Goal: Task Accomplishment & Management: Use online tool/utility

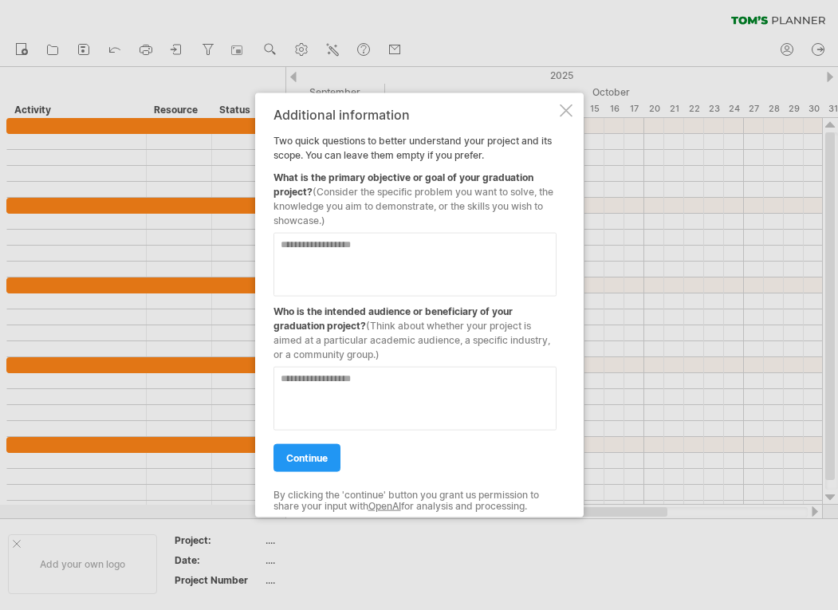
click at [567, 109] on div at bounding box center [566, 110] width 13 height 13
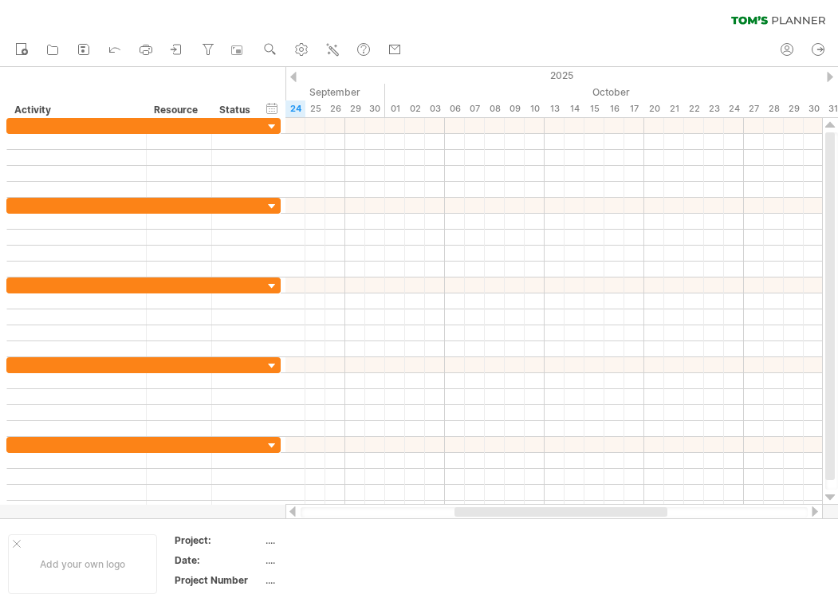
click at [464, 41] on div "new" at bounding box center [419, 49] width 838 height 33
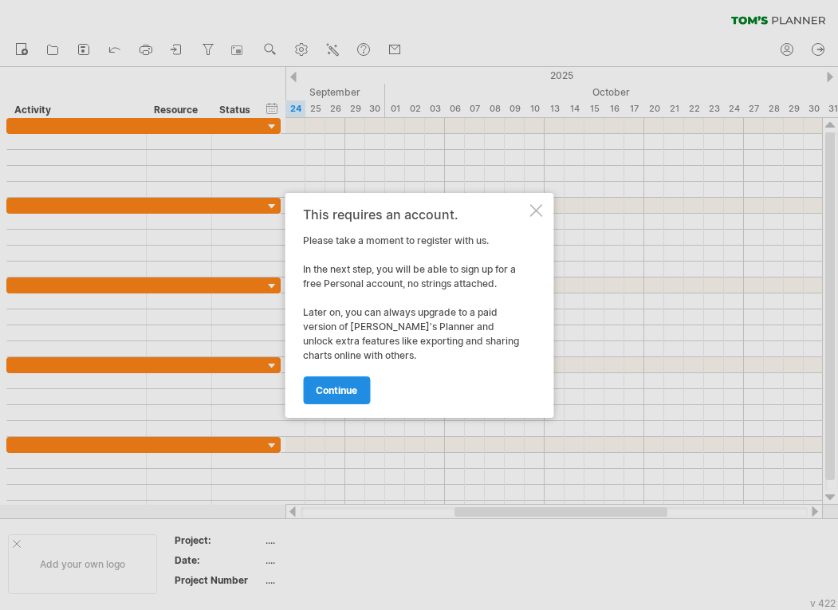
click at [344, 389] on span "continue" at bounding box center [336, 390] width 41 height 12
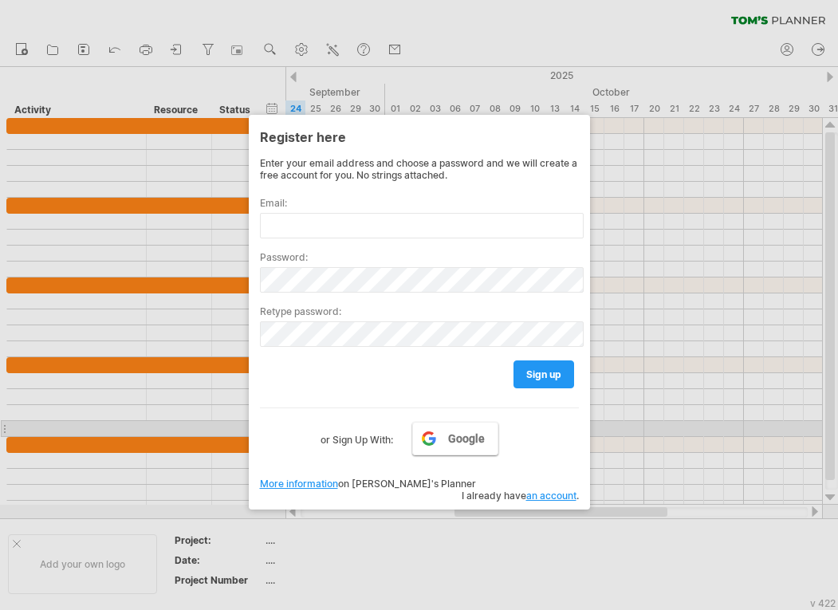
click at [452, 435] on span "Google" at bounding box center [466, 438] width 37 height 13
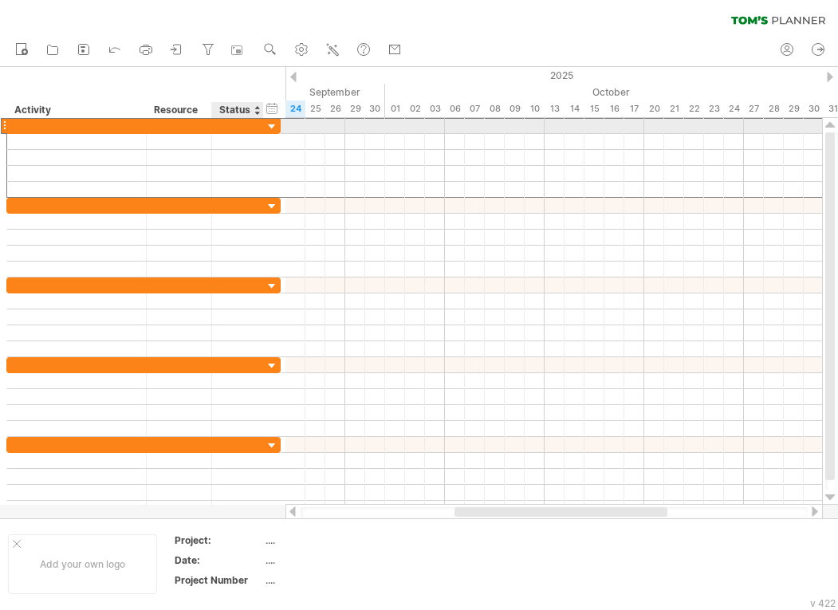
click at [230, 128] on div at bounding box center [237, 125] width 35 height 15
click at [164, 128] on div at bounding box center [179, 125] width 49 height 15
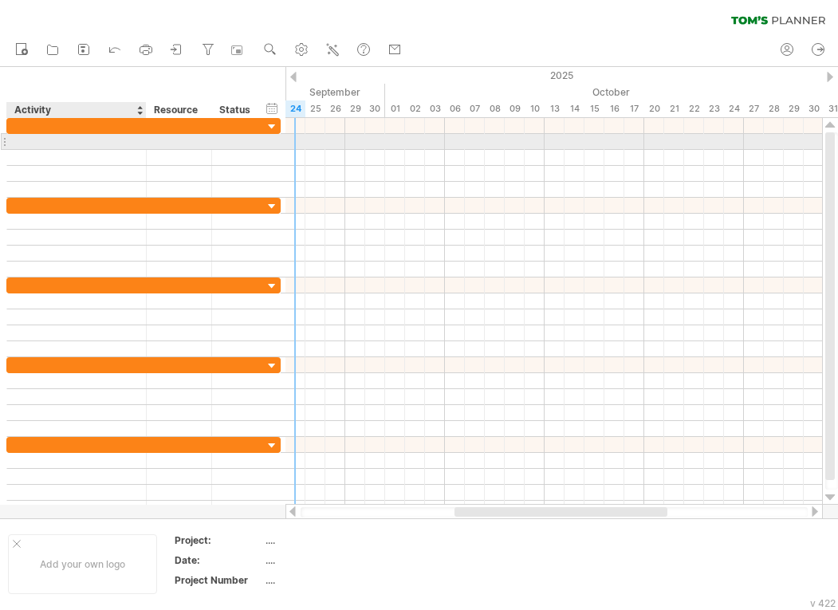
click at [117, 141] on div at bounding box center [76, 141] width 123 height 15
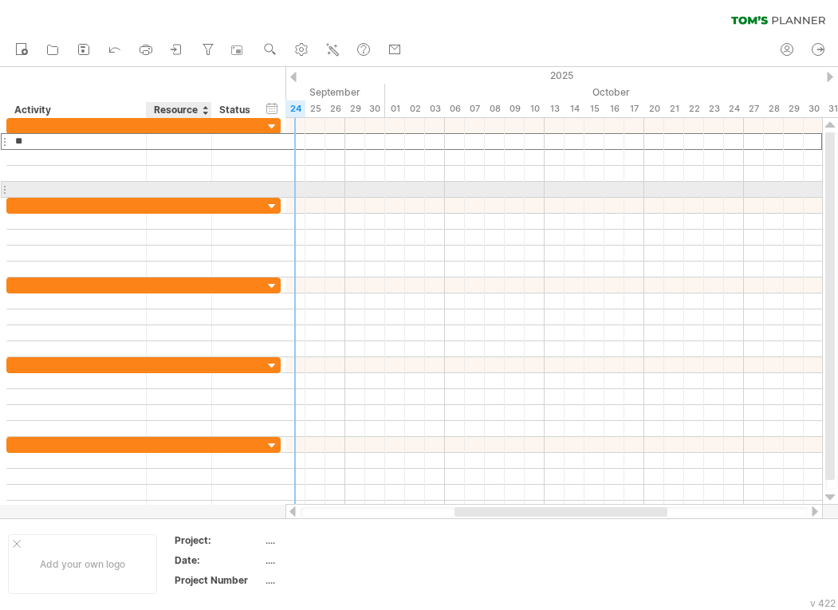
type input "*"
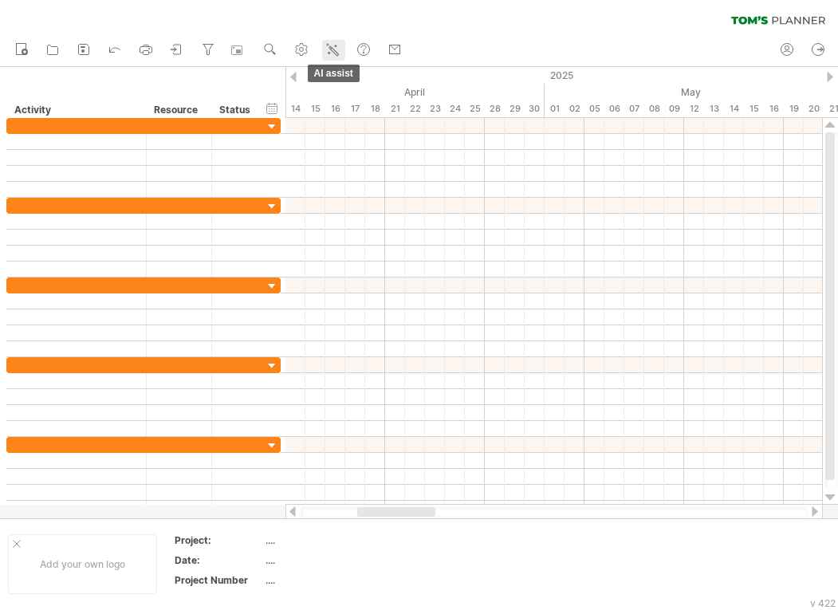
click at [329, 49] on icon at bounding box center [333, 49] width 16 height 16
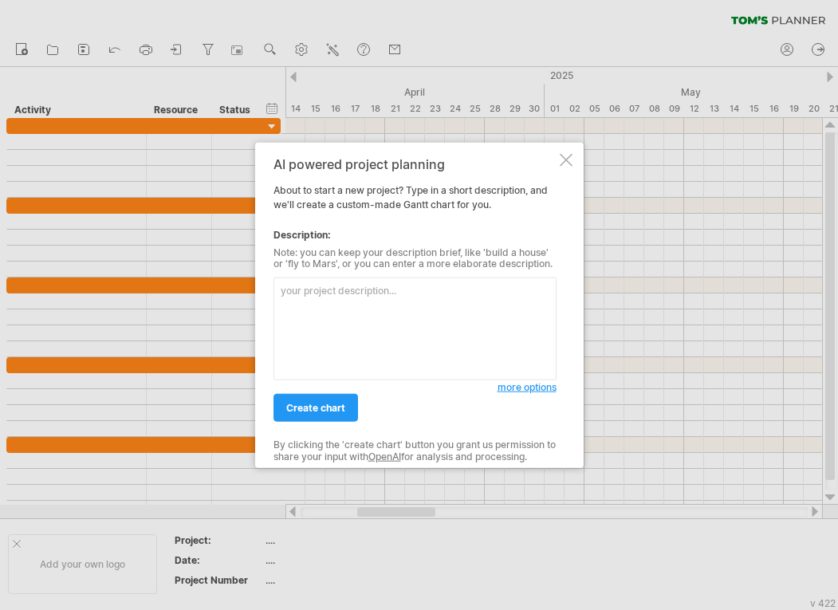
click at [470, 300] on textarea at bounding box center [415, 329] width 283 height 103
paste textarea "| Task | Start Date | End Date | Duration (months) | | --------- | ---------- |…"
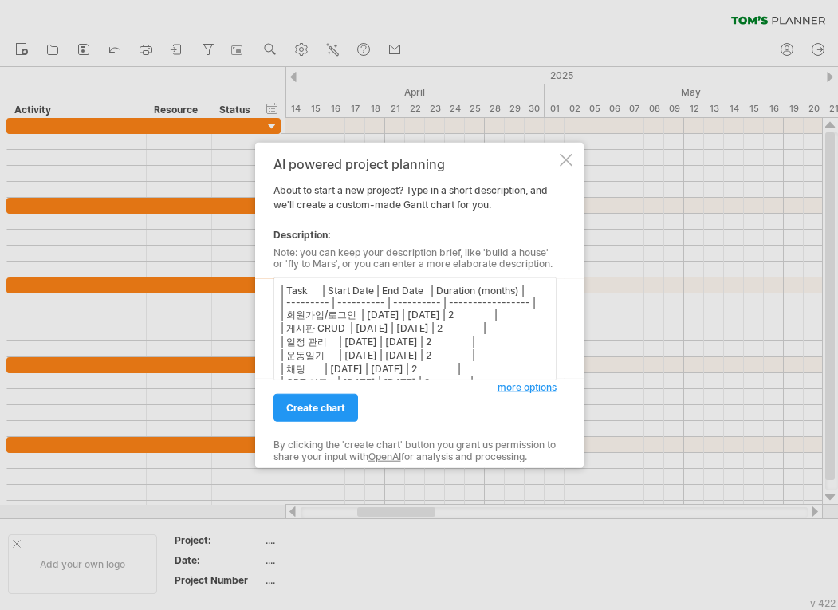
scroll to position [61, 0]
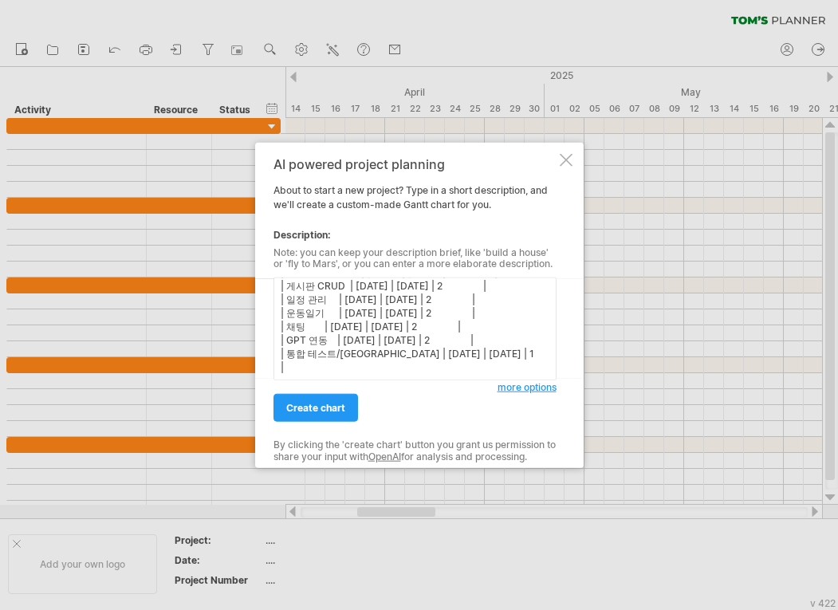
click at [335, 318] on textarea "| Task | Start Date | End Date | Duration (months) | | --------- | ---------- |…" at bounding box center [415, 329] width 283 height 103
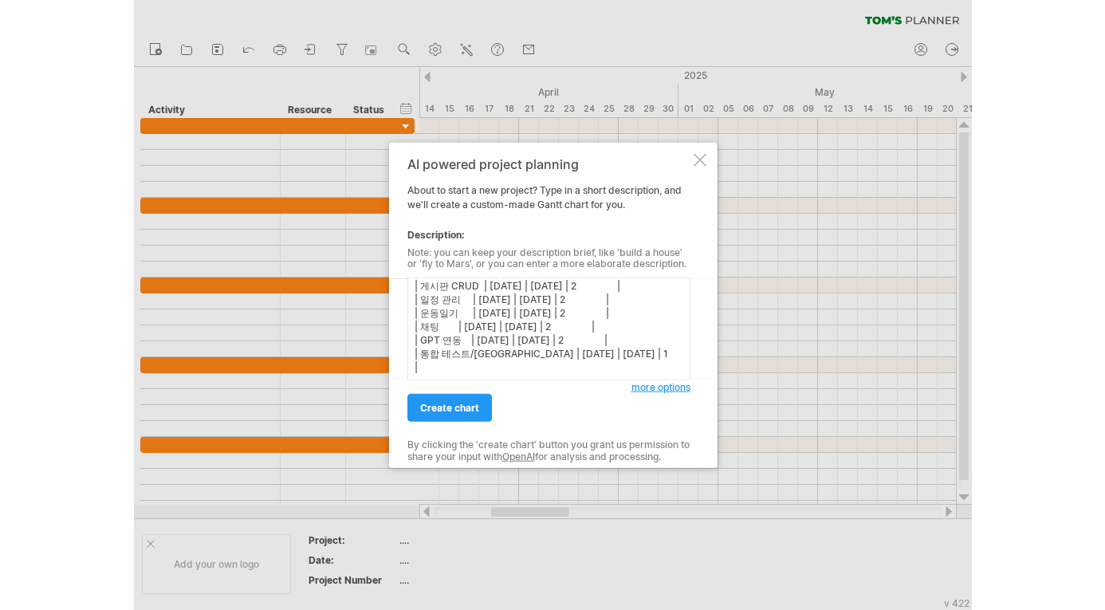
scroll to position [0, 0]
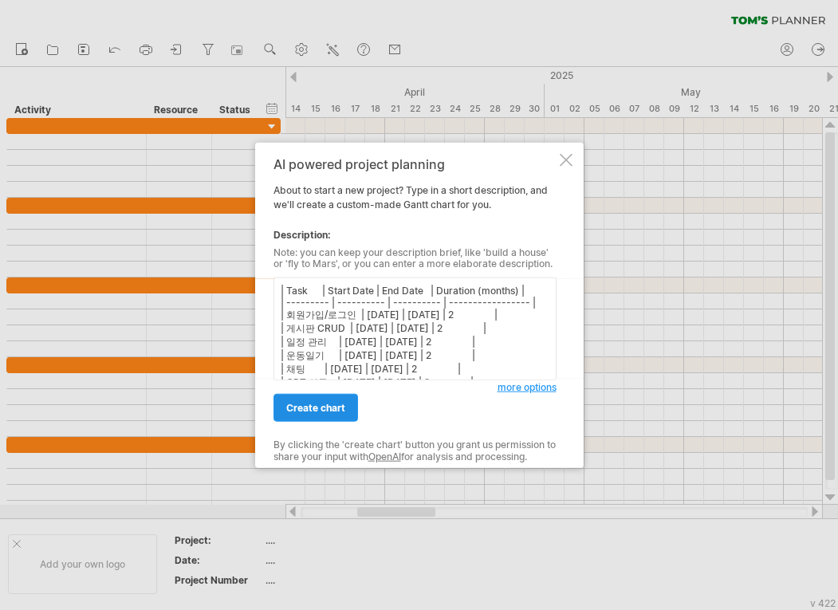
type textarea "| Task | Start Date | End Date | Duration (months) | | --------- | ---------- |…"
click at [337, 406] on span "create chart" at bounding box center [315, 408] width 59 height 12
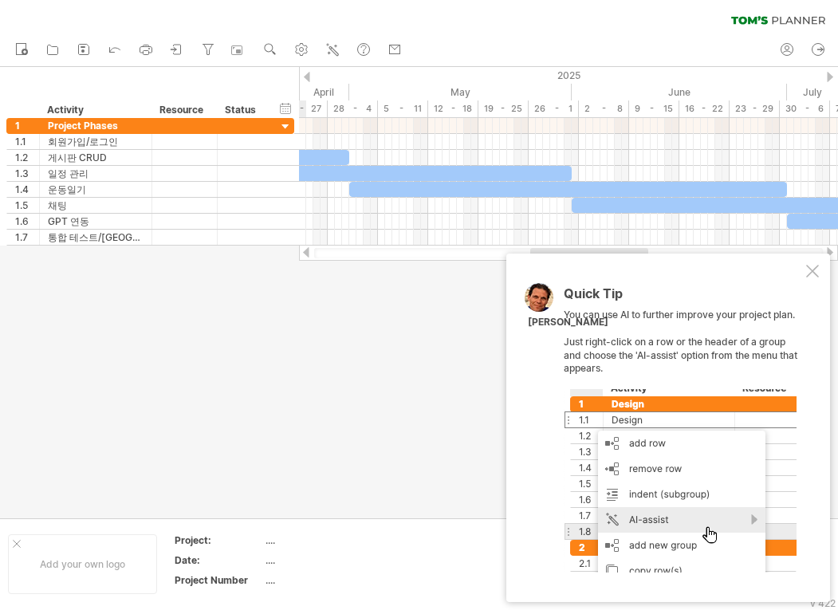
drag, startPoint x: 497, startPoint y: 253, endPoint x: 657, endPoint y: 273, distance: 161.5
click at [657, 273] on div "Trying to reach [DOMAIN_NAME] Connected again... 0% clear filter new 1" at bounding box center [419, 305] width 838 height 610
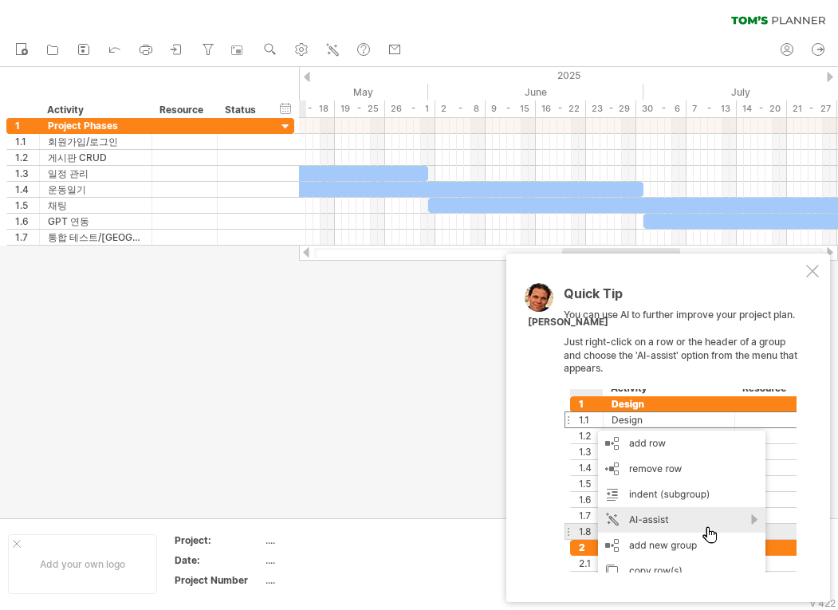
click at [817, 265] on div at bounding box center [812, 271] width 13 height 13
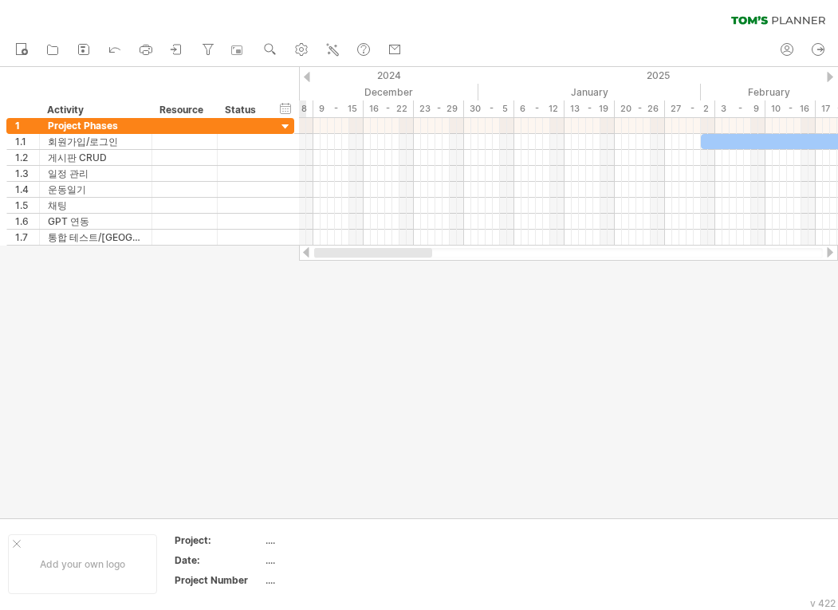
drag, startPoint x: 659, startPoint y: 252, endPoint x: 325, endPoint y: 321, distance: 341.1
click at [325, 321] on div "Trying to reach [DOMAIN_NAME] Connected again... 0% clear filter new 1" at bounding box center [419, 305] width 838 height 610
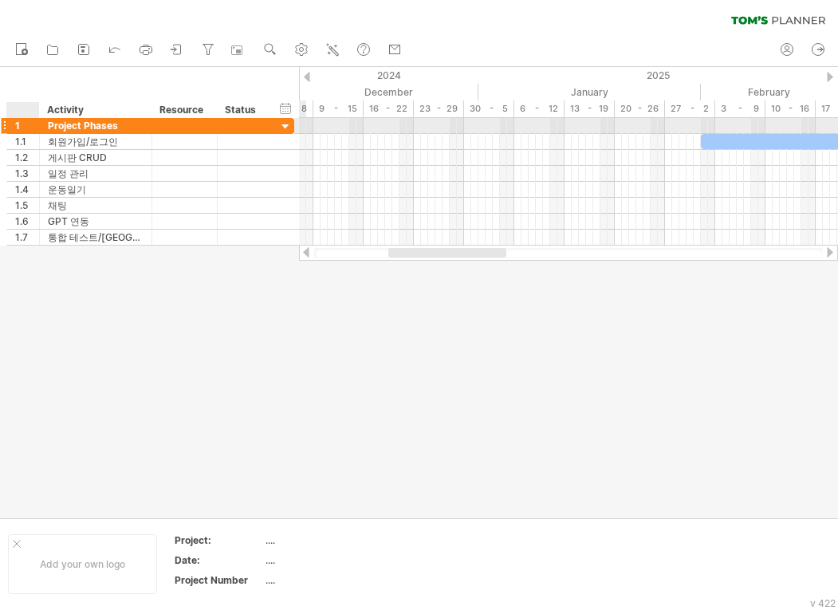
click at [33, 128] on div at bounding box center [37, 126] width 8 height 16
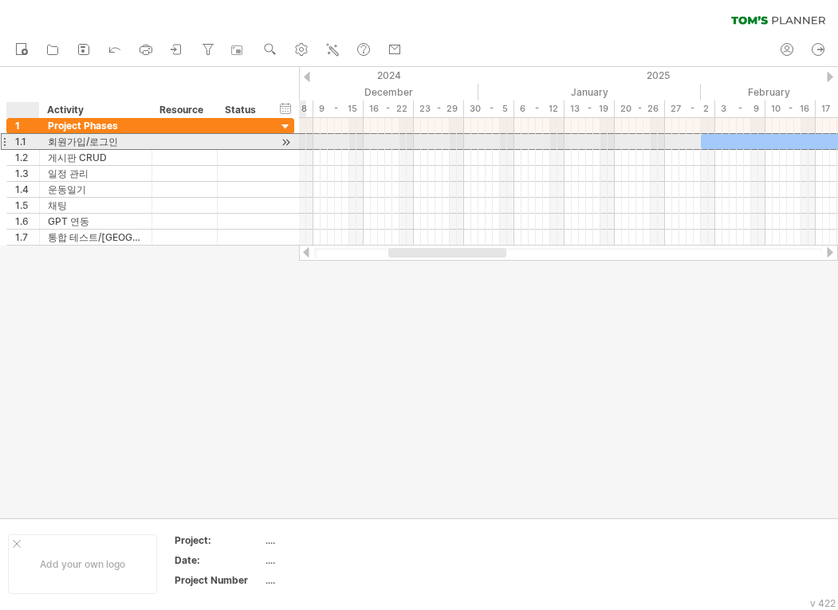
click at [30, 138] on div "1.1" at bounding box center [27, 141] width 24 height 15
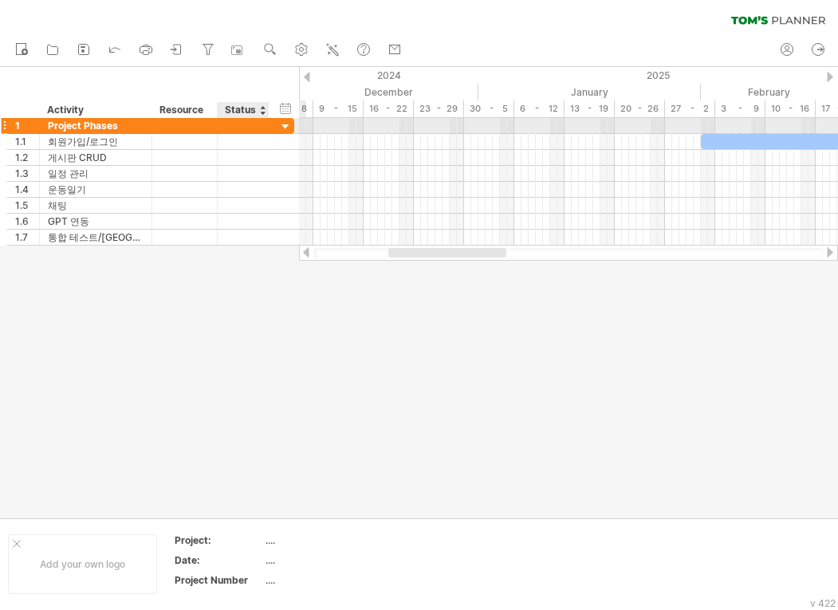
click at [281, 124] on div at bounding box center [285, 127] width 15 height 15
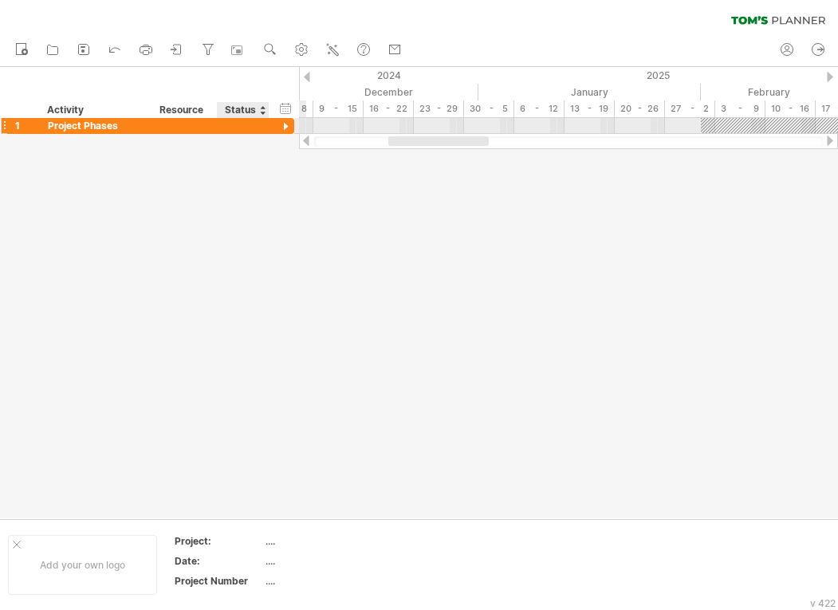
click at [281, 124] on div at bounding box center [285, 127] width 15 height 15
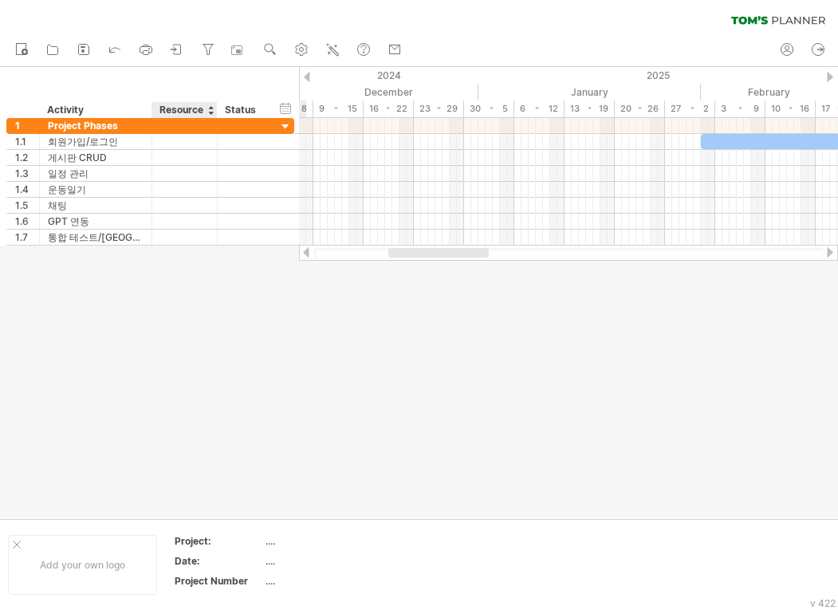
click at [164, 305] on div at bounding box center [419, 292] width 838 height 451
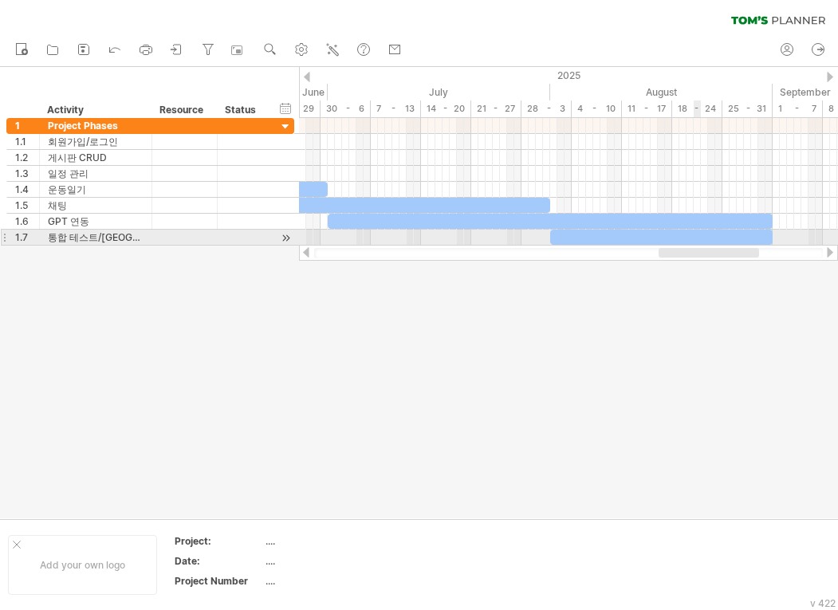
drag, startPoint x: 425, startPoint y: 251, endPoint x: 703, endPoint y: 243, distance: 277.6
click at [703, 243] on div "Trying to reach [DOMAIN_NAME] Connected again... 0% clear filter new 1" at bounding box center [419, 305] width 838 height 610
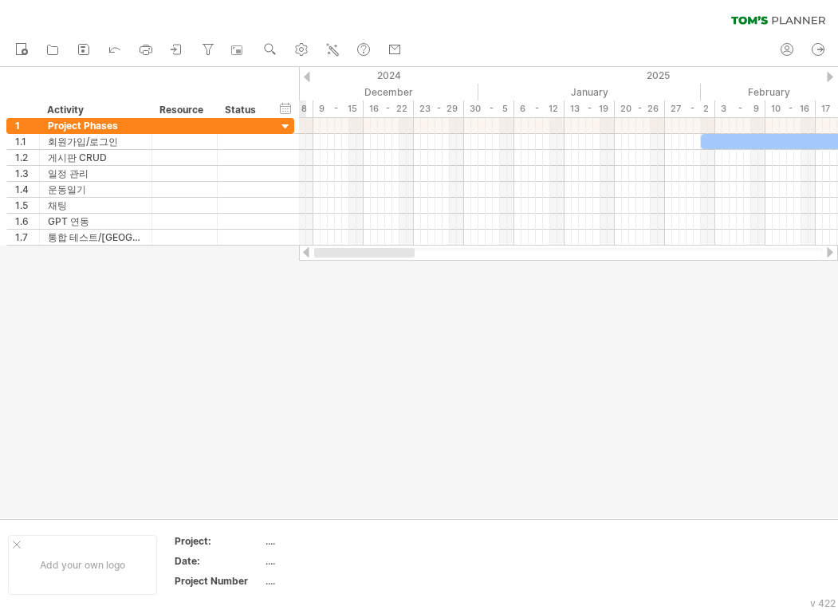
drag, startPoint x: 702, startPoint y: 253, endPoint x: 331, endPoint y: 308, distance: 374.9
click at [331, 308] on div "Trying to reach [DOMAIN_NAME] Connected again... 0% clear filter new 1" at bounding box center [419, 305] width 838 height 610
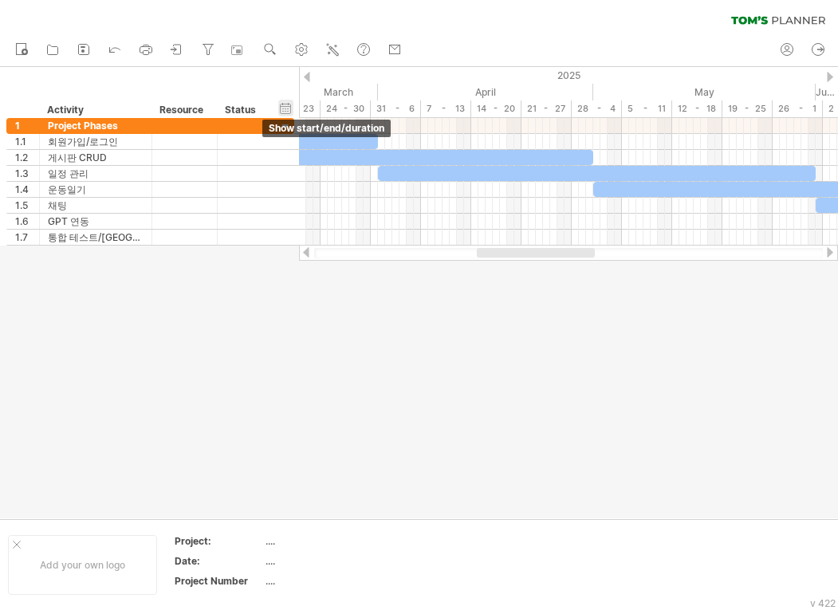
click at [286, 110] on div "hide start/end/duration show start/end/duration" at bounding box center [285, 108] width 15 height 17
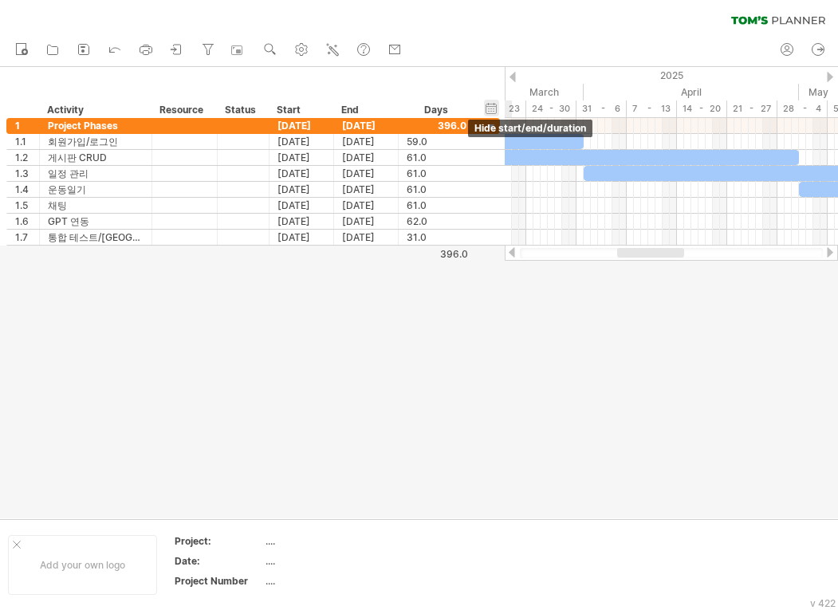
click at [487, 102] on div "hide start/end/duration show start/end/duration" at bounding box center [491, 108] width 15 height 17
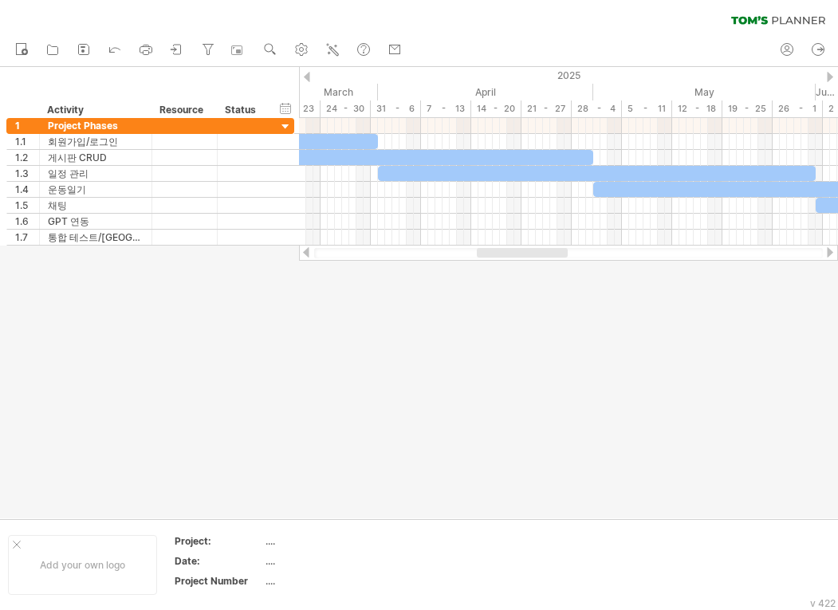
drag, startPoint x: 507, startPoint y: 246, endPoint x: 518, endPoint y: 254, distance: 13.7
click at [518, 254] on div at bounding box center [568, 253] width 539 height 16
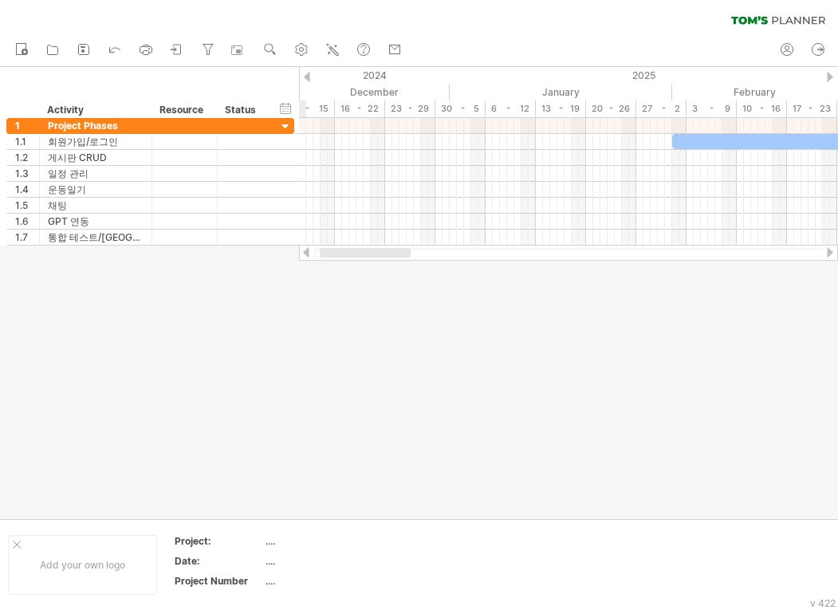
drag, startPoint x: 518, startPoint y: 254, endPoint x: 352, endPoint y: 248, distance: 166.0
click at [352, 248] on div at bounding box center [365, 253] width 91 height 10
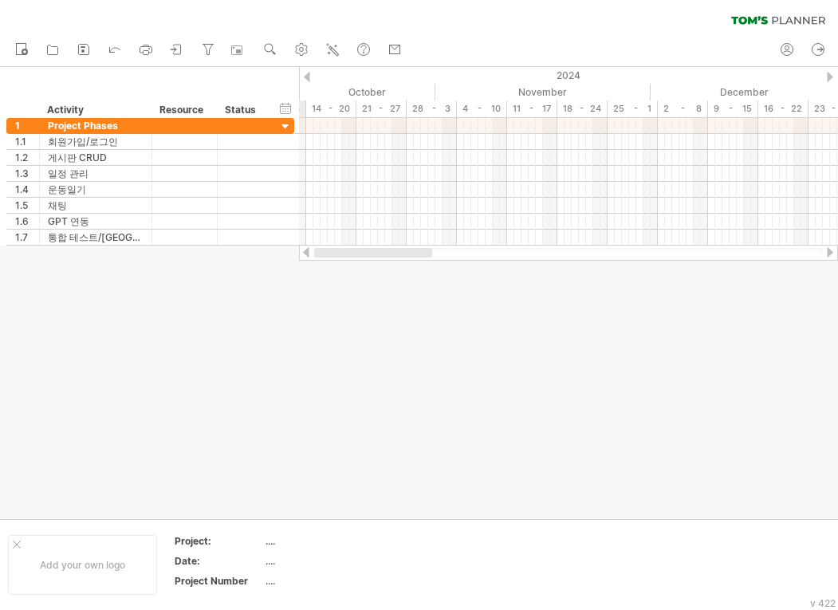
drag, startPoint x: 441, startPoint y: 254, endPoint x: 311, endPoint y: 259, distance: 130.1
click at [311, 259] on div at bounding box center [568, 253] width 539 height 16
click at [301, 367] on div at bounding box center [419, 292] width 838 height 451
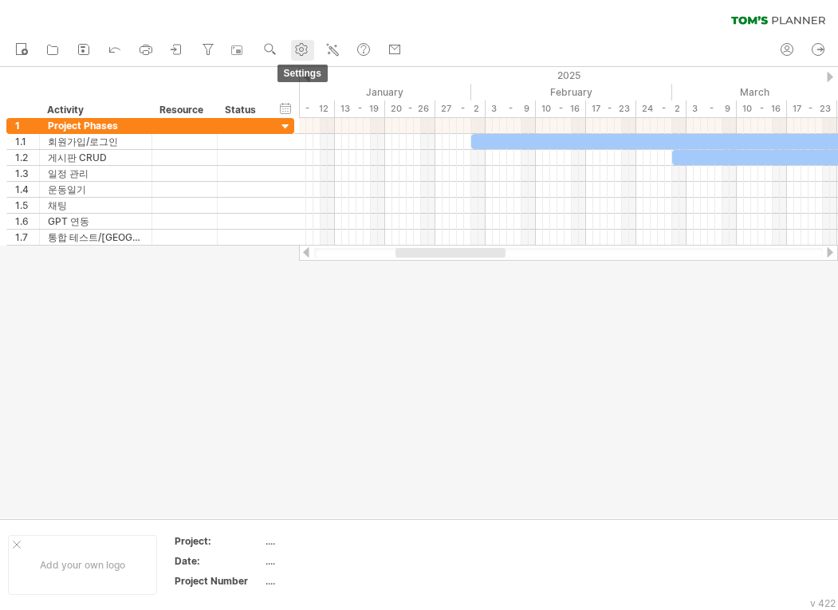
click at [305, 56] on use at bounding box center [301, 49] width 16 height 16
select select "*"
select select "**"
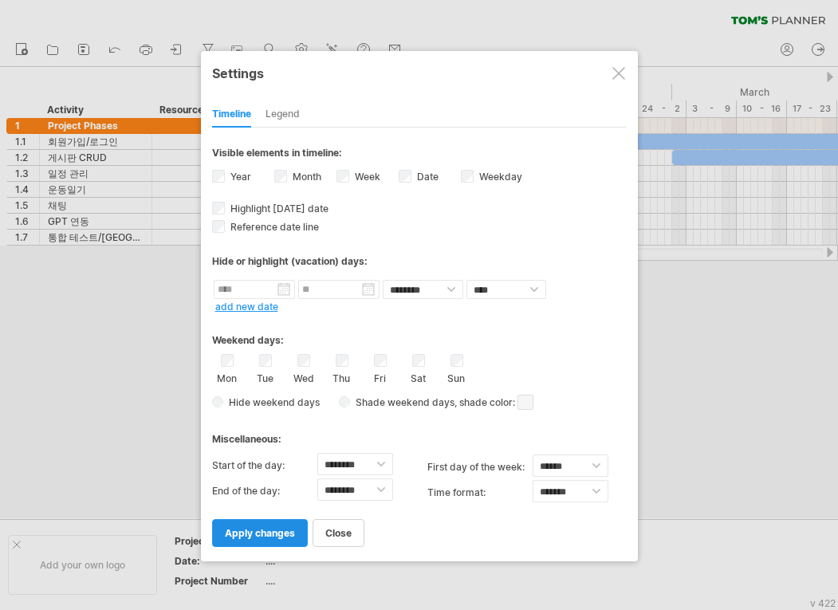
click at [267, 519] on link "apply changes" at bounding box center [260, 533] width 96 height 28
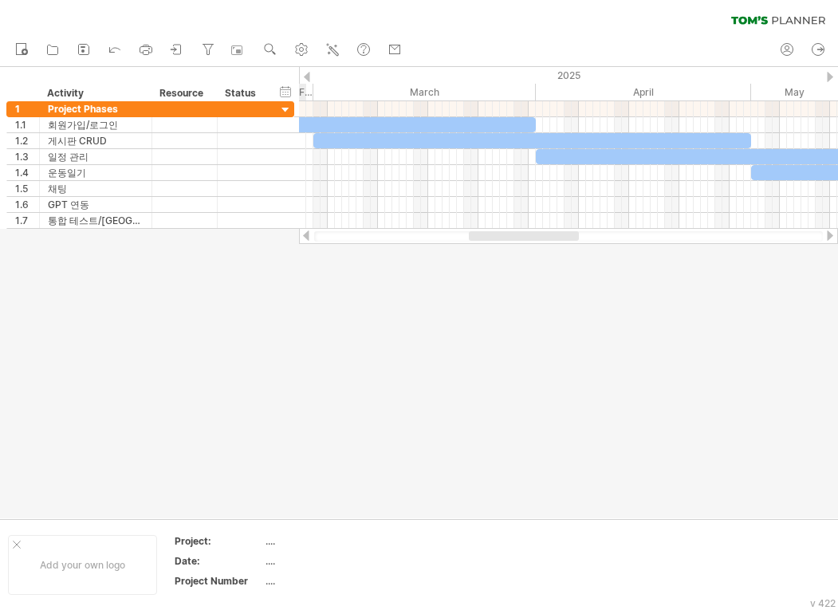
drag, startPoint x: 466, startPoint y: 231, endPoint x: 540, endPoint y: 298, distance: 99.3
click at [540, 298] on div "Trying to reach [DOMAIN_NAME] Connected again... 0% clear filter new 1" at bounding box center [419, 305] width 838 height 610
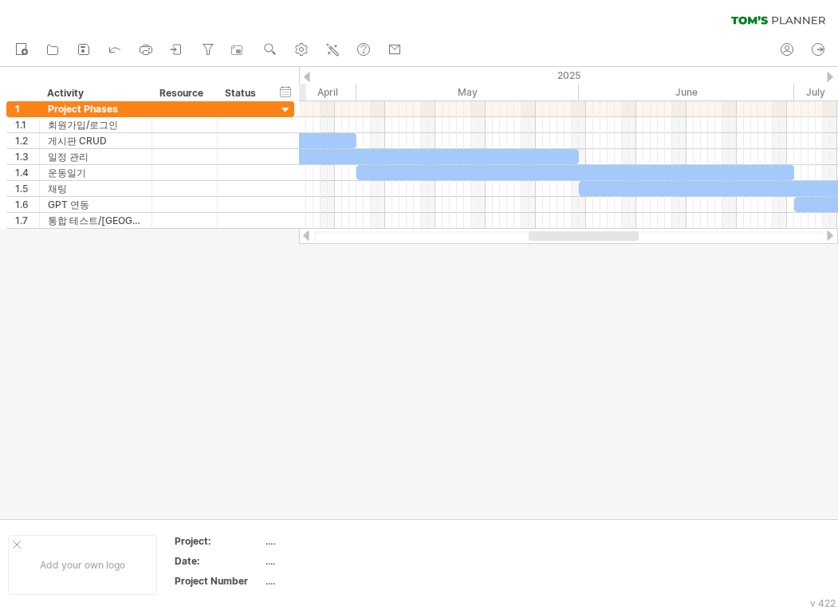
drag, startPoint x: 514, startPoint y: 236, endPoint x: 600, endPoint y: 244, distance: 86.5
click at [600, 244] on div "Trying to reach [DOMAIN_NAME] Connected again... 0% clear filter new 1" at bounding box center [419, 305] width 838 height 610
click at [529, 21] on div "clear filter reapply filter" at bounding box center [419, 16] width 838 height 33
click at [273, 48] on use at bounding box center [270, 49] width 16 height 16
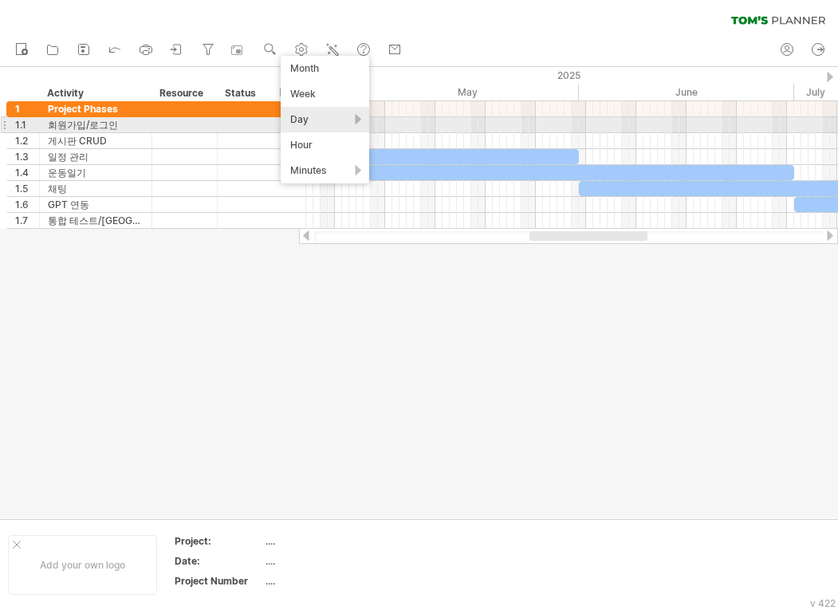
click at [333, 118] on div "Day" at bounding box center [325, 120] width 89 height 26
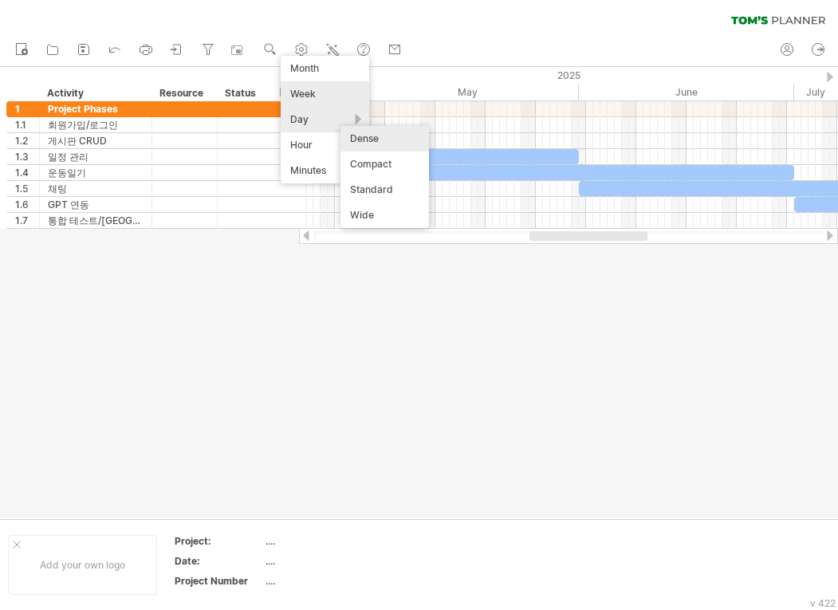
click at [325, 88] on div "Week" at bounding box center [325, 94] width 89 height 26
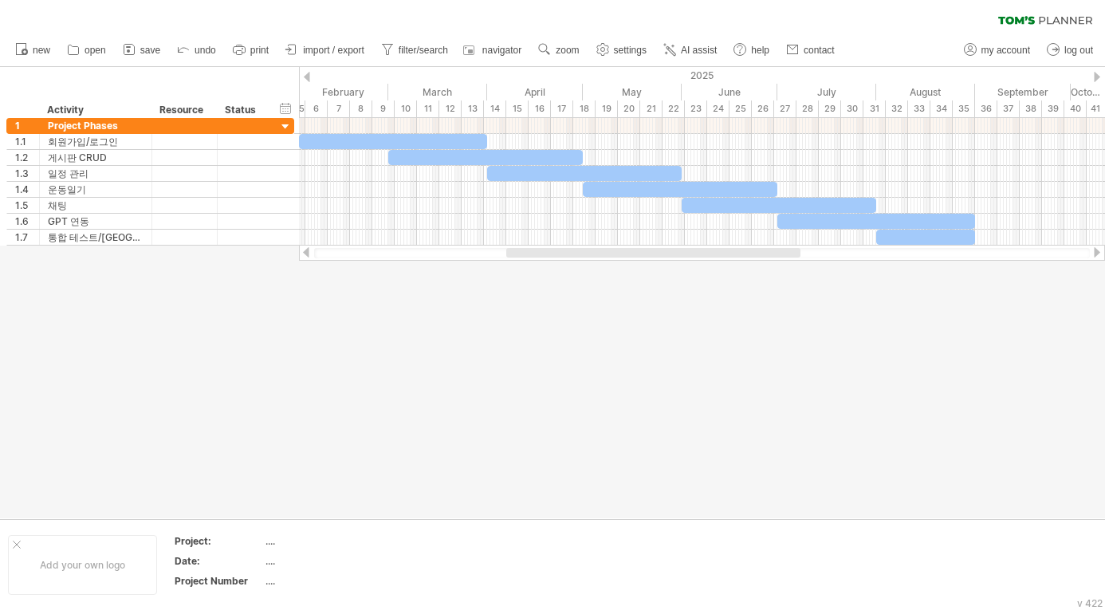
drag, startPoint x: 782, startPoint y: 252, endPoint x: 781, endPoint y: 275, distance: 23.2
click at [781, 275] on div "Trying to reach [DOMAIN_NAME] Connected again... 0% clear filter new 1" at bounding box center [552, 305] width 1105 height 610
click at [608, 50] on icon at bounding box center [602, 50] width 12 height 12
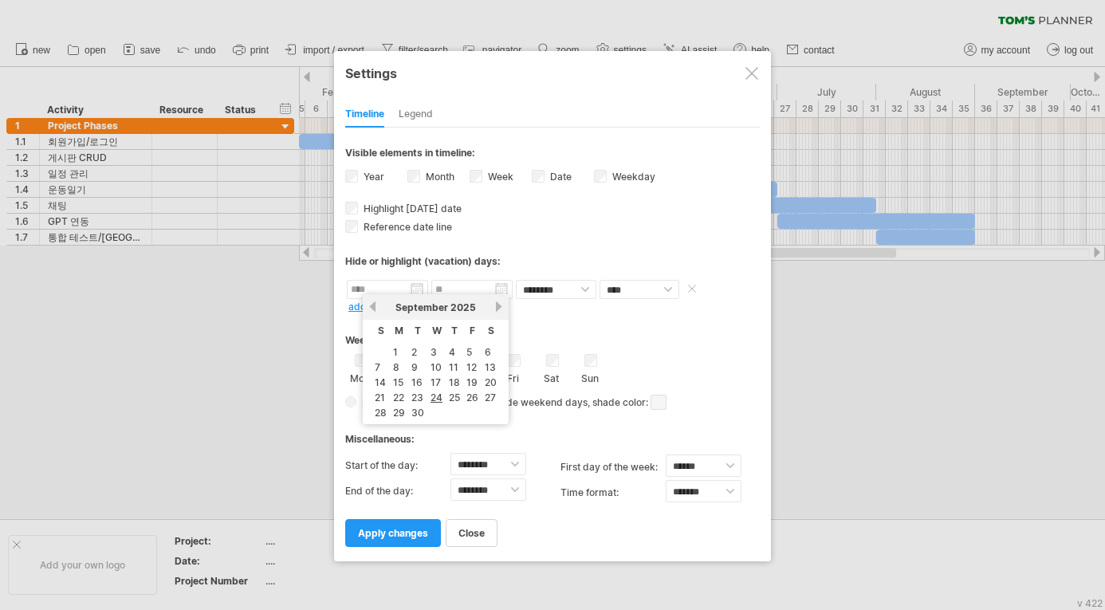
click at [390, 292] on input "text" at bounding box center [387, 289] width 81 height 19
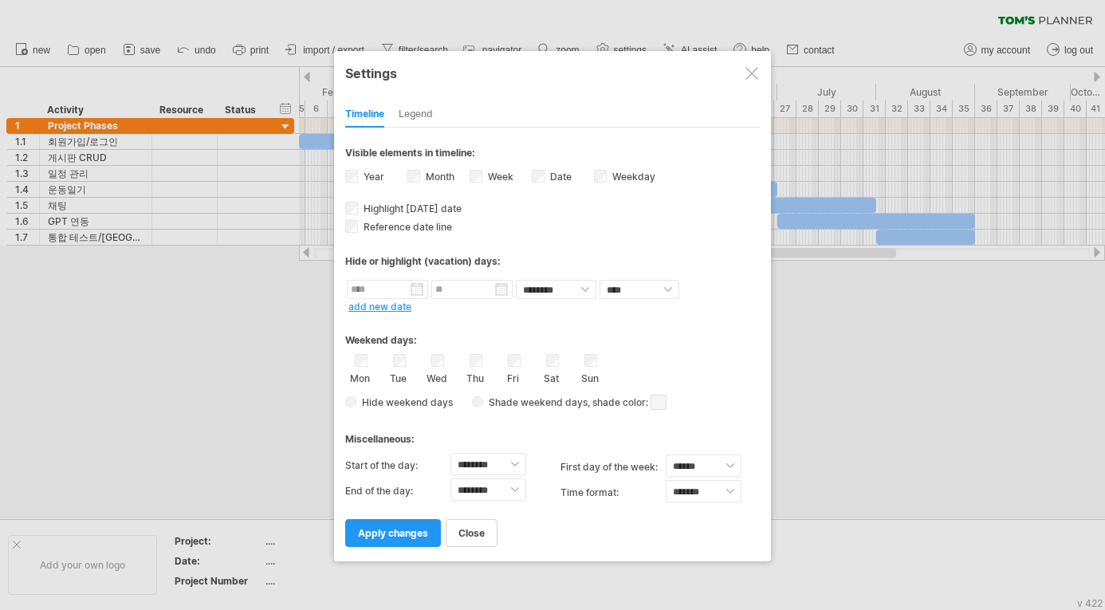
click at [616, 341] on div "Weekend days:" at bounding box center [552, 334] width 415 height 31
click at [569, 289] on select "******** ********" at bounding box center [556, 289] width 81 height 19
click at [756, 72] on div at bounding box center [752, 73] width 13 height 13
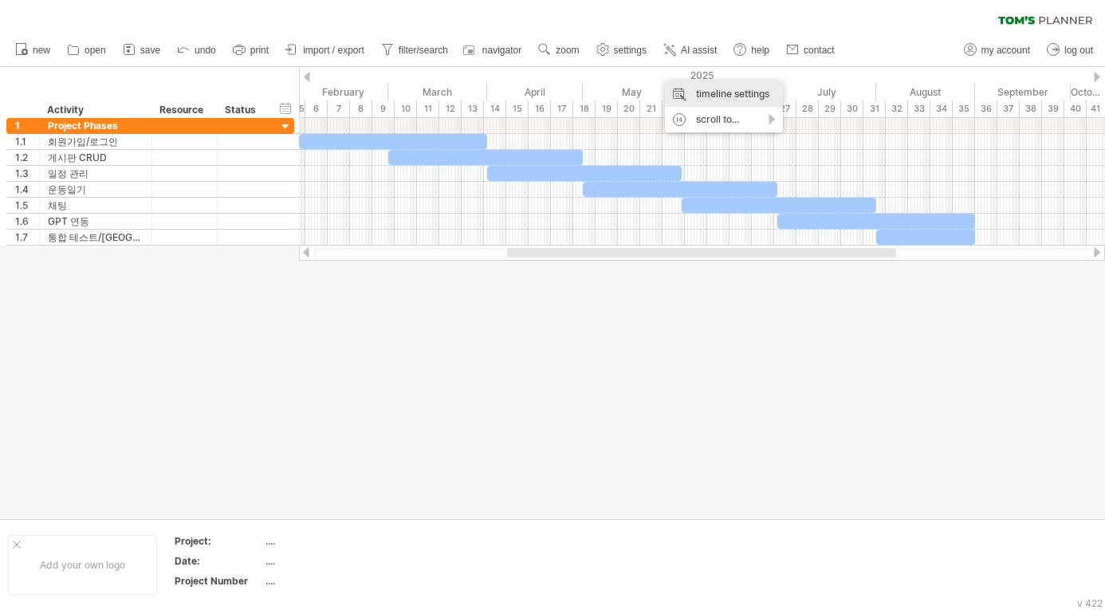
click at [722, 96] on div "timeline settings" at bounding box center [724, 94] width 118 height 26
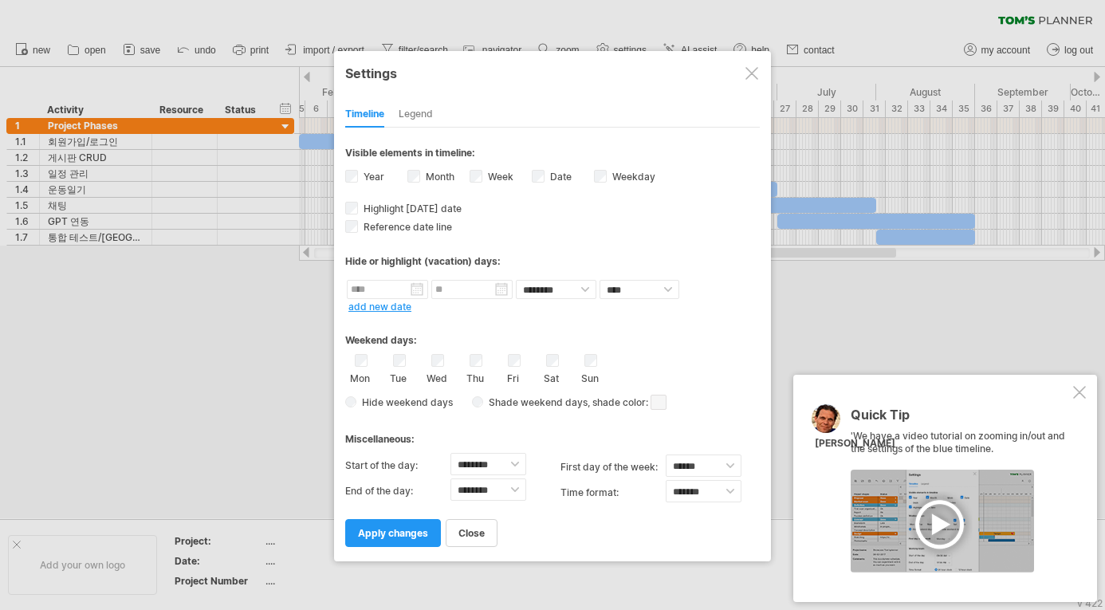
click at [415, 112] on div "Legend" at bounding box center [416, 115] width 34 height 26
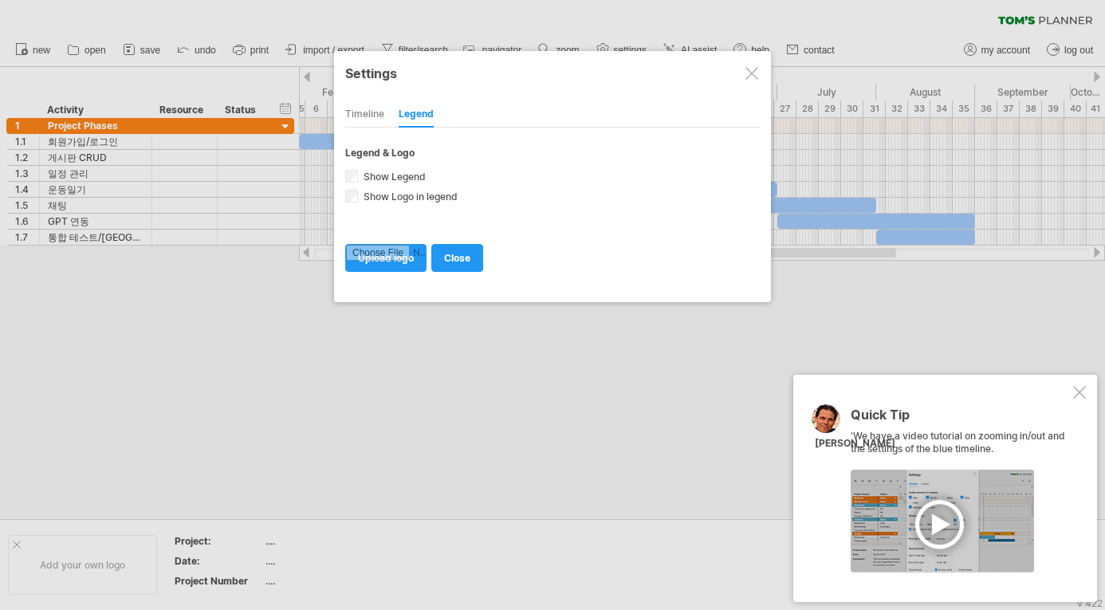
click at [376, 115] on div "Timeline" at bounding box center [364, 115] width 39 height 26
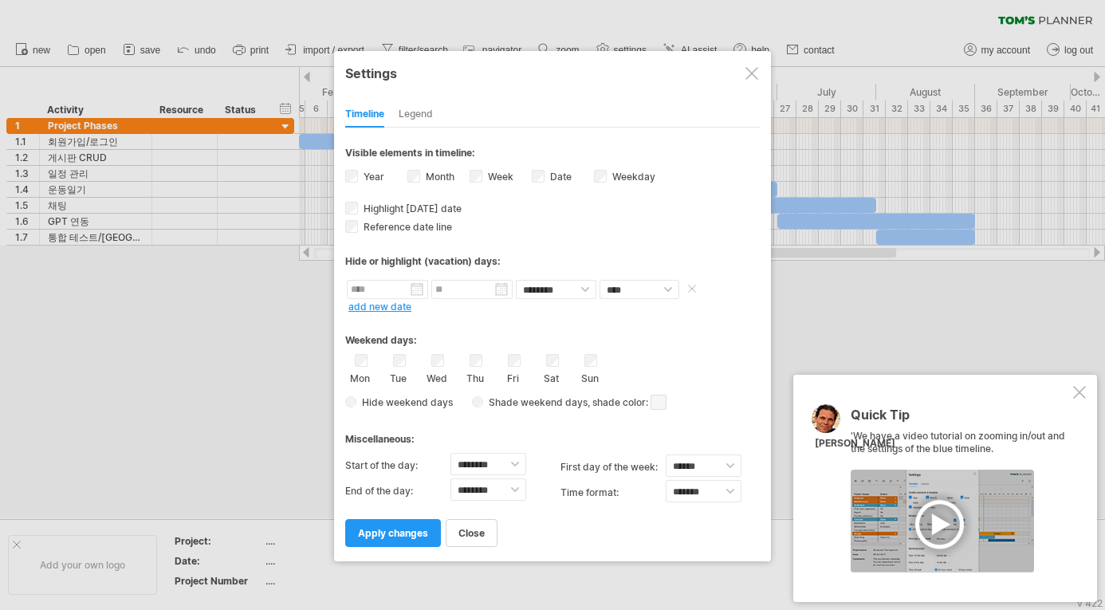
click at [396, 293] on input "text" at bounding box center [387, 289] width 81 height 19
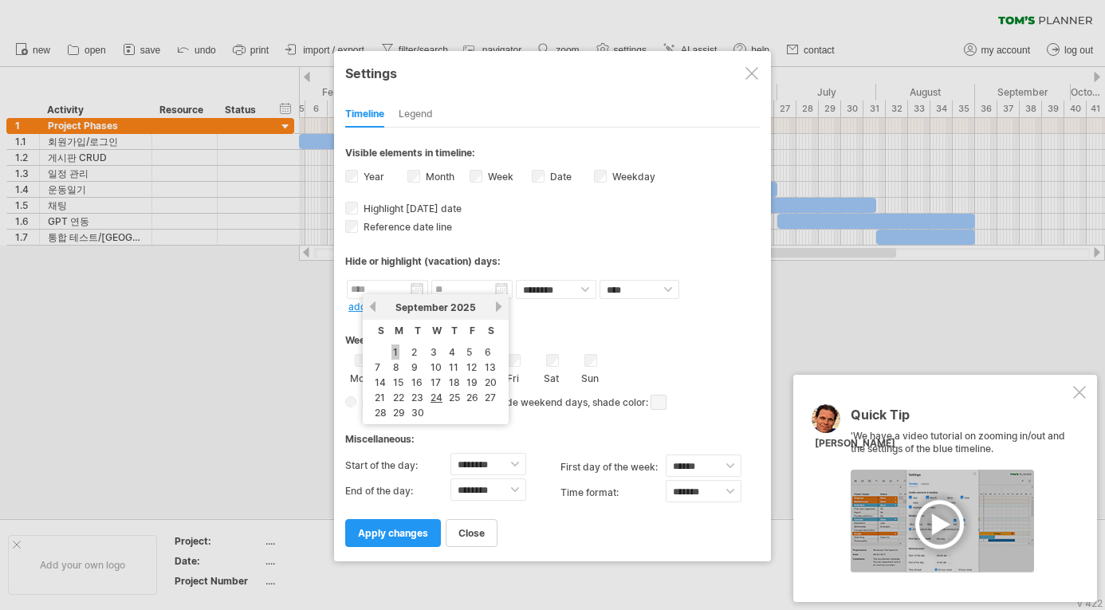
click at [395, 352] on link "1" at bounding box center [396, 351] width 8 height 15
type input "********"
click at [395, 288] on input "********" at bounding box center [387, 289] width 81 height 19
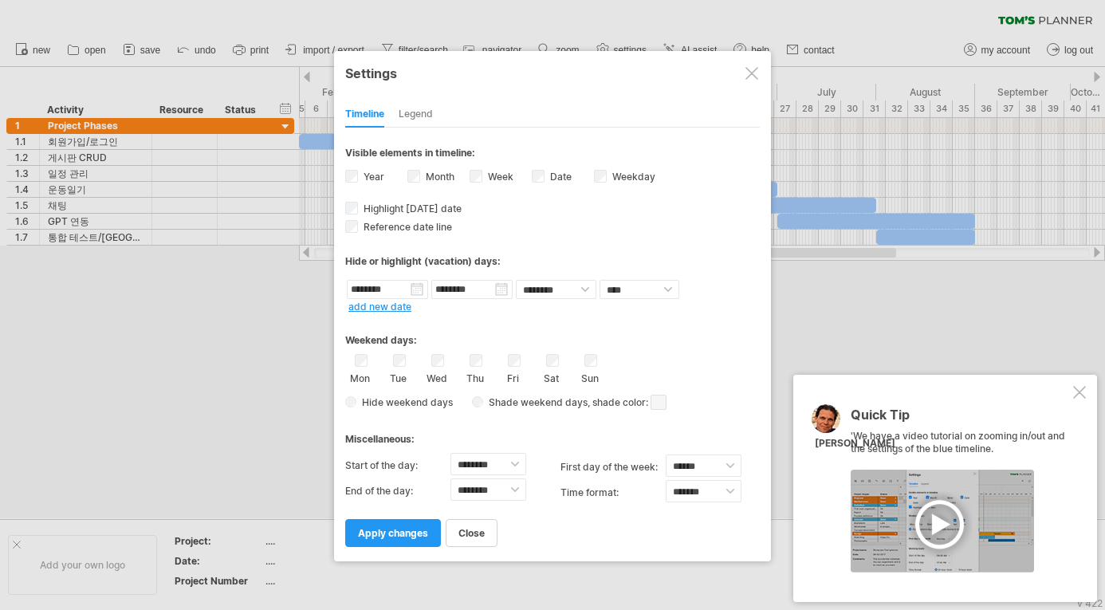
click at [495, 265] on div "Hide or highlight (vacation) days:" at bounding box center [552, 261] width 415 height 12
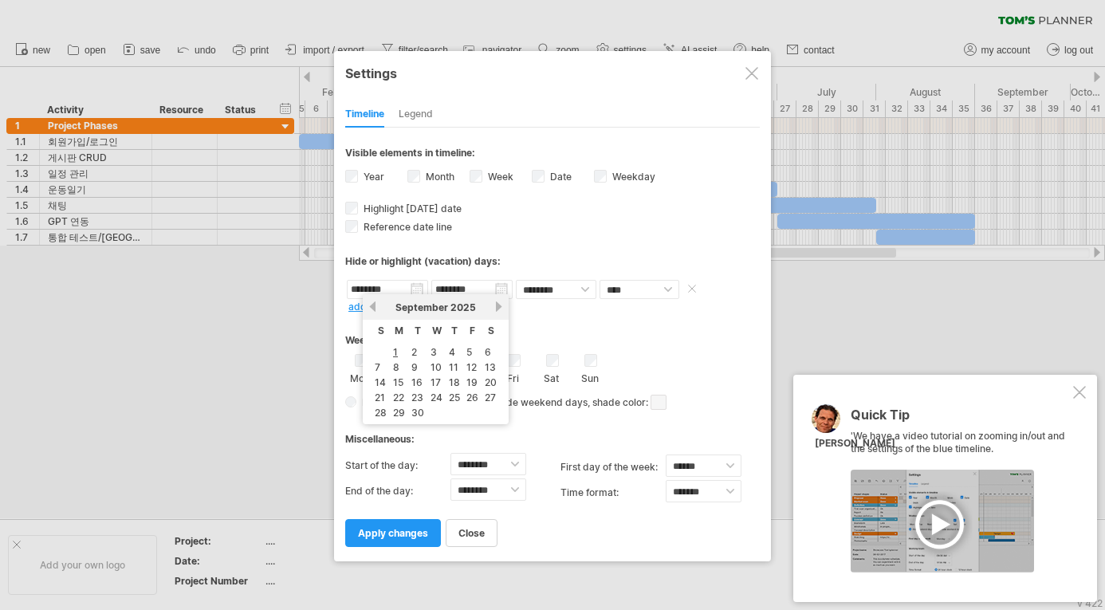
click at [415, 290] on input "********" at bounding box center [387, 289] width 81 height 19
click at [373, 306] on link "previous" at bounding box center [373, 307] width 12 height 12
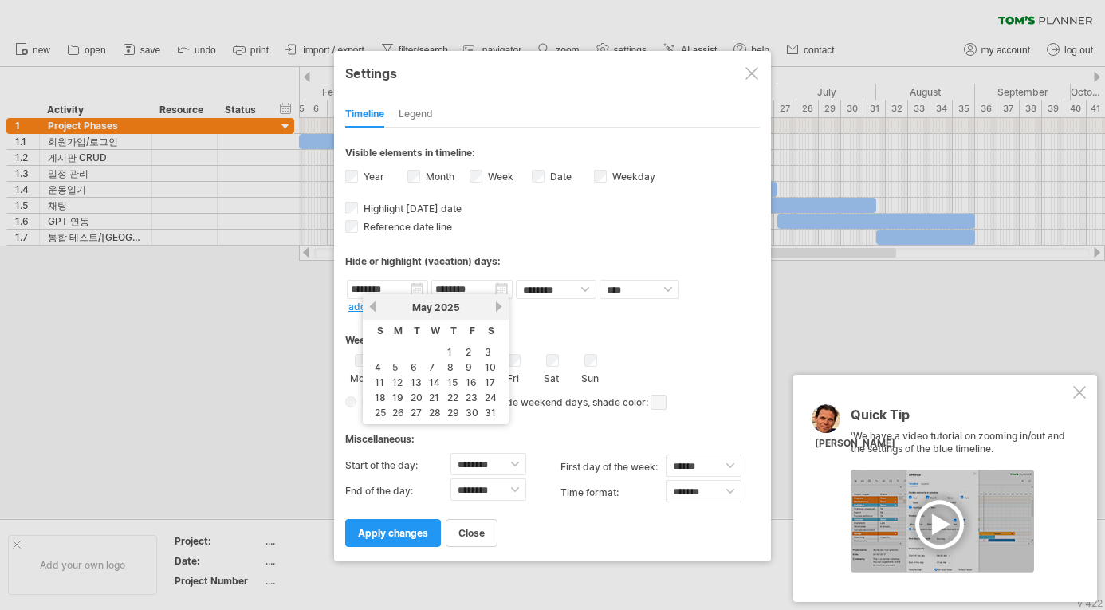
click at [373, 306] on link "previous" at bounding box center [373, 307] width 12 height 12
click at [434, 351] on link "1" at bounding box center [432, 351] width 8 height 15
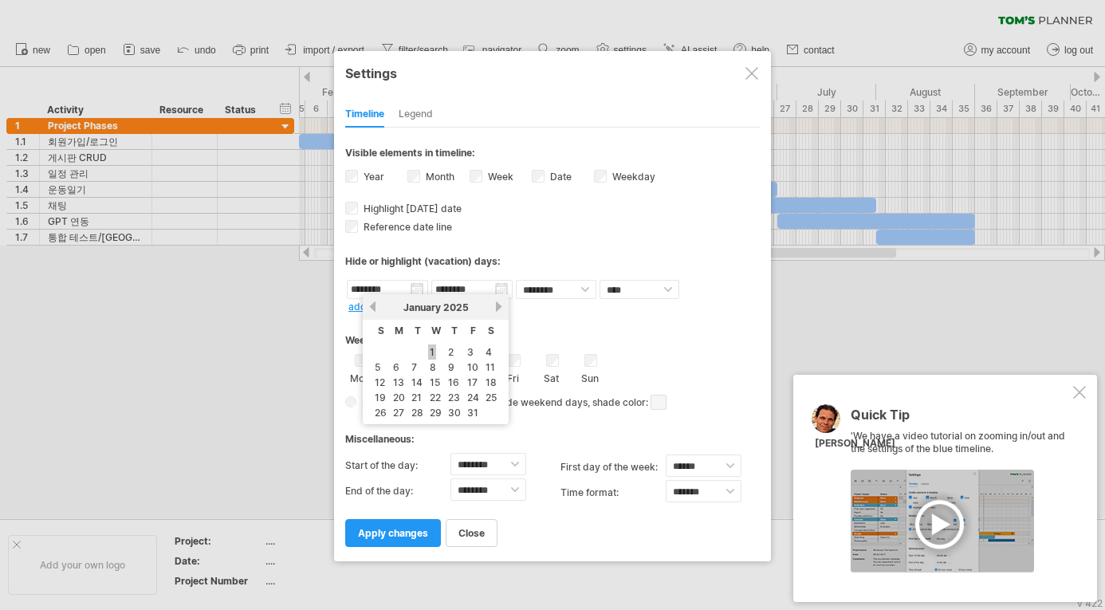
type input "********"
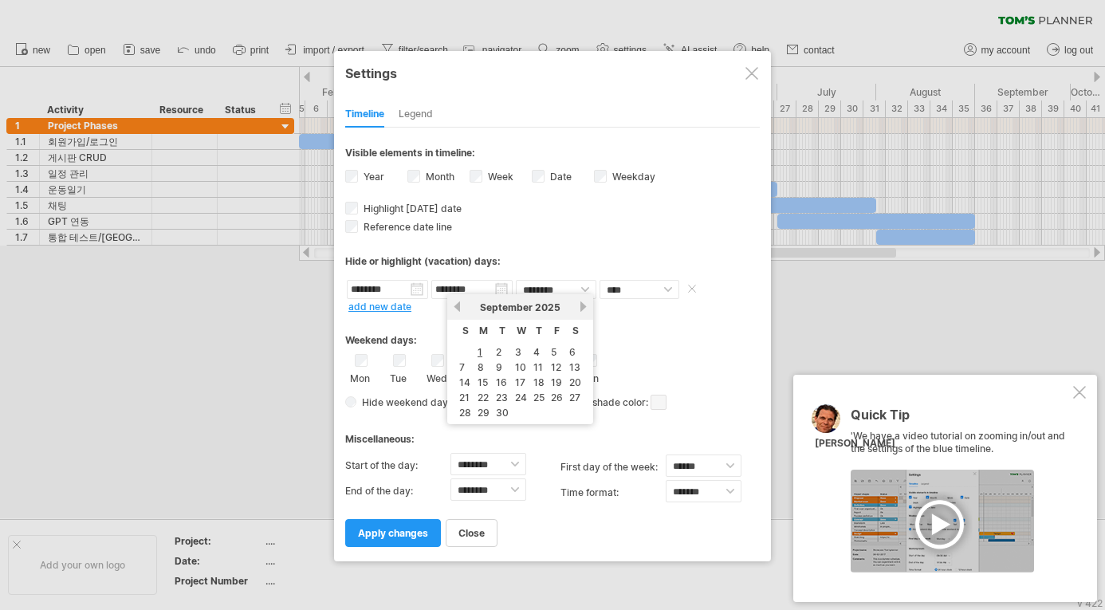
click at [502, 293] on input "********" at bounding box center [471, 289] width 81 height 19
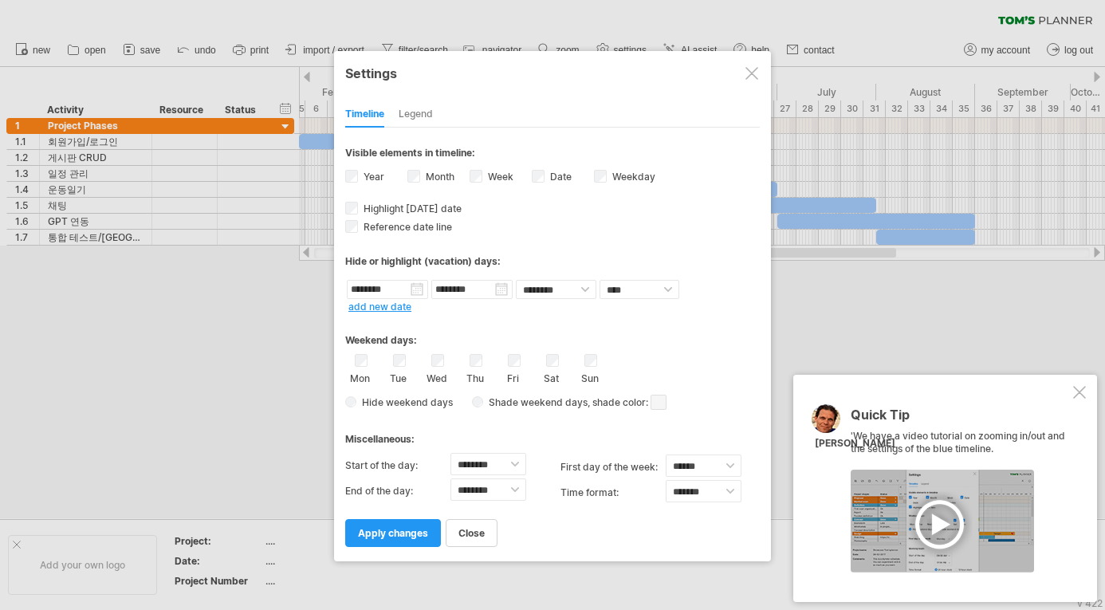
click at [531, 233] on div "**********" at bounding box center [552, 337] width 415 height 419
click at [636, 288] on select "**** *****" at bounding box center [640, 289] width 80 height 19
select select "*"
click at [600, 280] on select "**** *****" at bounding box center [640, 289] width 80 height 19
click at [407, 531] on span "apply changes" at bounding box center [393, 533] width 70 height 12
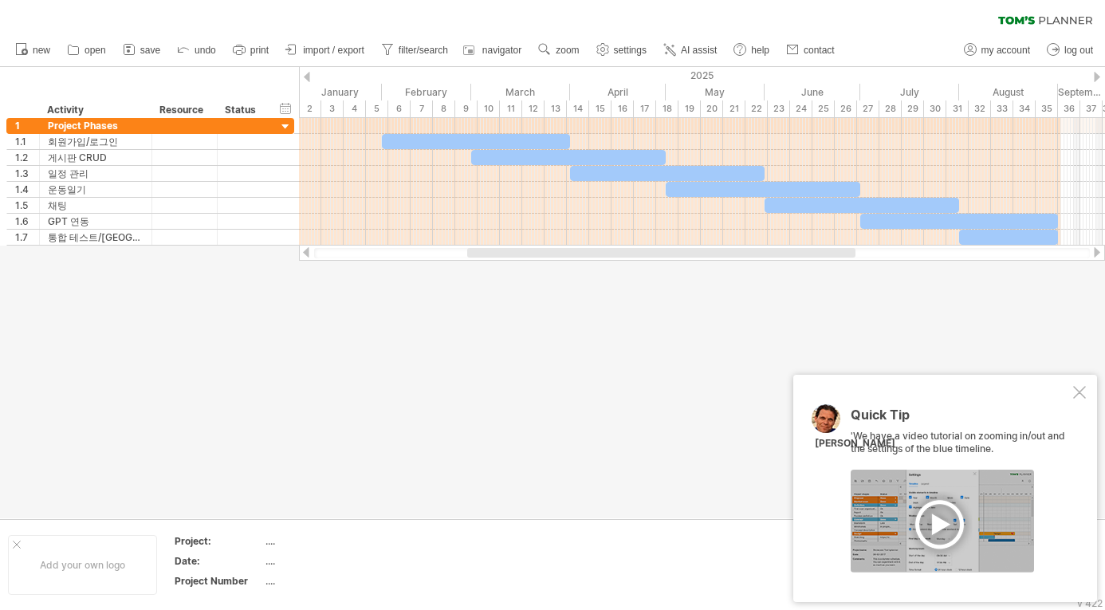
drag, startPoint x: 529, startPoint y: 250, endPoint x: 486, endPoint y: 254, distance: 42.5
click at [486, 254] on div at bounding box center [661, 253] width 388 height 10
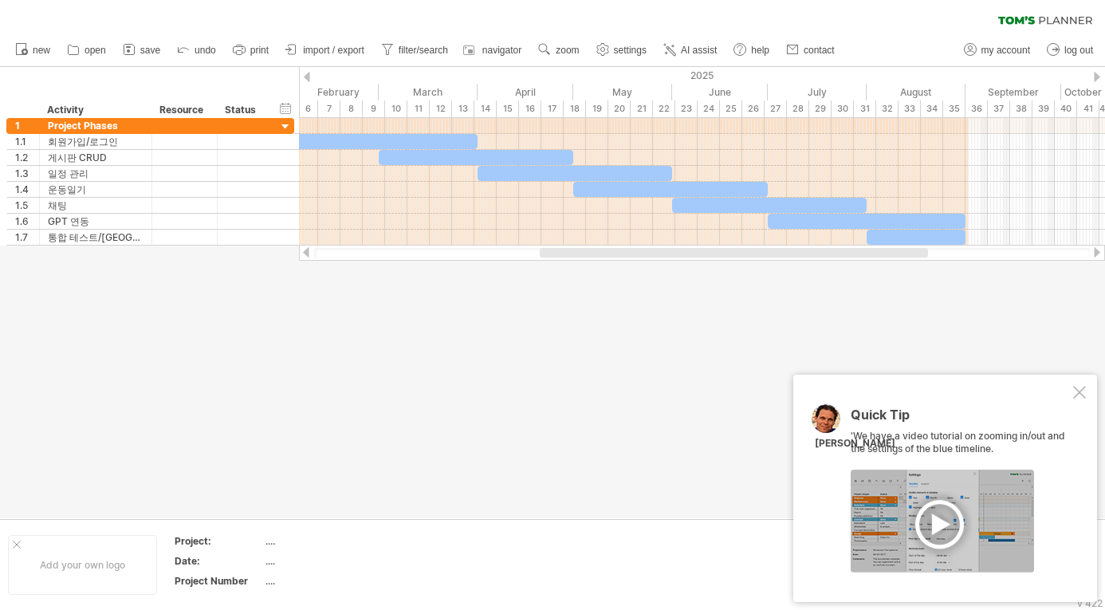
drag, startPoint x: 506, startPoint y: 254, endPoint x: 548, endPoint y: 254, distance: 42.3
click at [548, 254] on div at bounding box center [734, 253] width 388 height 10
click at [461, 286] on div at bounding box center [552, 292] width 1105 height 451
click at [457, 374] on div at bounding box center [552, 292] width 1105 height 451
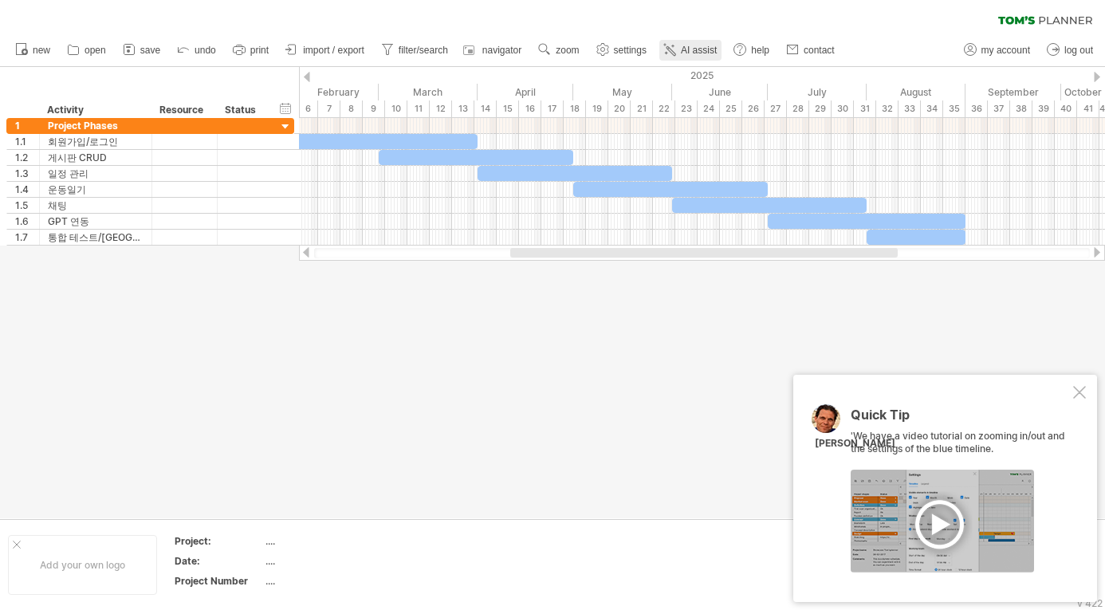
click at [717, 45] on span "AI assist" at bounding box center [699, 50] width 36 height 11
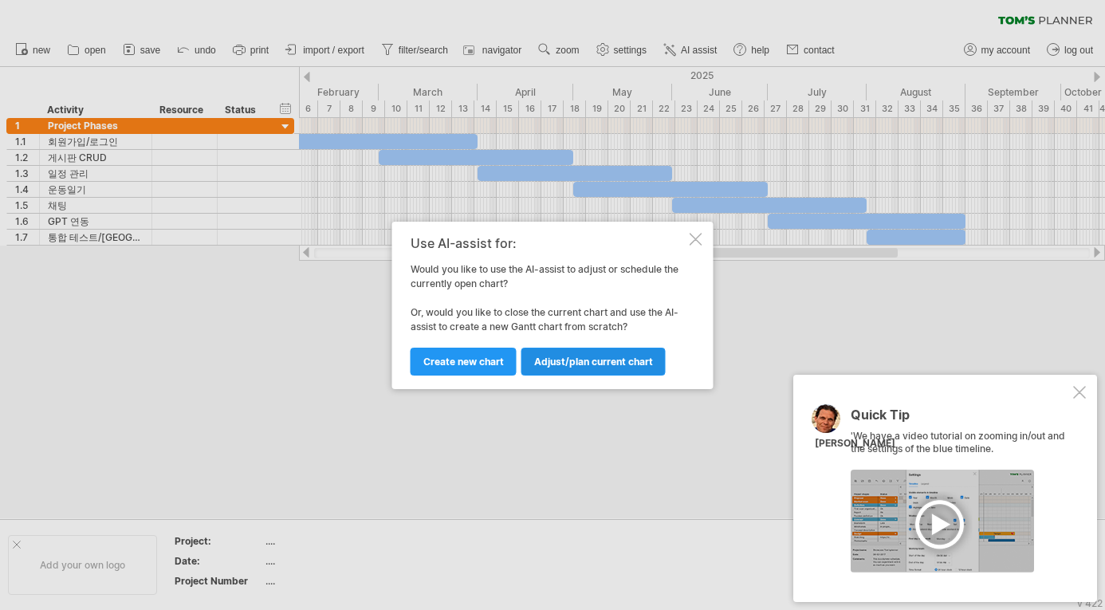
click at [593, 363] on span "Adjust/plan current chart" at bounding box center [593, 362] width 119 height 12
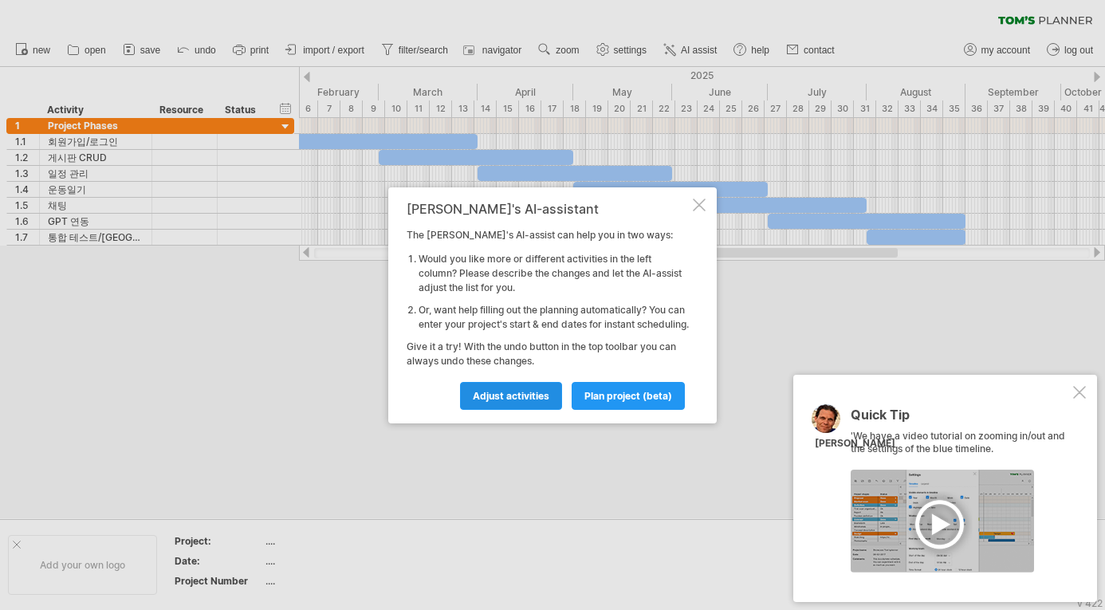
click at [522, 402] on span "Adjust activities" at bounding box center [511, 396] width 77 height 12
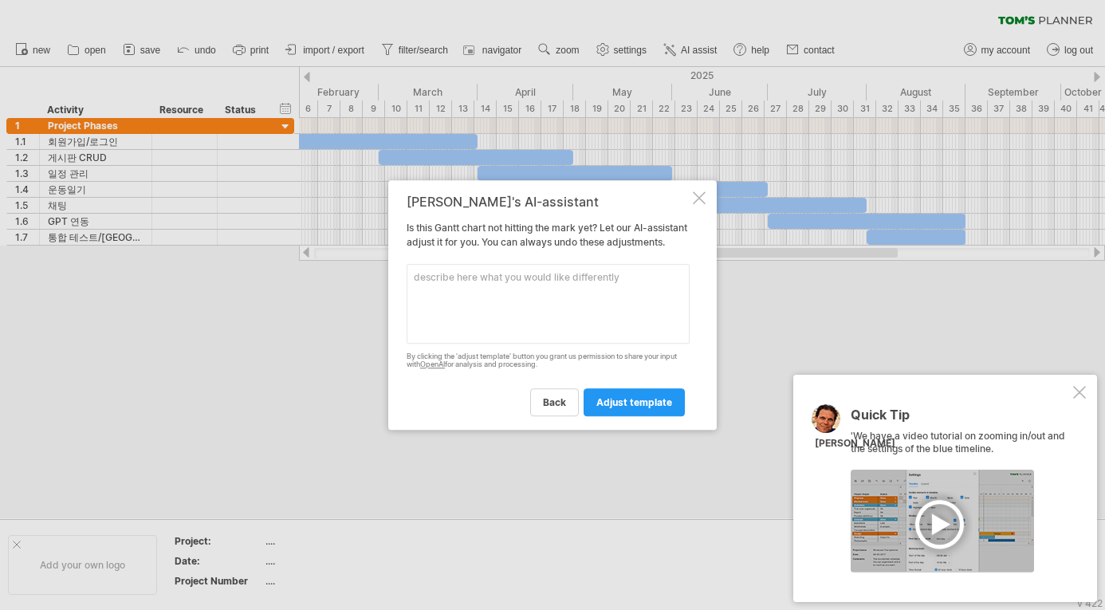
click at [507, 321] on textarea at bounding box center [548, 304] width 283 height 80
type textarea "r"
click at [702, 191] on div at bounding box center [699, 197] width 13 height 13
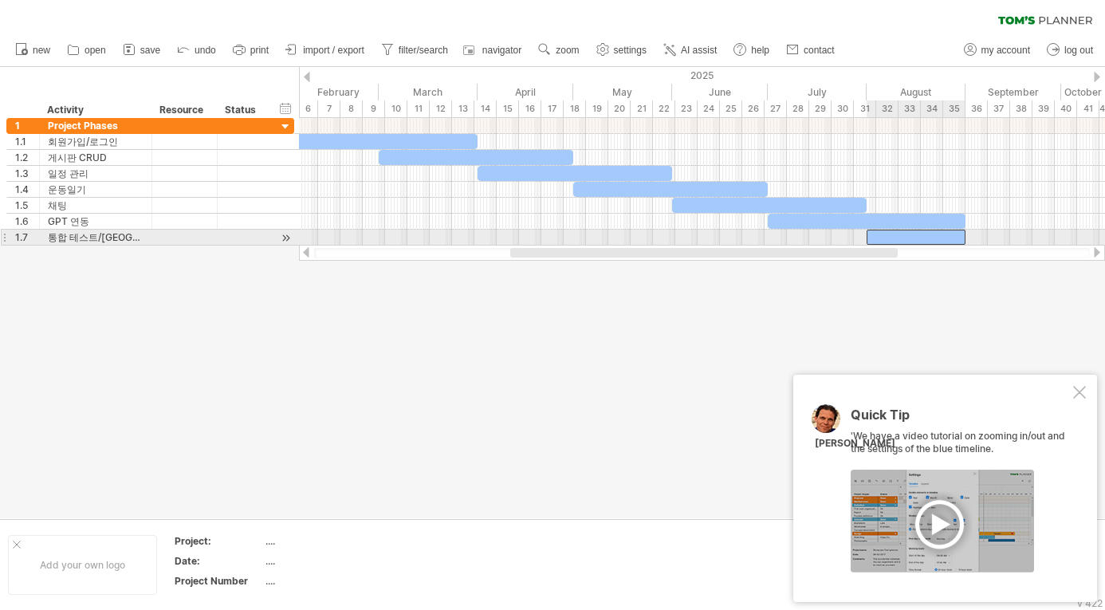
click at [837, 237] on div at bounding box center [916, 237] width 99 height 15
drag, startPoint x: 965, startPoint y: 240, endPoint x: 1027, endPoint y: 239, distance: 62.2
click at [837, 239] on span at bounding box center [1028, 237] width 6 height 15
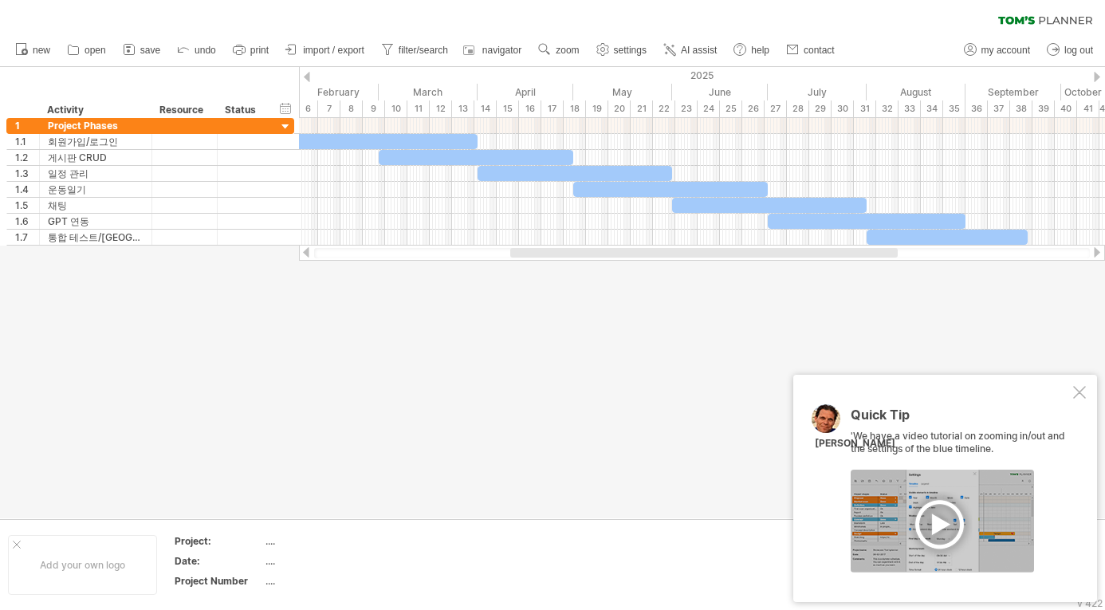
click at [837, 284] on div at bounding box center [552, 292] width 1105 height 451
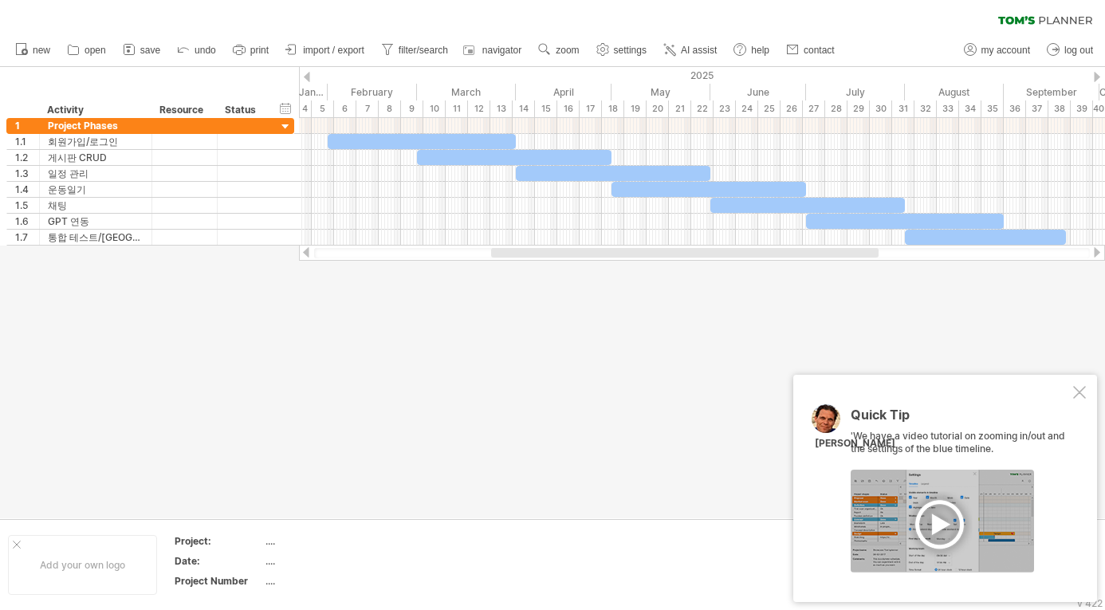
drag, startPoint x: 585, startPoint y: 252, endPoint x: 565, endPoint y: 254, distance: 19.2
click at [565, 254] on div at bounding box center [685, 253] width 388 height 10
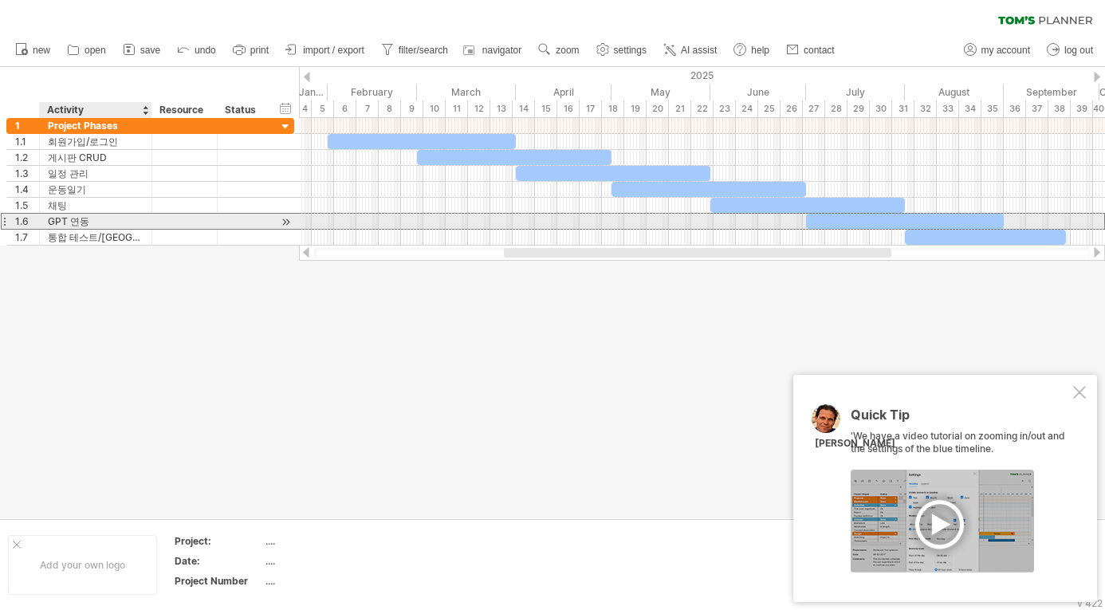
click at [93, 221] on div "GPT 연동" at bounding box center [96, 221] width 96 height 15
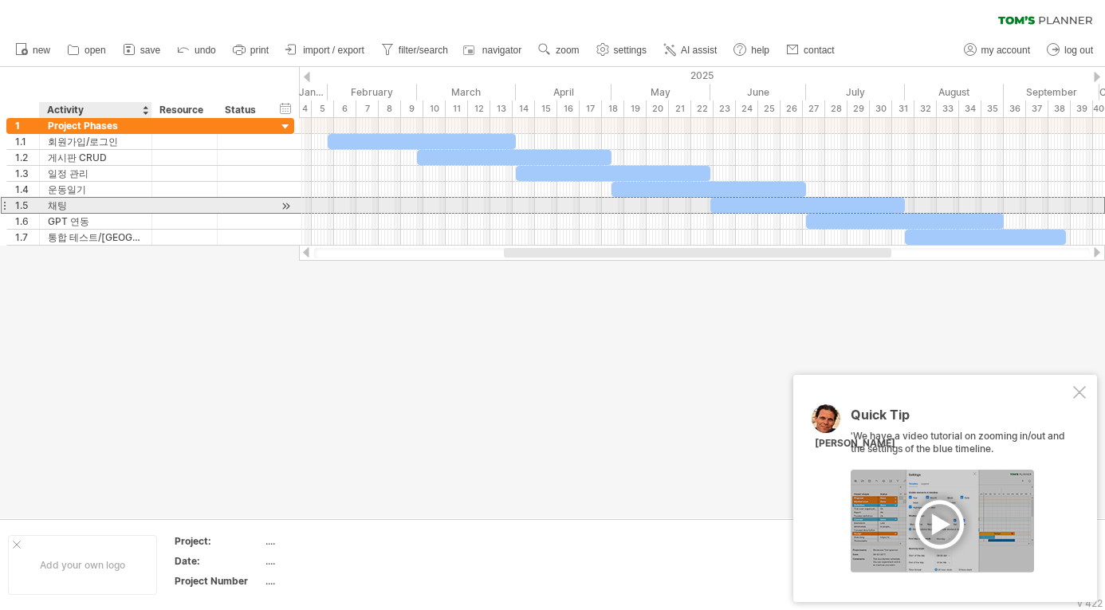
click at [77, 206] on div "채팅" at bounding box center [96, 205] width 96 height 15
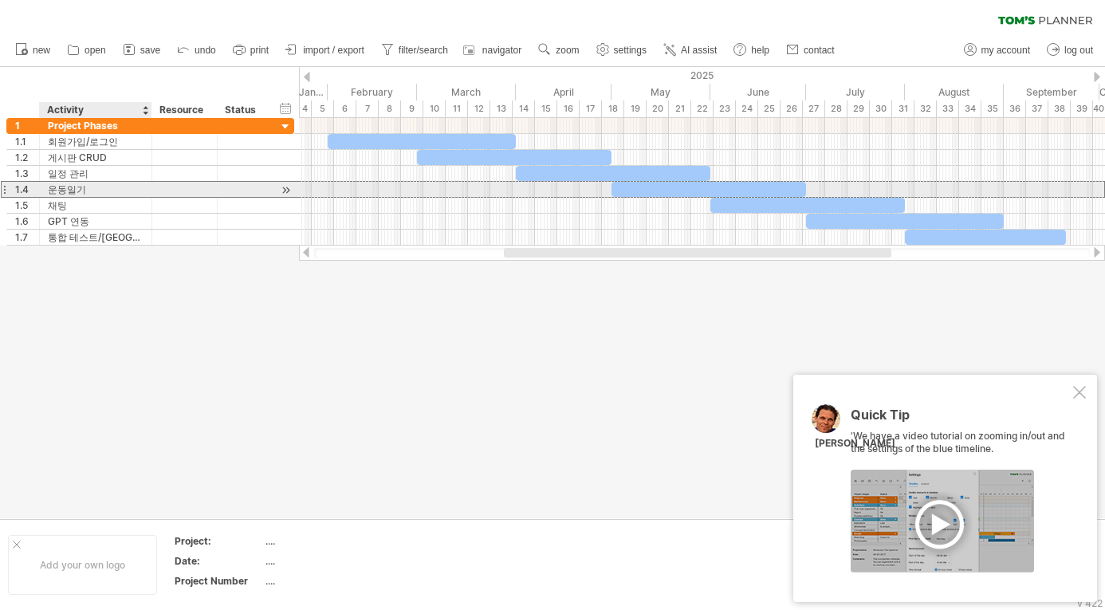
click at [77, 195] on div "운동일기" at bounding box center [96, 189] width 96 height 15
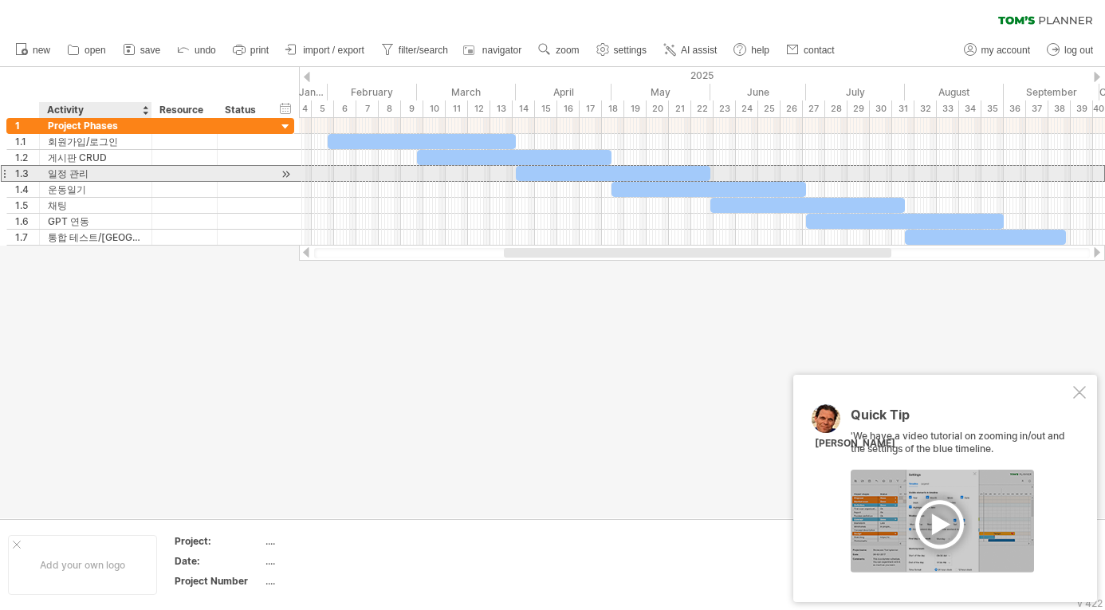
click at [85, 174] on div "일정 관리" at bounding box center [96, 173] width 96 height 15
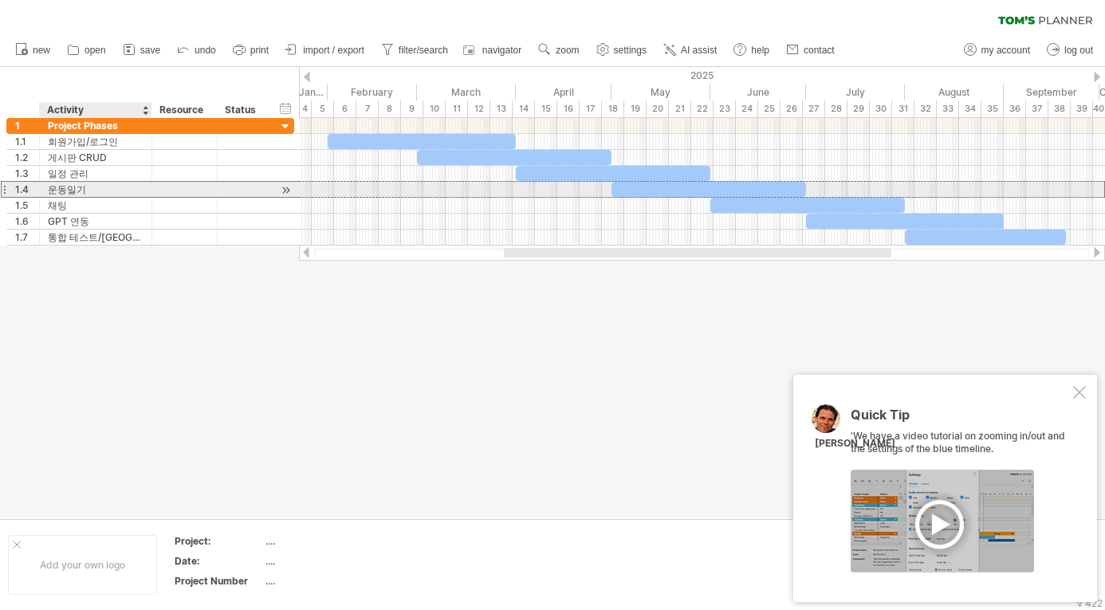
click at [90, 188] on div "운동일기" at bounding box center [96, 189] width 96 height 15
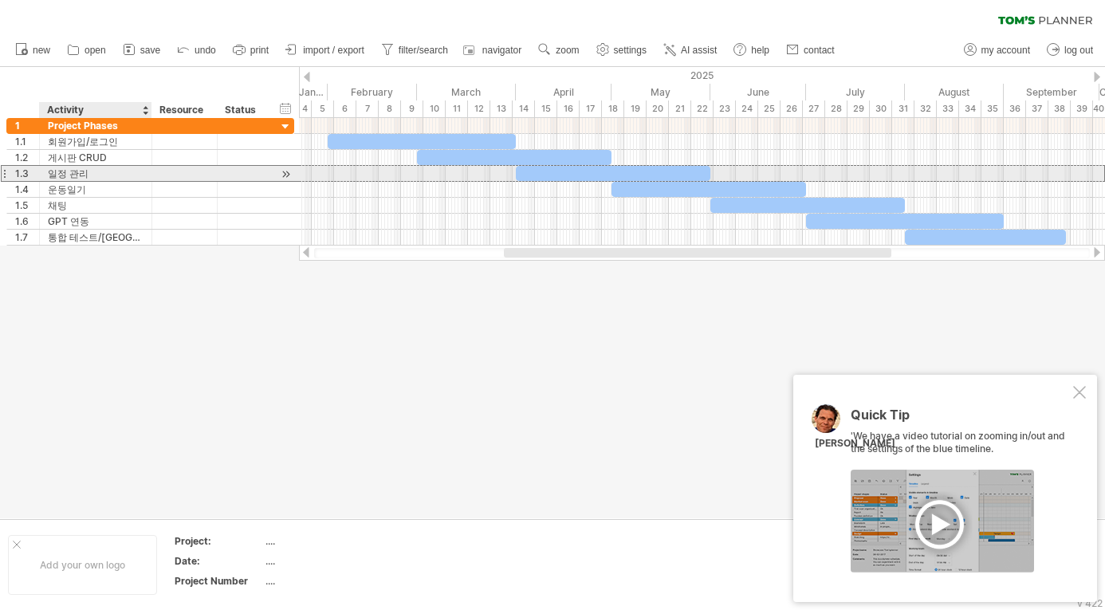
click at [93, 175] on div "일정 관리" at bounding box center [96, 173] width 96 height 15
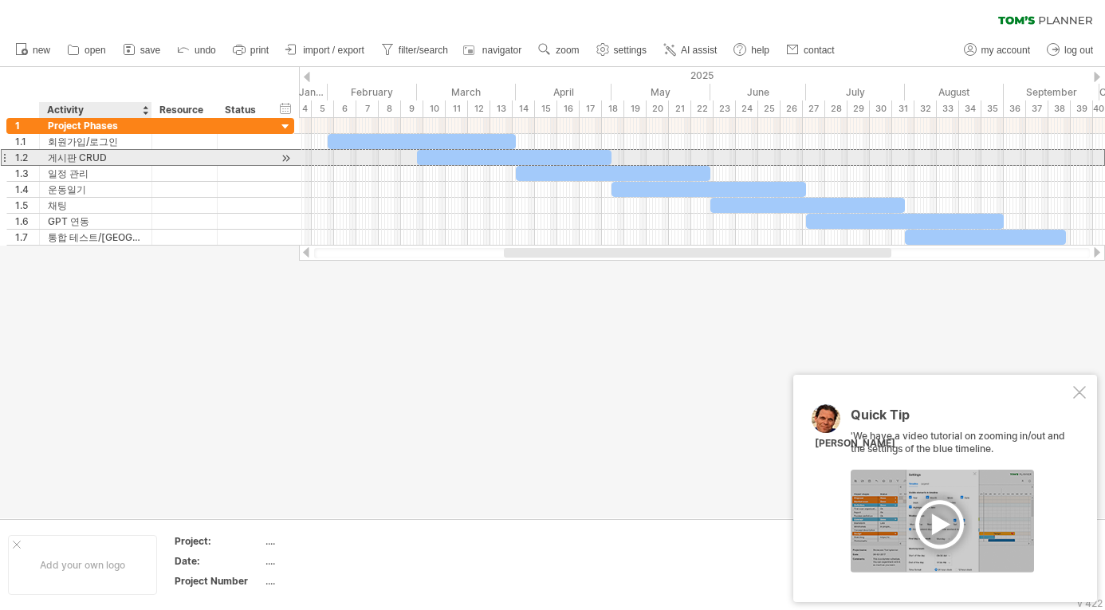
click at [96, 162] on div "게시판 CRUD" at bounding box center [96, 157] width 96 height 15
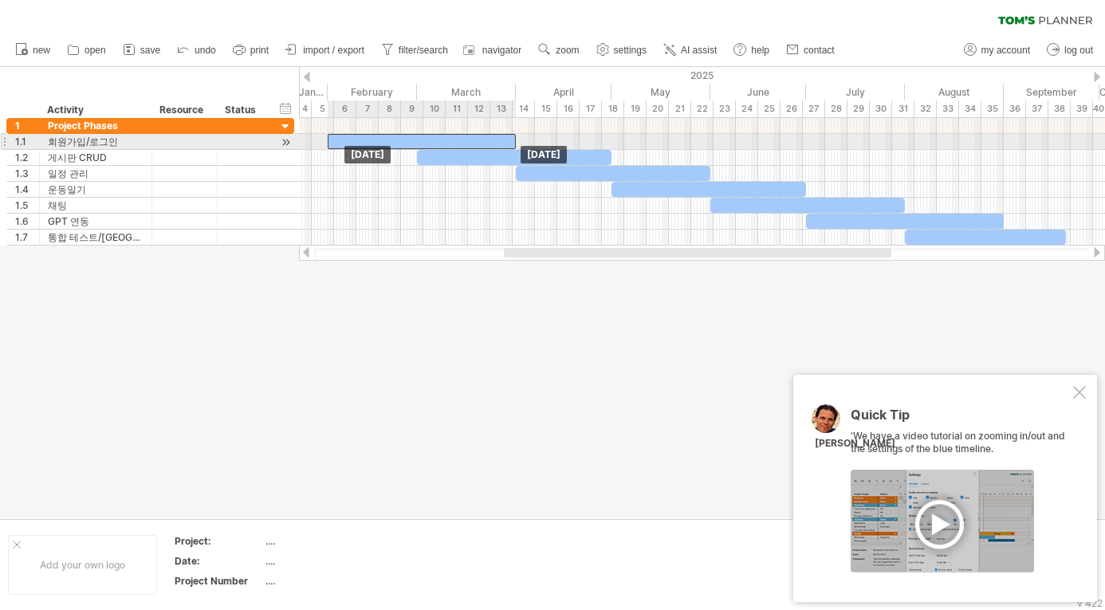
click at [449, 136] on div at bounding box center [422, 141] width 188 height 15
drag, startPoint x: 515, startPoint y: 136, endPoint x: 466, endPoint y: 136, distance: 49.4
click at [466, 136] on span at bounding box center [466, 141] width 6 height 15
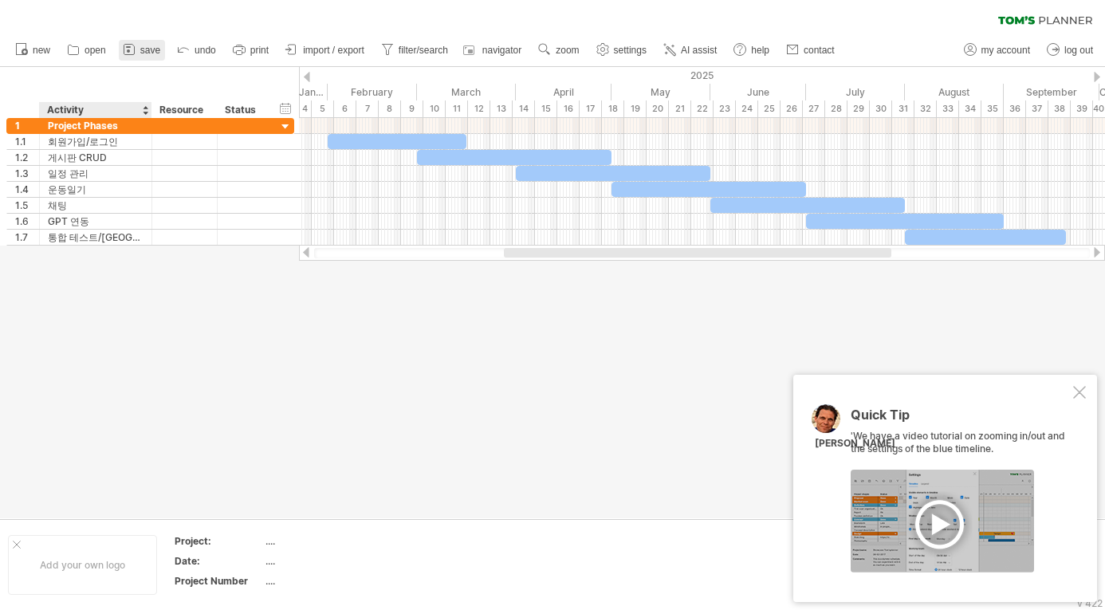
click at [148, 60] on link "save" at bounding box center [142, 50] width 46 height 21
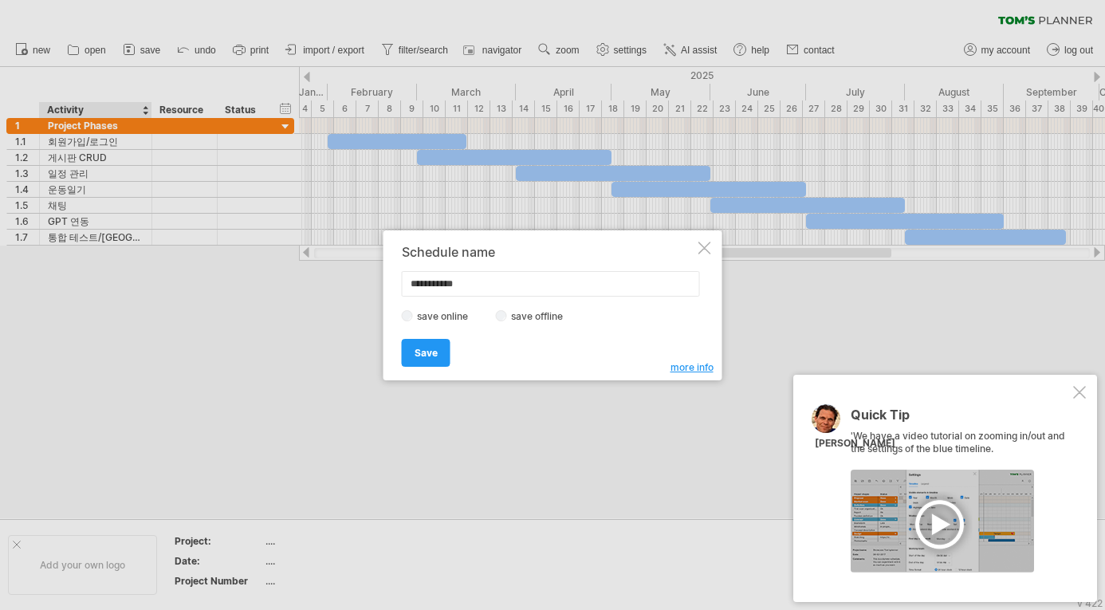
click at [703, 238] on div "**********" at bounding box center [553, 305] width 339 height 150
click at [707, 246] on div at bounding box center [705, 248] width 13 height 13
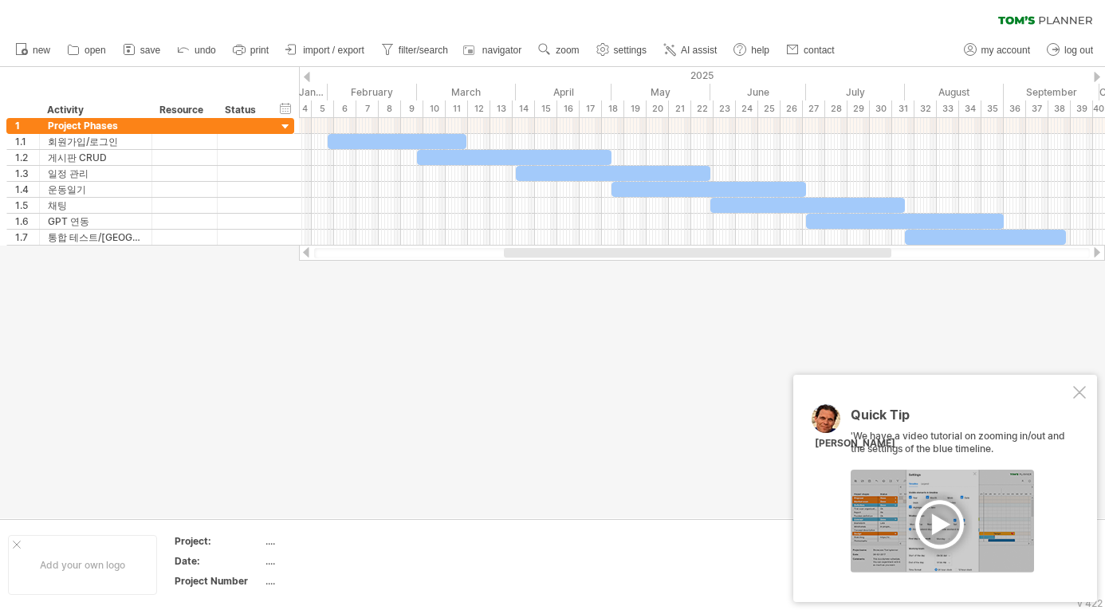
click at [837, 392] on div at bounding box center [1079, 392] width 13 height 13
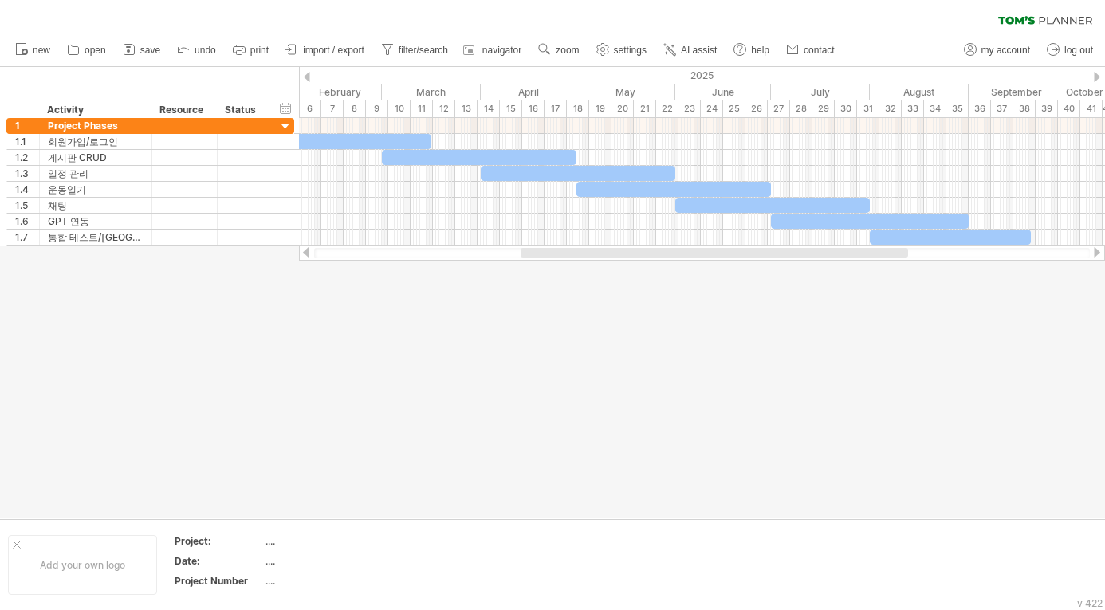
drag, startPoint x: 628, startPoint y: 250, endPoint x: 645, endPoint y: 250, distance: 16.7
click at [645, 250] on div at bounding box center [715, 253] width 388 height 10
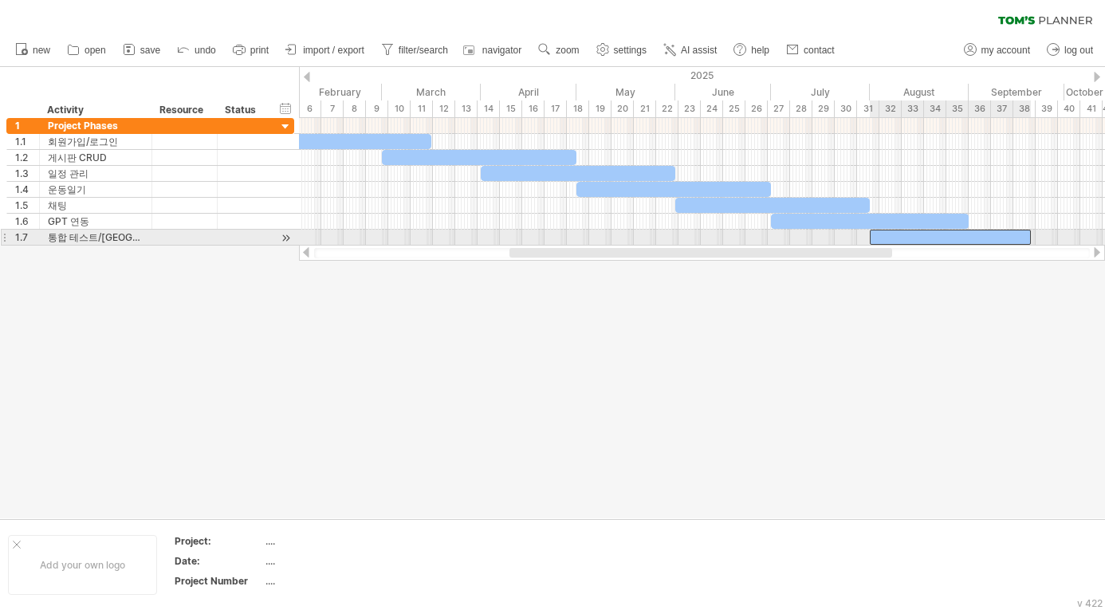
click at [837, 238] on div at bounding box center [950, 237] width 161 height 15
click at [837, 237] on span at bounding box center [1031, 237] width 6 height 15
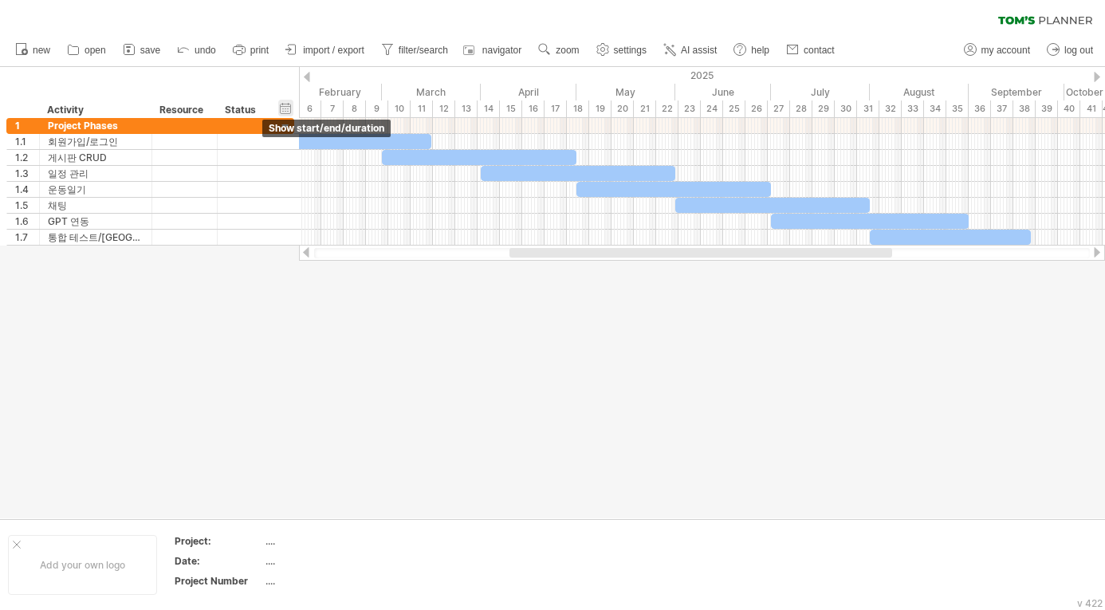
click at [280, 112] on div "hide start/end/duration show start/end/duration" at bounding box center [285, 108] width 15 height 17
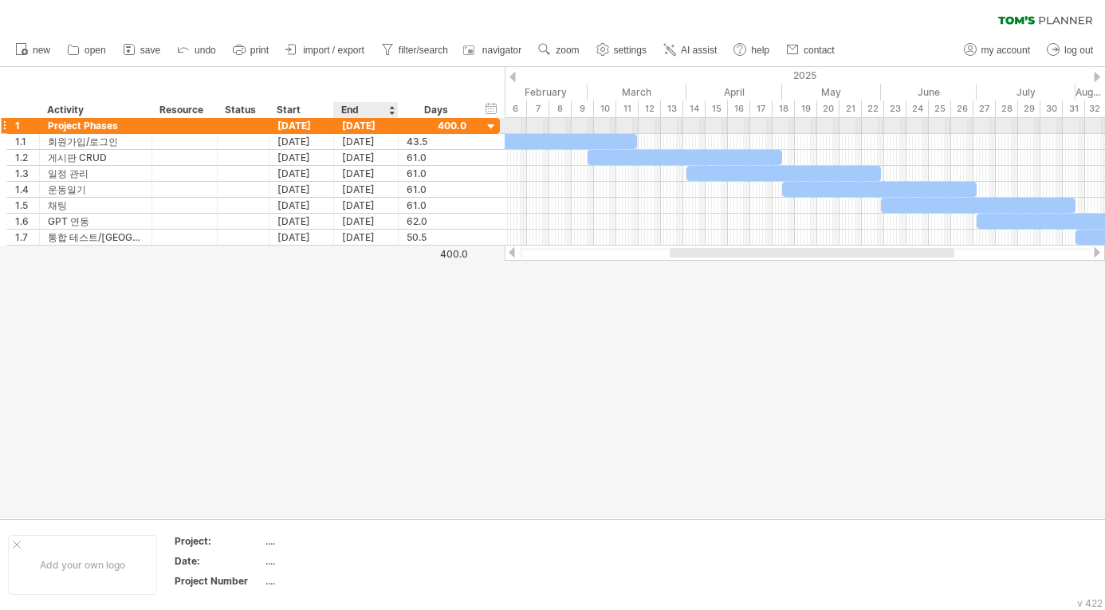
click at [352, 126] on div "[DATE]" at bounding box center [366, 125] width 65 height 15
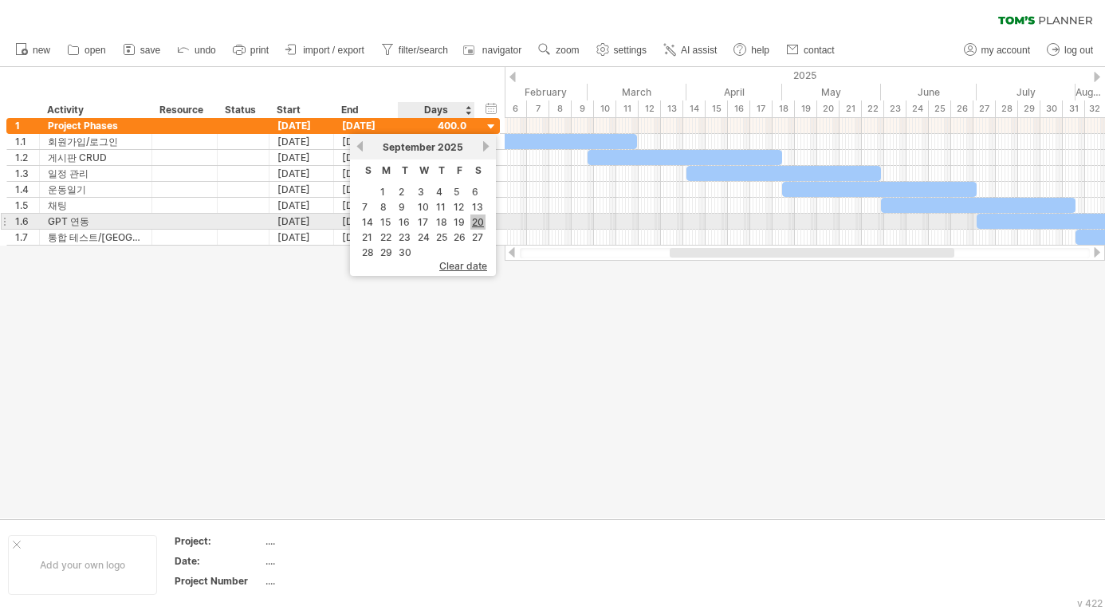
click at [477, 226] on link "20" at bounding box center [477, 222] width 15 height 15
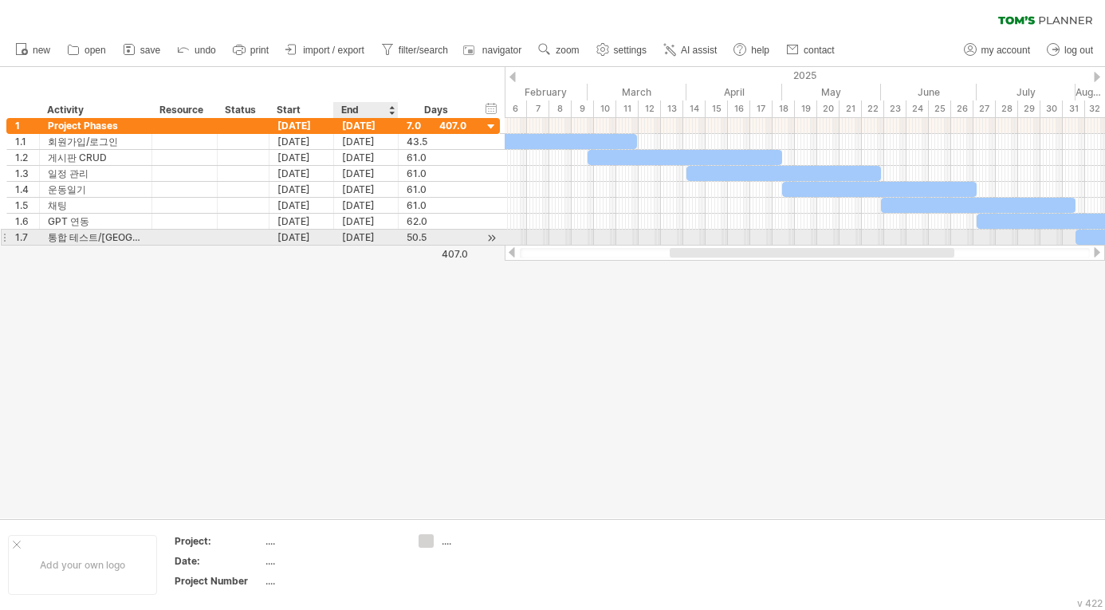
click at [360, 235] on div "[DATE]" at bounding box center [366, 237] width 65 height 15
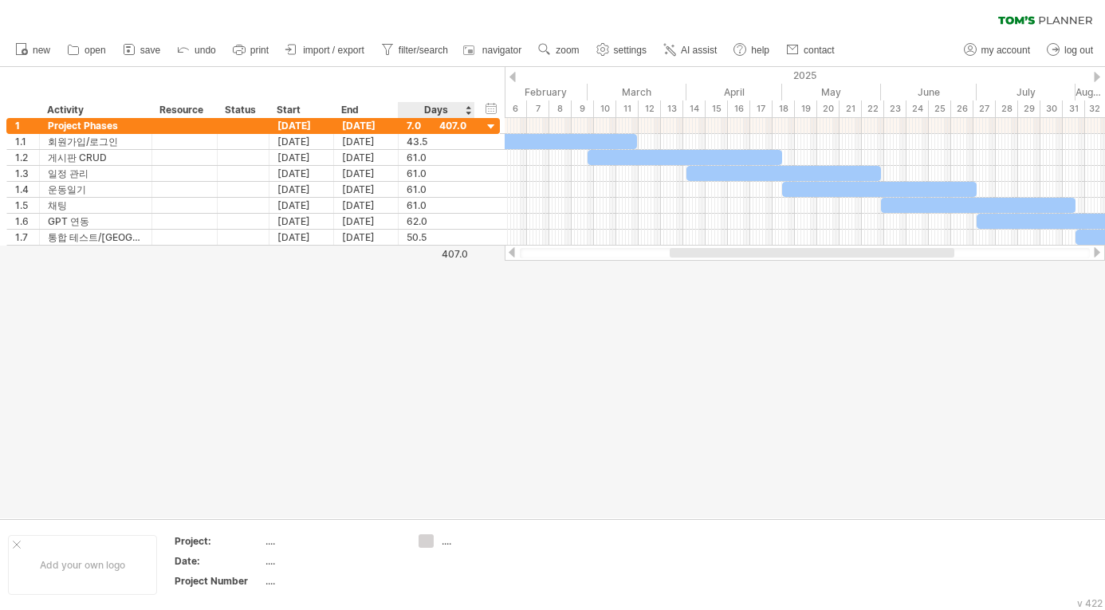
click at [447, 113] on div "Days" at bounding box center [436, 110] width 76 height 16
click at [460, 128] on div "7.0" at bounding box center [437, 125] width 60 height 15
click at [495, 125] on div at bounding box center [491, 127] width 15 height 15
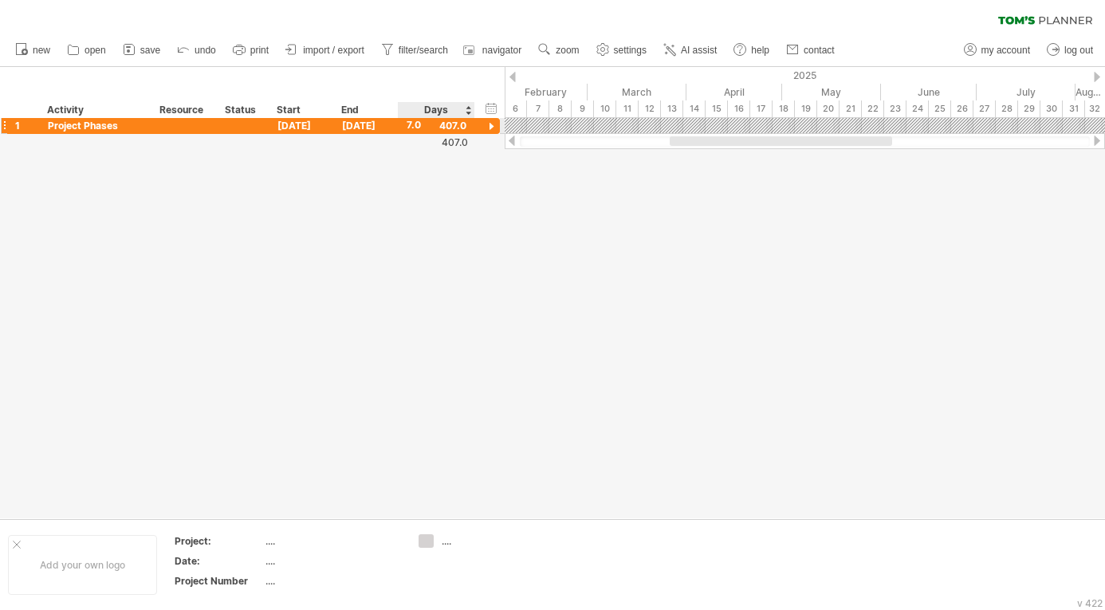
click at [495, 125] on div at bounding box center [491, 127] width 15 height 15
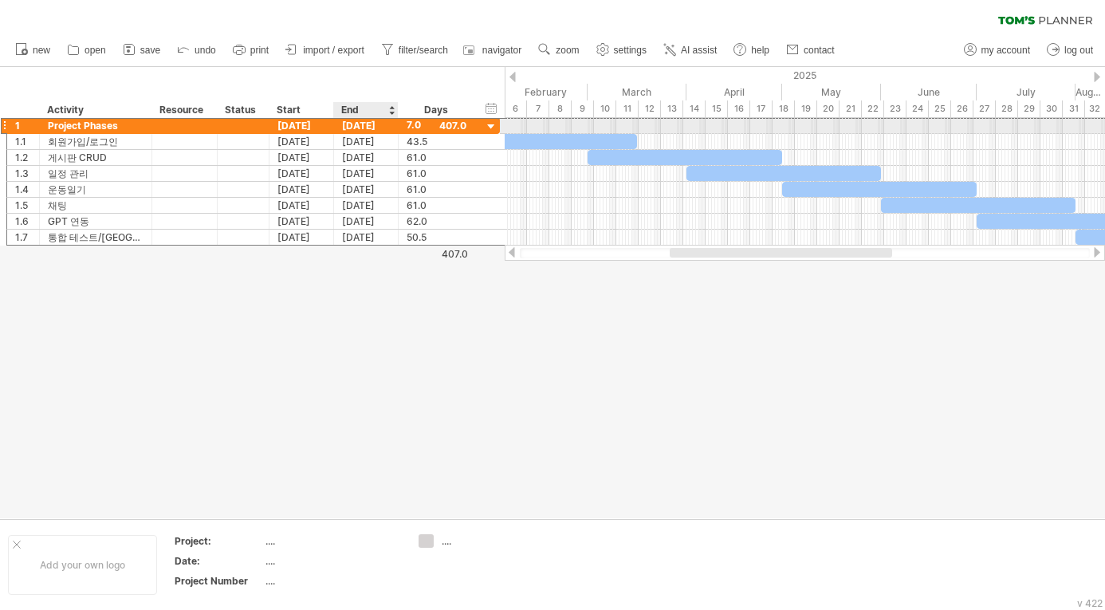
click at [376, 128] on div "[DATE]" at bounding box center [366, 125] width 65 height 15
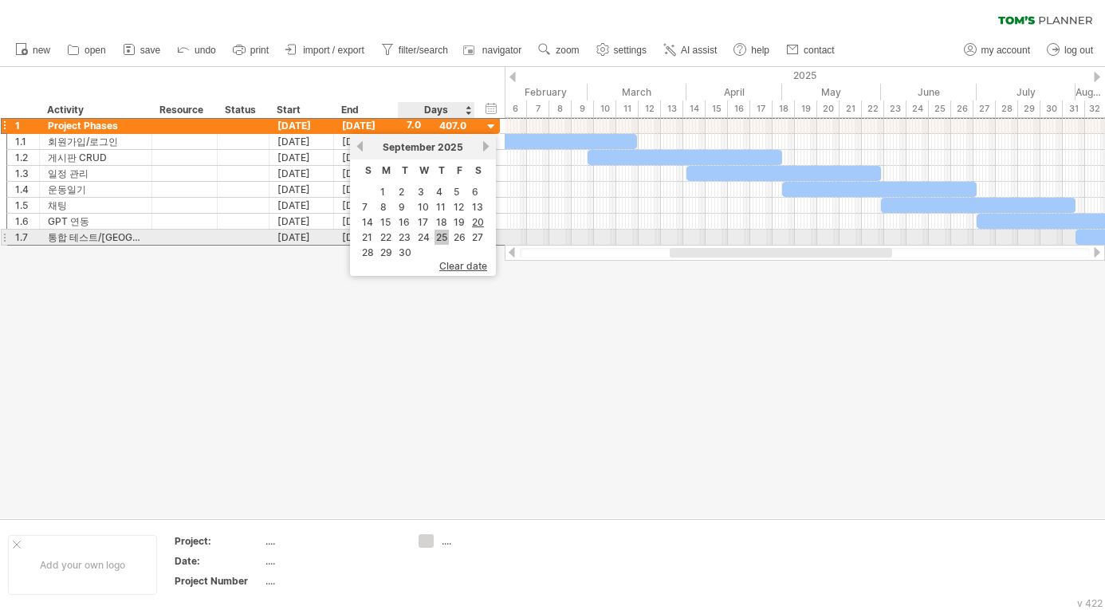
click at [441, 235] on link "25" at bounding box center [442, 237] width 14 height 15
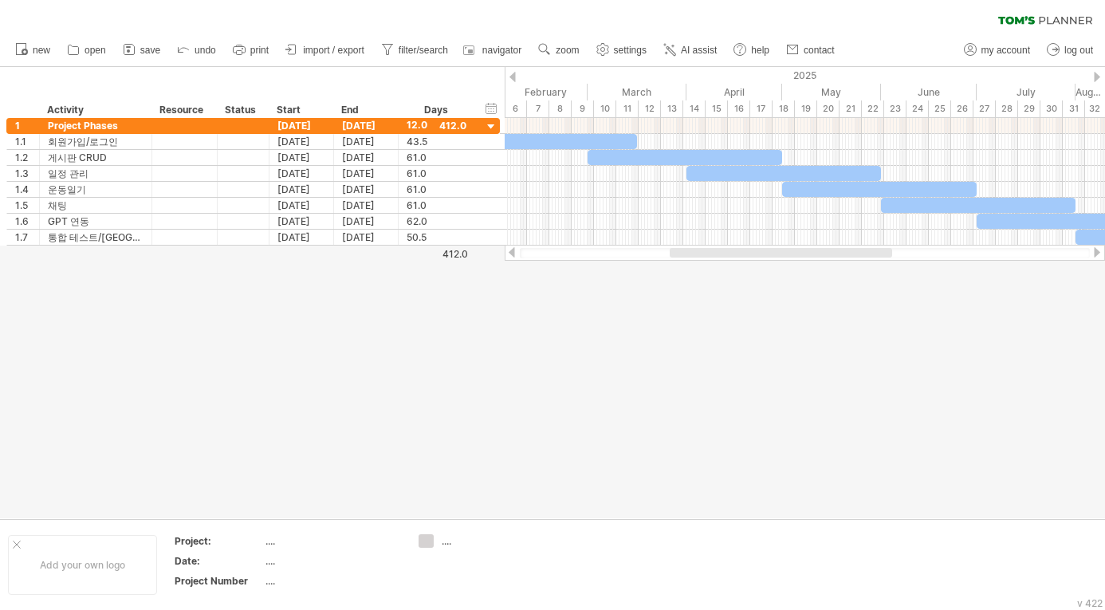
click at [522, 306] on div at bounding box center [552, 292] width 1105 height 451
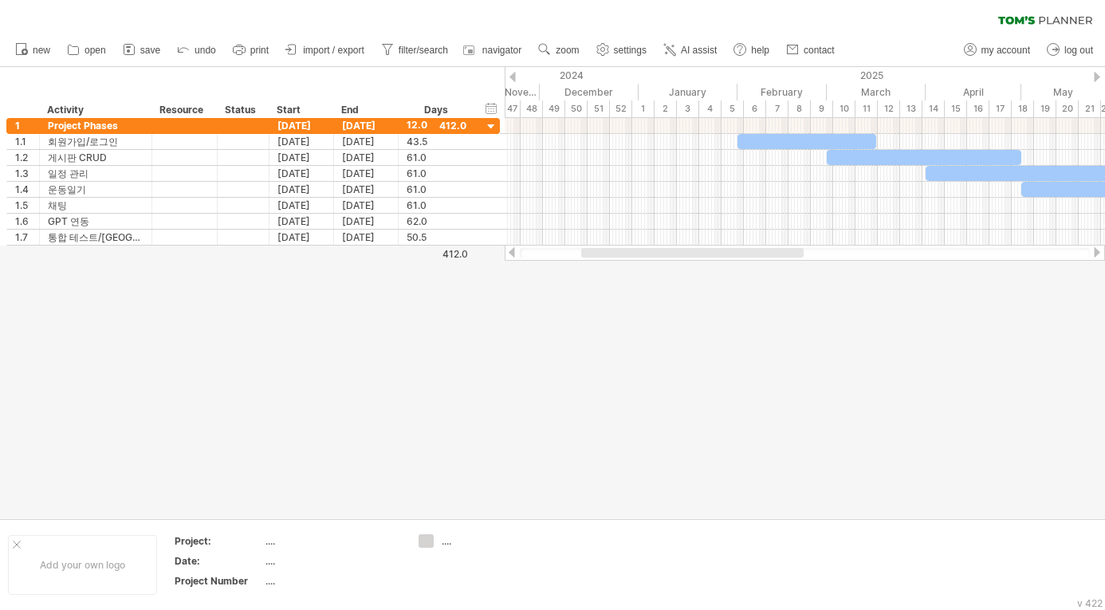
drag, startPoint x: 734, startPoint y: 249, endPoint x: 652, endPoint y: 303, distance: 98.4
click at [652, 303] on div "Trying to reach [DOMAIN_NAME] Connected again... 0% clear filter new 1" at bounding box center [552, 305] width 1105 height 610
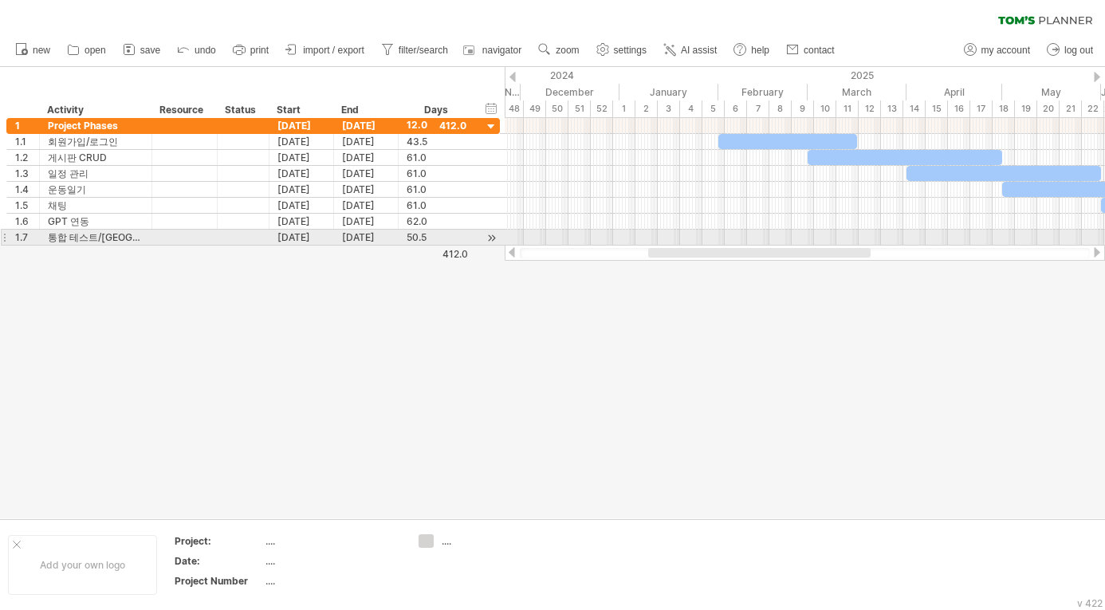
drag, startPoint x: 718, startPoint y: 246, endPoint x: 803, endPoint y: 243, distance: 85.4
click at [803, 243] on div "Trying to reach [DOMAIN_NAME] Connected again... 0% clear filter new 1" at bounding box center [552, 305] width 1105 height 610
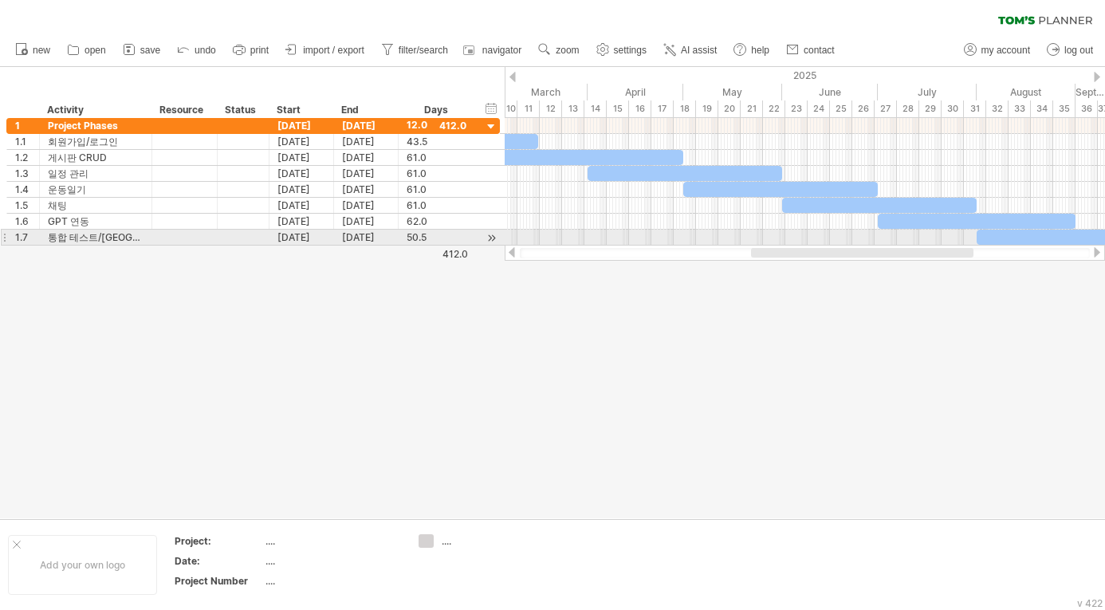
drag, startPoint x: 797, startPoint y: 251, endPoint x: 894, endPoint y: 235, distance: 97.8
click at [837, 235] on div "Trying to reach [DOMAIN_NAME] Connected again... 0% clear filter new 1" at bounding box center [552, 305] width 1105 height 610
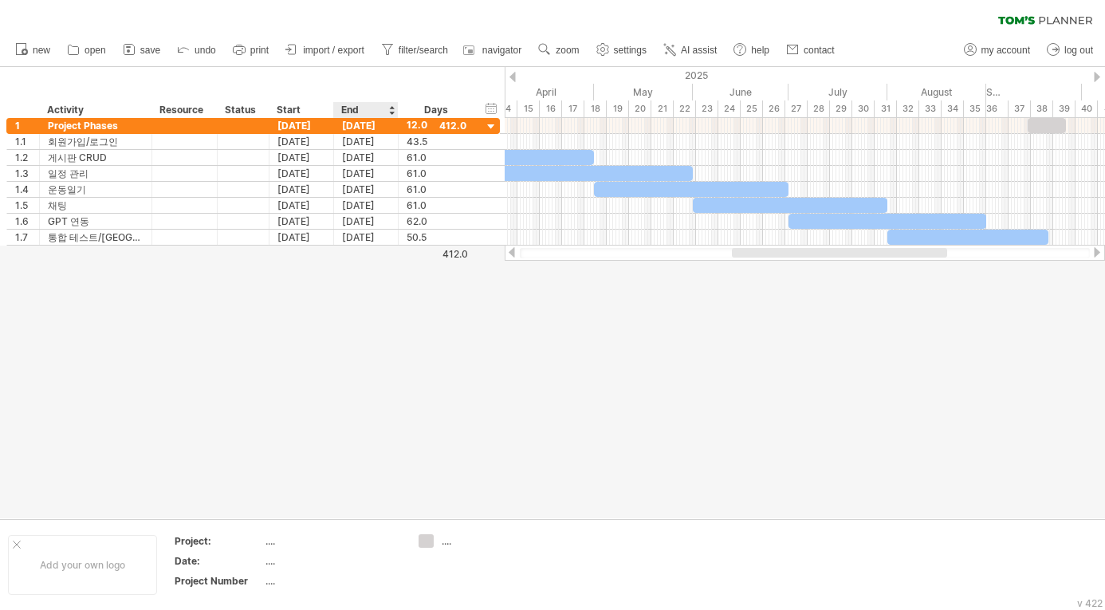
drag, startPoint x: 507, startPoint y: 77, endPoint x: 398, endPoint y: 99, distance: 111.5
click at [398, 99] on div "Trying to reach [DOMAIN_NAME] Connected again... 0% clear filter new 1" at bounding box center [552, 305] width 1105 height 610
drag, startPoint x: 514, startPoint y: 254, endPoint x: 455, endPoint y: 249, distance: 59.3
click at [455, 249] on div "Trying to reach [DOMAIN_NAME] Connected again... 0% clear filter new 1" at bounding box center [552, 305] width 1105 height 610
drag, startPoint x: 504, startPoint y: 74, endPoint x: 518, endPoint y: 74, distance: 13.6
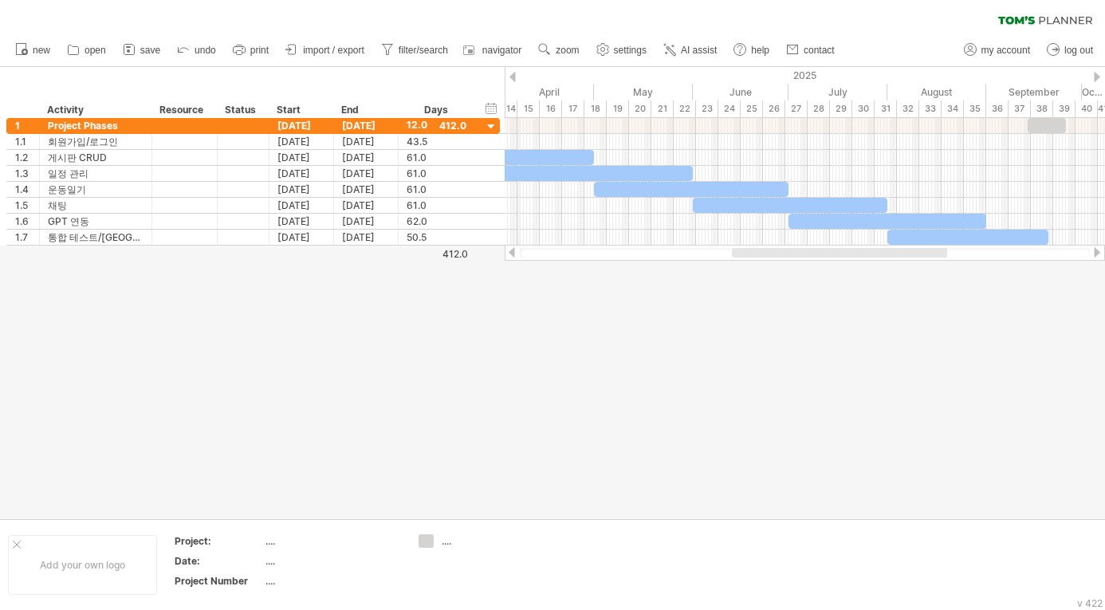
click at [518, 74] on div "Trying to reach [DOMAIN_NAME] Connected again... 0% clear filter new 1" at bounding box center [552, 305] width 1105 height 610
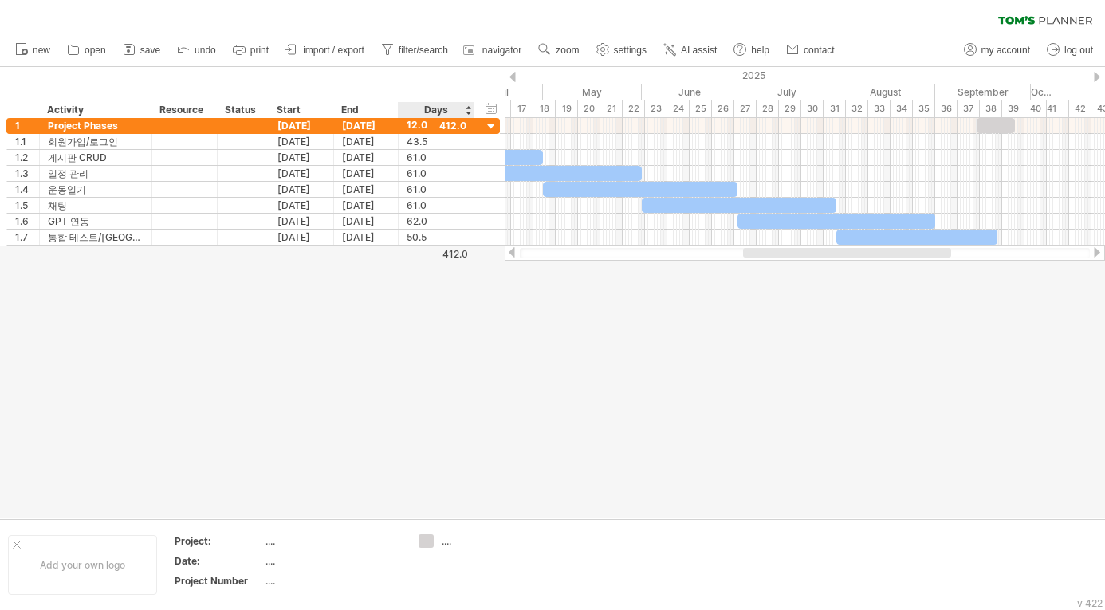
drag, startPoint x: 518, startPoint y: 74, endPoint x: 487, endPoint y: 80, distance: 30.8
click at [487, 80] on div "Trying to reach [DOMAIN_NAME] Connected again... 0% clear filter new 1" at bounding box center [552, 305] width 1105 height 610
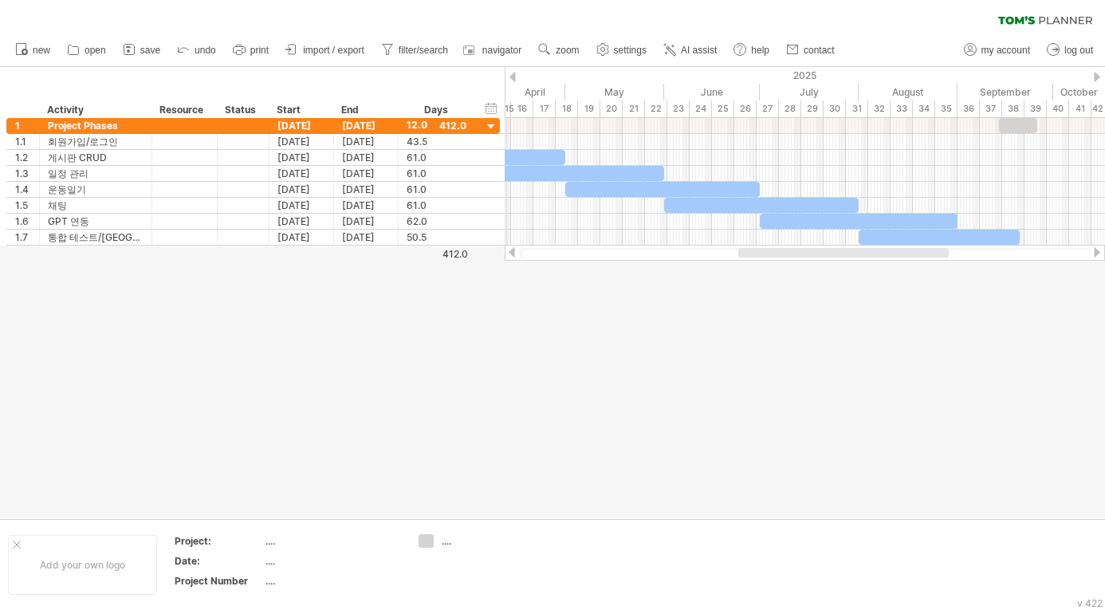
click at [506, 106] on div "15" at bounding box center [500, 108] width 22 height 17
drag, startPoint x: 506, startPoint y: 120, endPoint x: 397, endPoint y: 81, distance: 116.0
click at [397, 81] on div "Trying to reach [DOMAIN_NAME] Connected again... 0% clear filter new 1" at bounding box center [552, 305] width 1105 height 610
click at [397, 81] on div "hide start/end/duration show start/end/duration ******** Activity ******** Reso…" at bounding box center [252, 92] width 505 height 51
drag, startPoint x: 397, startPoint y: 81, endPoint x: 507, endPoint y: 77, distance: 110.1
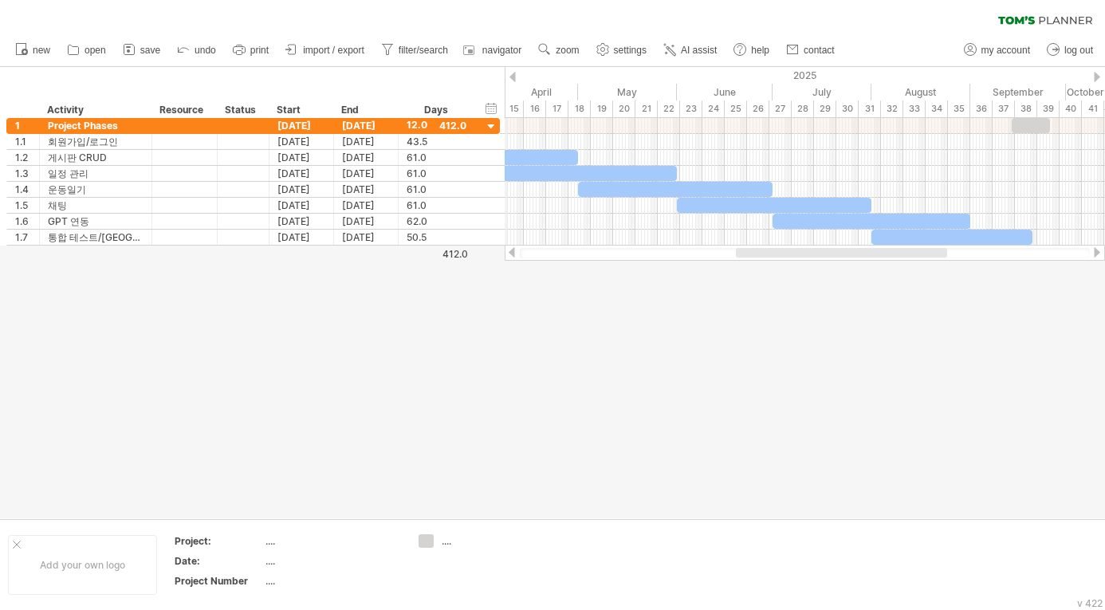
click at [507, 77] on div "Trying to reach [DOMAIN_NAME] Connected again... 0% clear filter new 1" at bounding box center [552, 305] width 1105 height 610
drag, startPoint x: 507, startPoint y: 77, endPoint x: 497, endPoint y: 83, distance: 11.8
click at [497, 83] on div "Trying to reach [DOMAIN_NAME] Connected again... 0% clear filter new 1" at bounding box center [552, 305] width 1105 height 610
click at [506, 94] on div "April" at bounding box center [521, 92] width 96 height 17
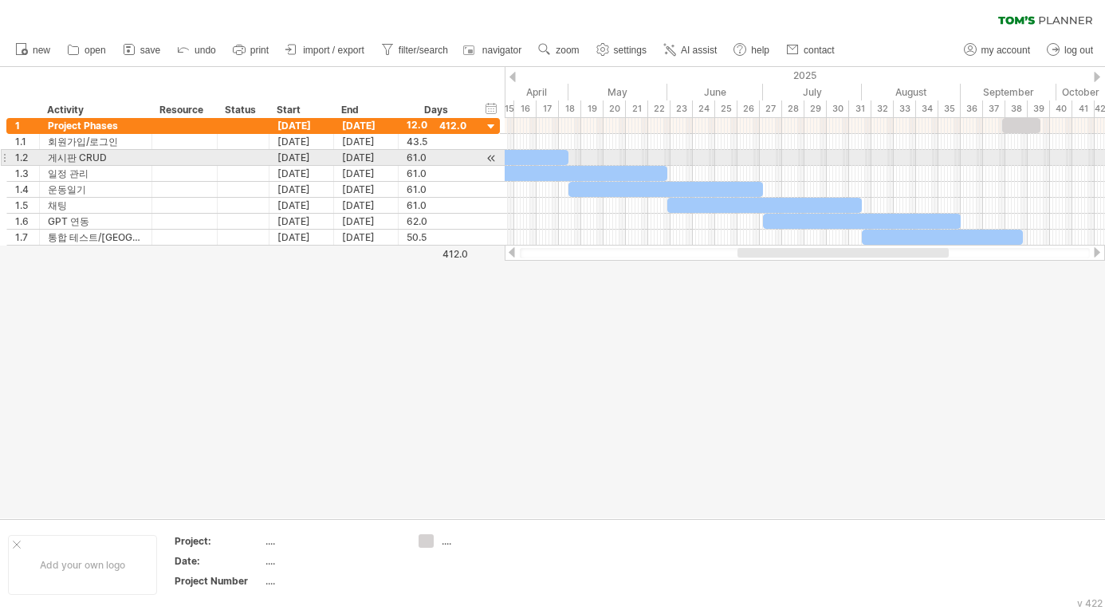
click at [496, 155] on div at bounding box center [491, 158] width 15 height 17
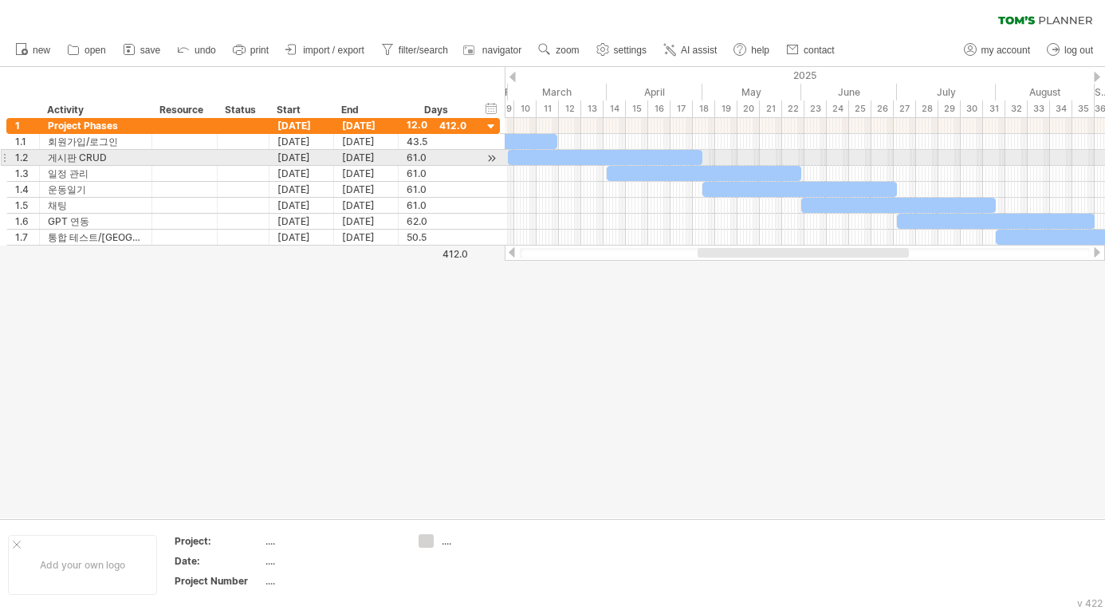
click at [496, 156] on div at bounding box center [491, 158] width 15 height 17
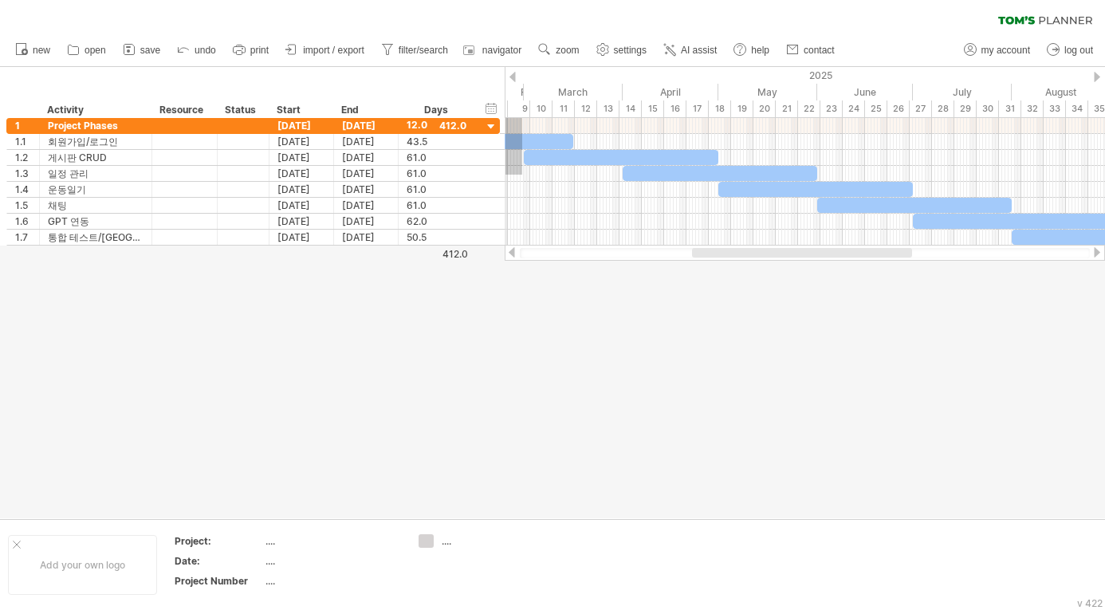
drag, startPoint x: 506, startPoint y: 175, endPoint x: 510, endPoint y: 61, distance: 114.1
click at [510, 61] on div "Trying to reach [DOMAIN_NAME] Connected again... 0% clear filter new 1" at bounding box center [552, 305] width 1105 height 610
click at [513, 49] on span "navigator" at bounding box center [501, 50] width 39 height 11
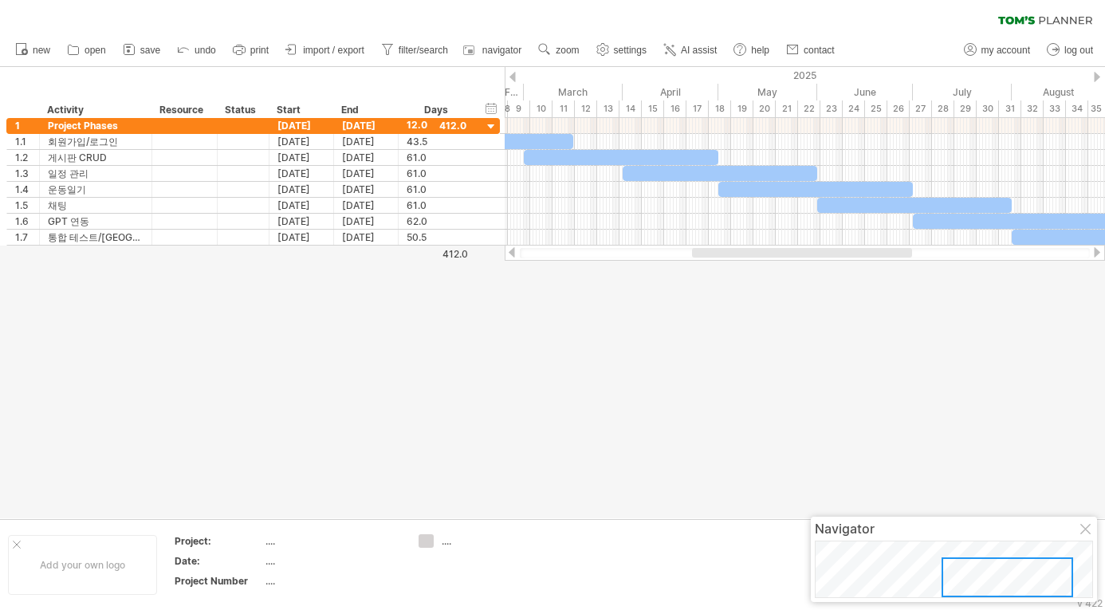
drag, startPoint x: 553, startPoint y: 251, endPoint x: 616, endPoint y: 289, distance: 73.3
click at [616, 289] on div "Trying to reach [DOMAIN_NAME] Connected again... 0% clear filter new 1" at bounding box center [552, 305] width 1105 height 610
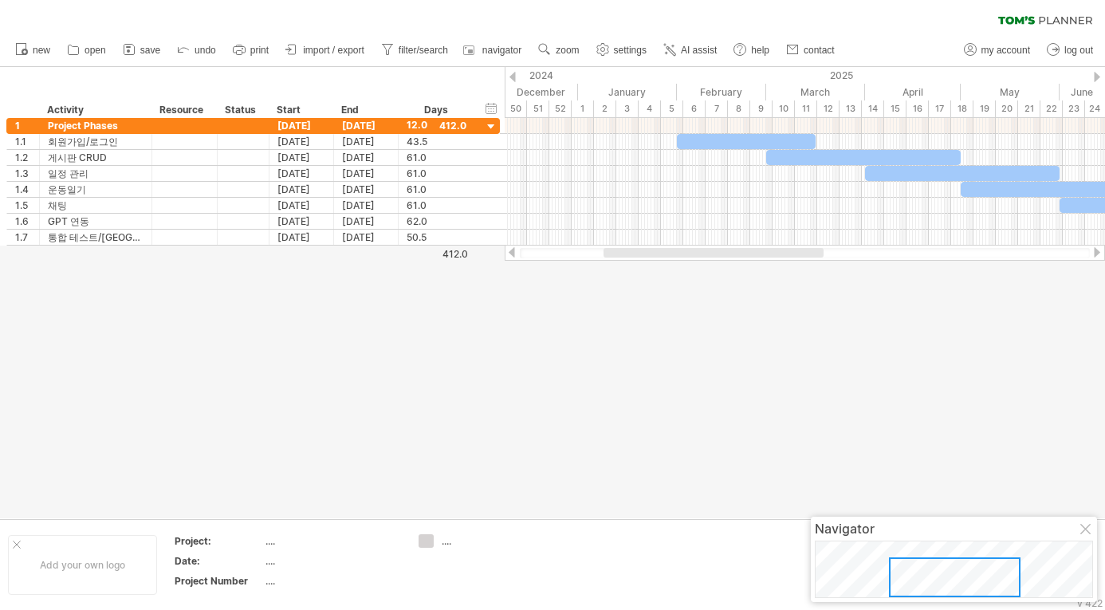
drag, startPoint x: 721, startPoint y: 252, endPoint x: 630, endPoint y: 284, distance: 96.3
click at [630, 284] on div "Trying to reach [DOMAIN_NAME] Connected again... 0% clear filter new 1" at bounding box center [552, 305] width 1105 height 610
click at [206, 49] on span "undo" at bounding box center [206, 50] width 22 height 11
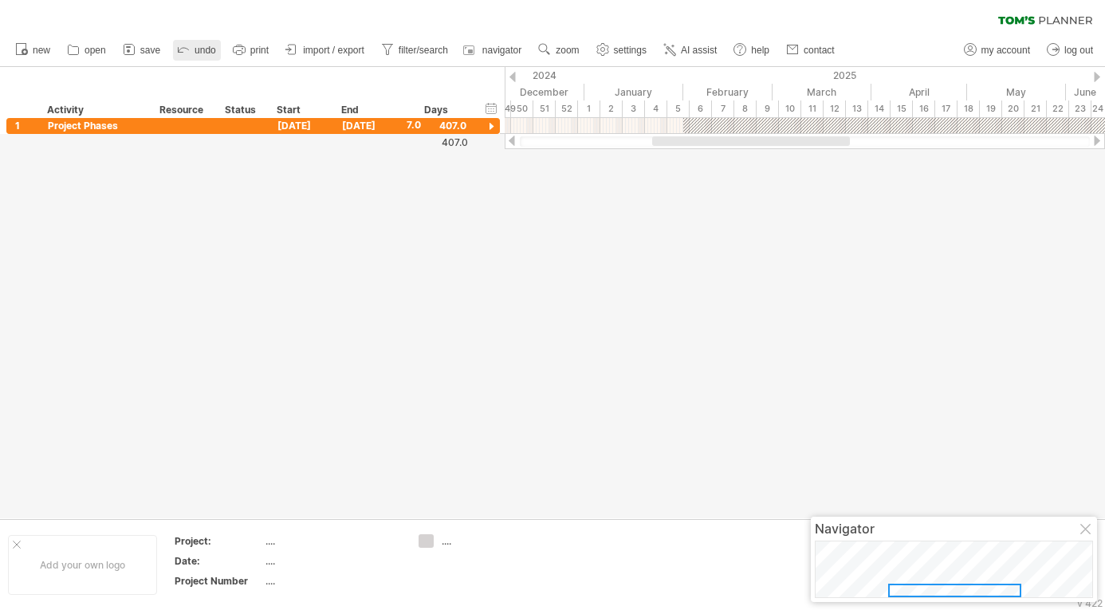
click at [206, 49] on span "undo" at bounding box center [206, 50] width 22 height 11
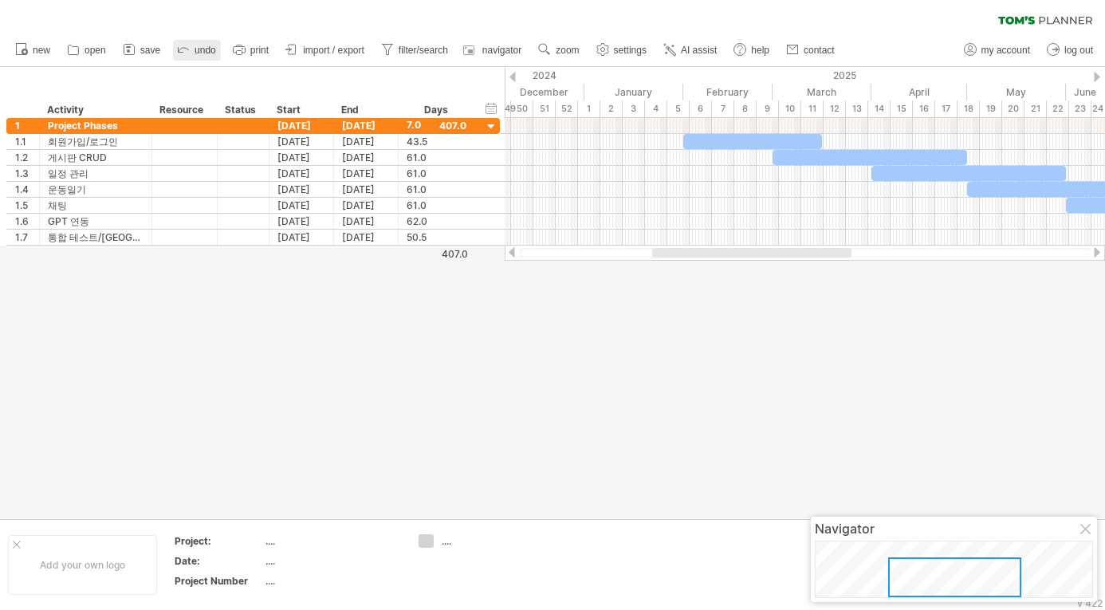
click at [206, 49] on span "undo" at bounding box center [206, 50] width 22 height 11
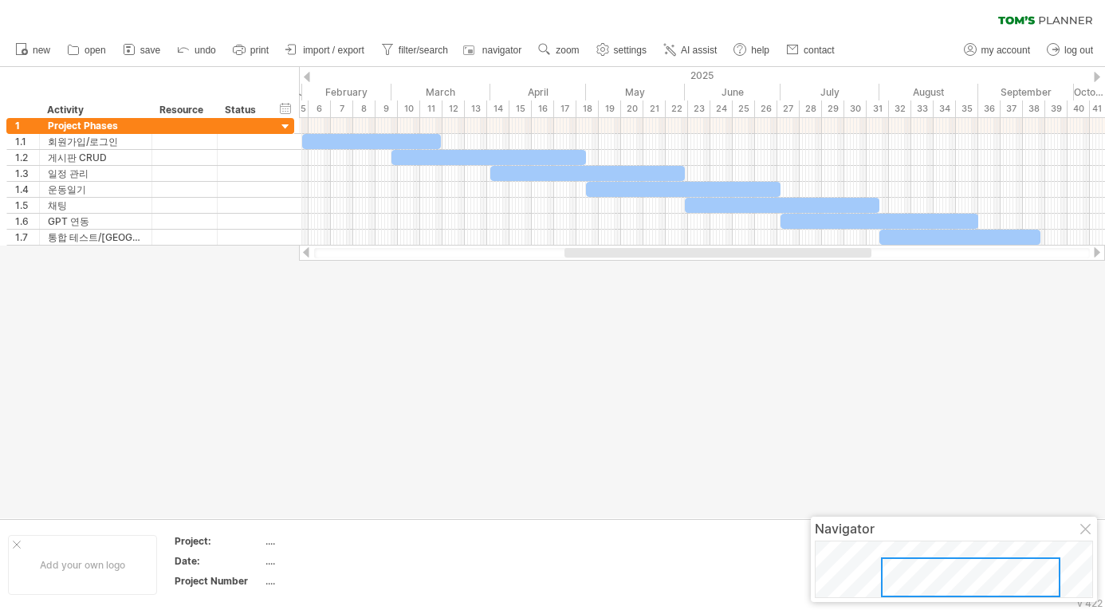
drag, startPoint x: 592, startPoint y: 253, endPoint x: 669, endPoint y: 265, distance: 77.5
click at [669, 265] on div "Trying to reach [DOMAIN_NAME] Connected again... 0% clear filter new 1" at bounding box center [552, 305] width 1105 height 610
click at [777, 104] on div "26" at bounding box center [766, 108] width 22 height 17
click at [760, 107] on div "26" at bounding box center [766, 108] width 22 height 17
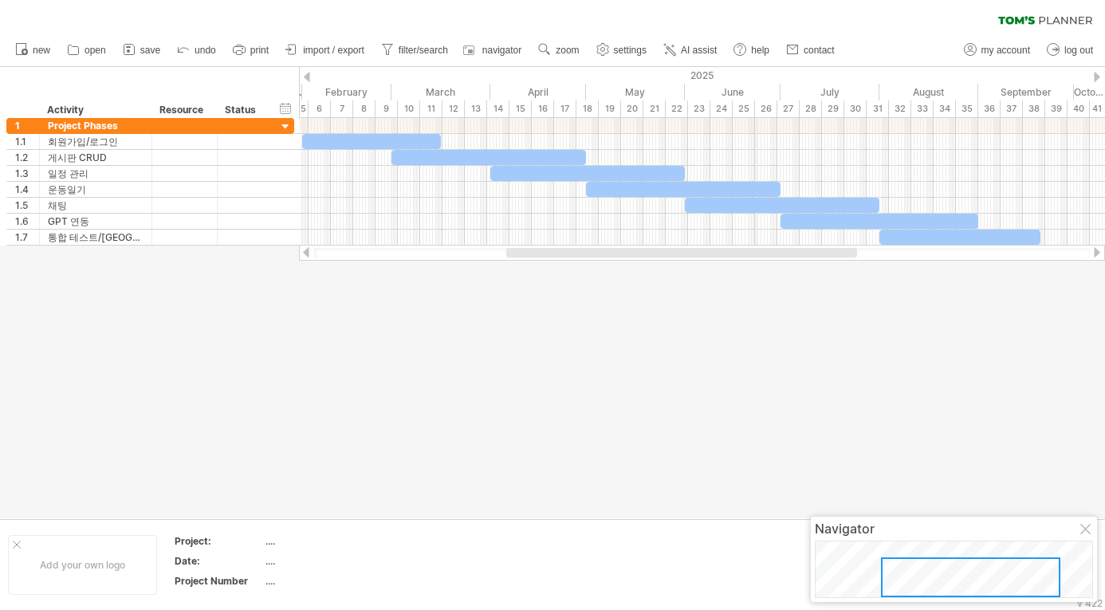
click at [756, 107] on div "26" at bounding box center [766, 108] width 22 height 17
click at [676, 108] on div "22" at bounding box center [677, 108] width 22 height 17
click at [647, 46] on span "settings" at bounding box center [630, 50] width 33 height 11
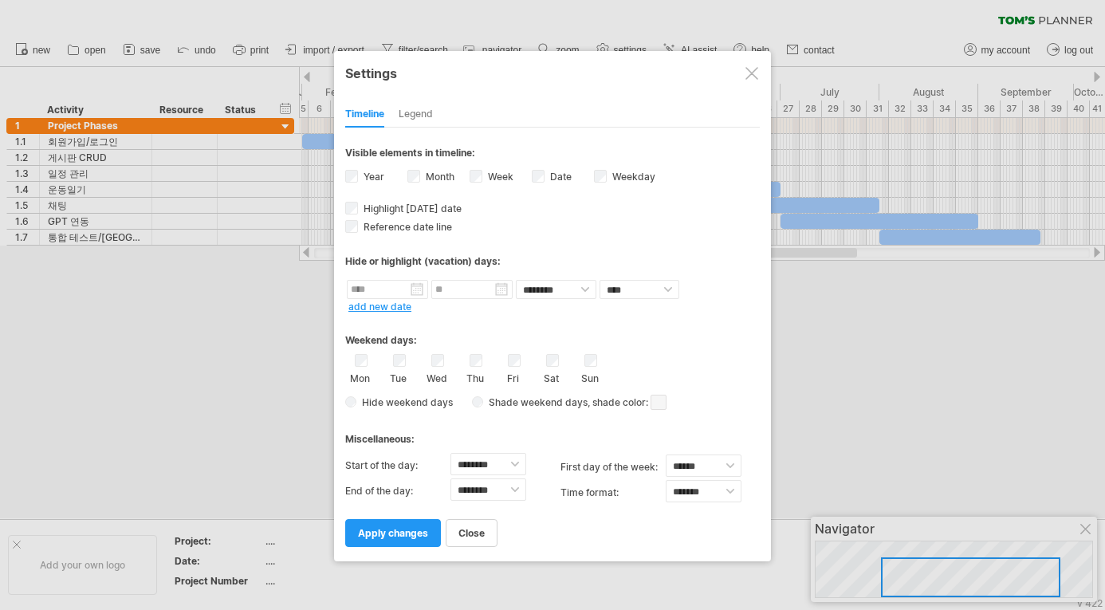
click at [415, 104] on div "Legend" at bounding box center [416, 115] width 34 height 26
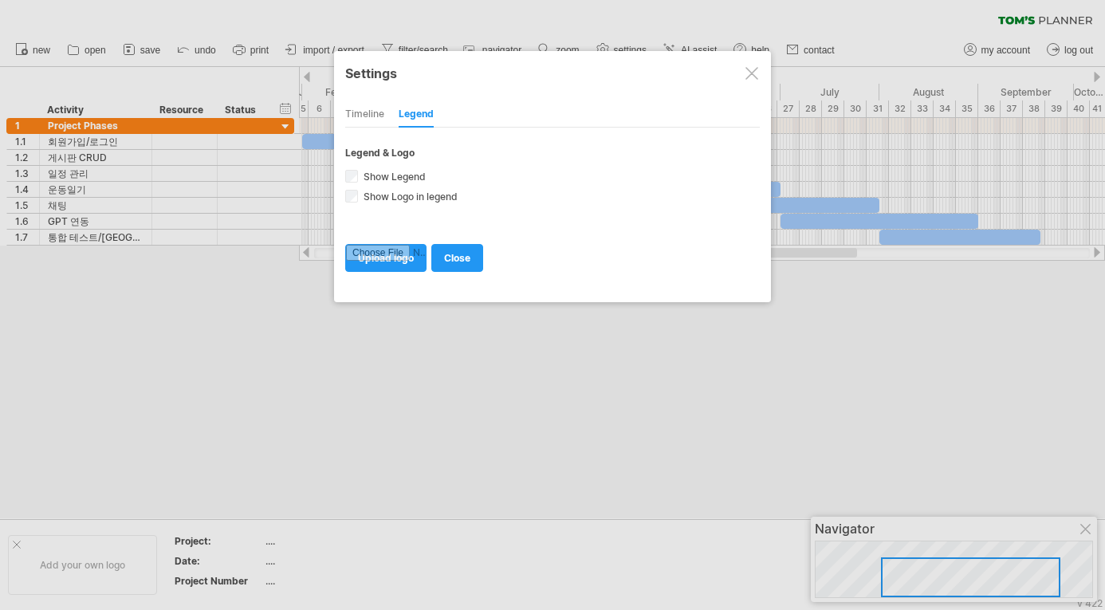
click at [362, 117] on div "Timeline" at bounding box center [364, 115] width 39 height 26
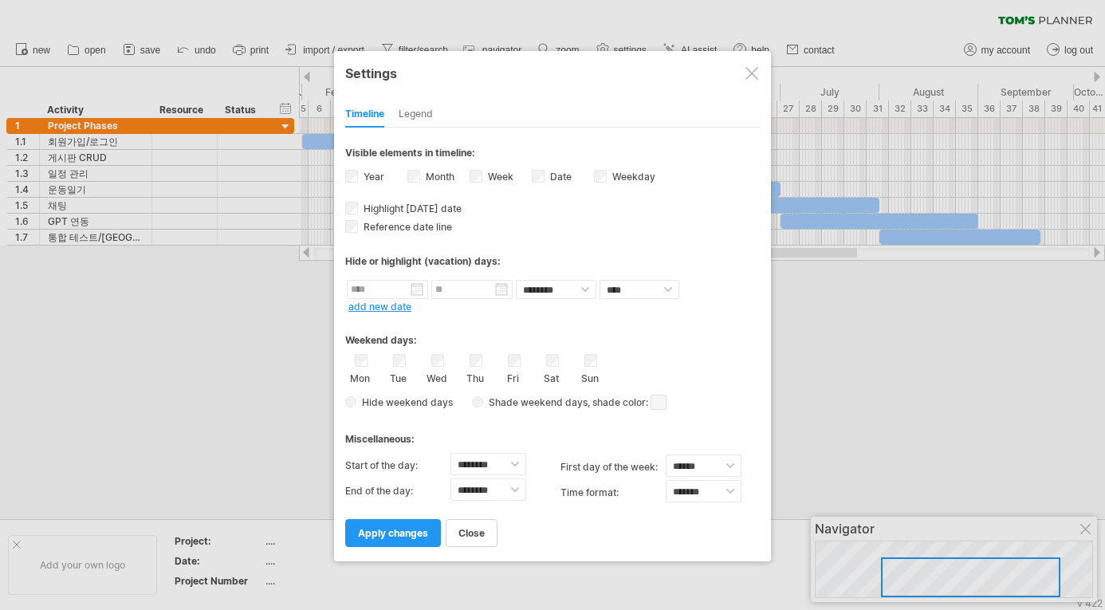
click at [751, 71] on div at bounding box center [752, 73] width 13 height 13
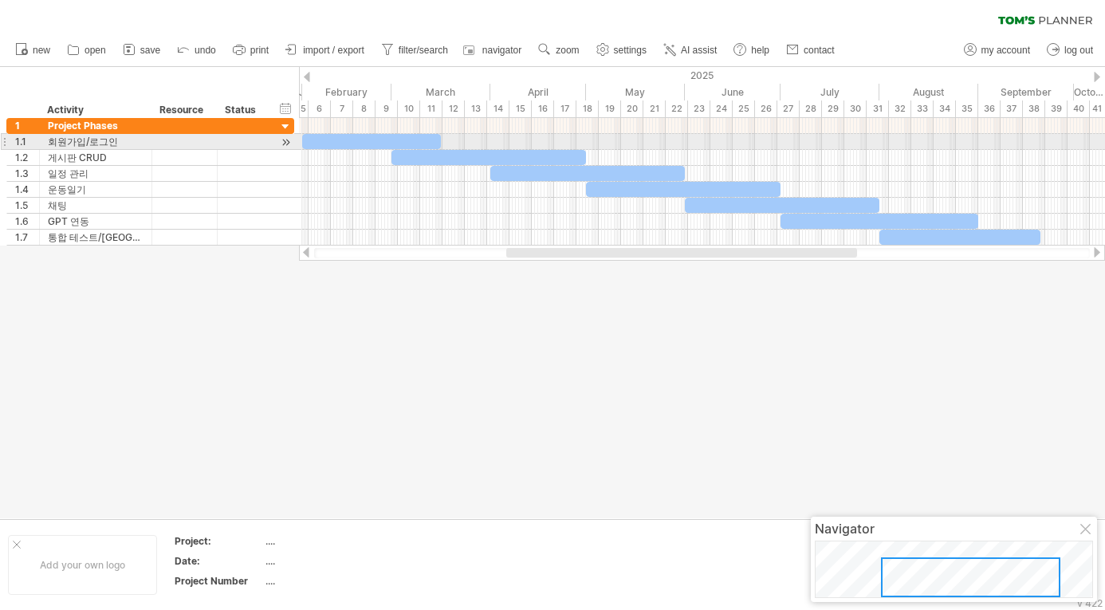
click at [305, 149] on div at bounding box center [702, 142] width 806 height 16
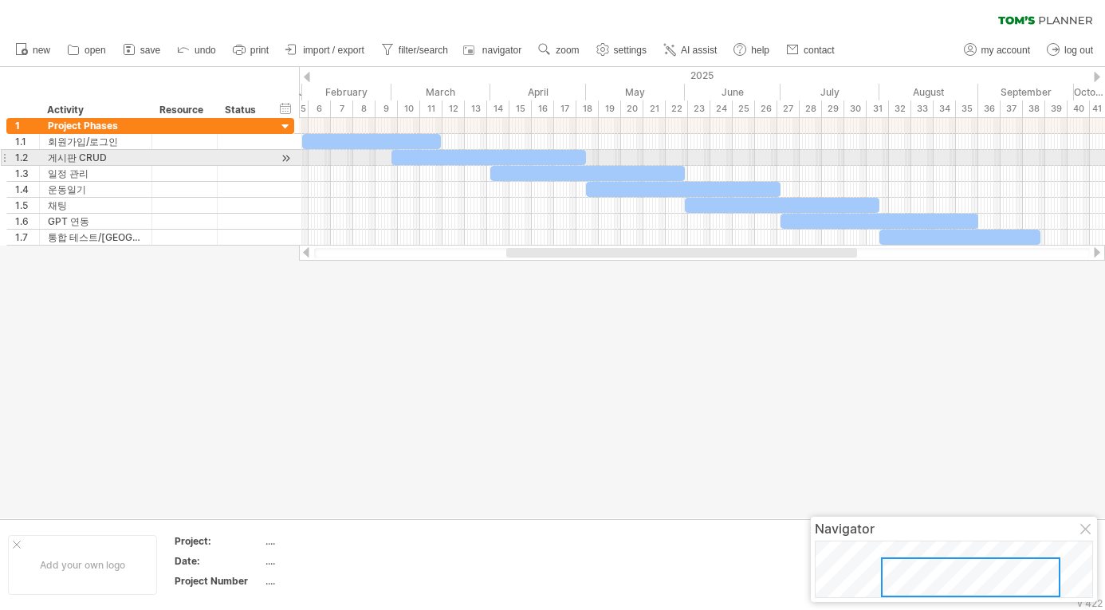
click at [323, 158] on div at bounding box center [702, 158] width 806 height 16
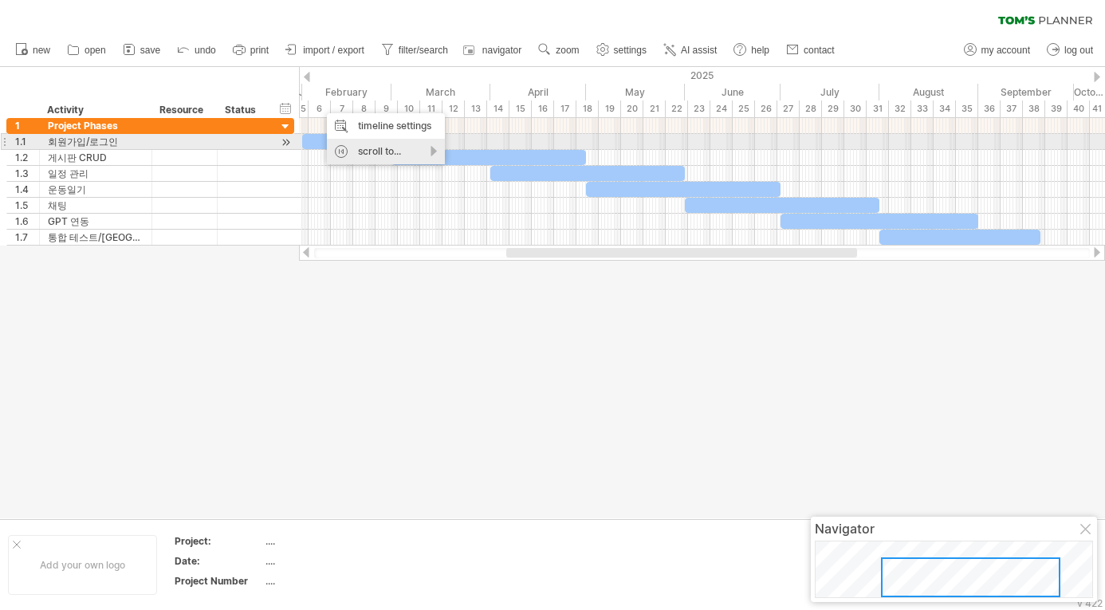
click at [383, 143] on div "scroll to..." at bounding box center [386, 152] width 118 height 26
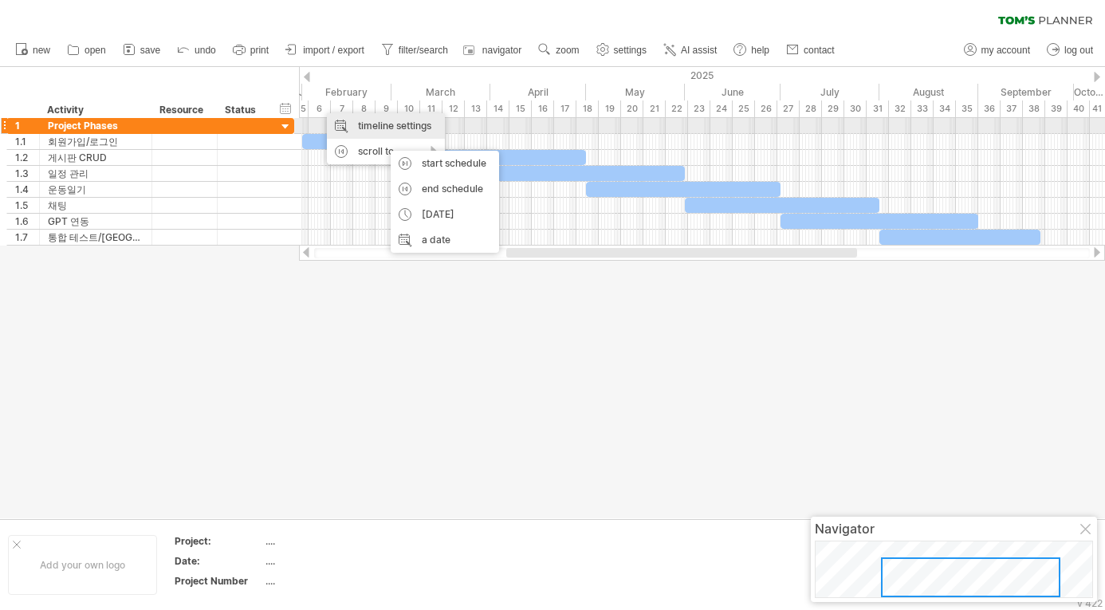
click at [387, 129] on div "timeline settings" at bounding box center [386, 126] width 118 height 26
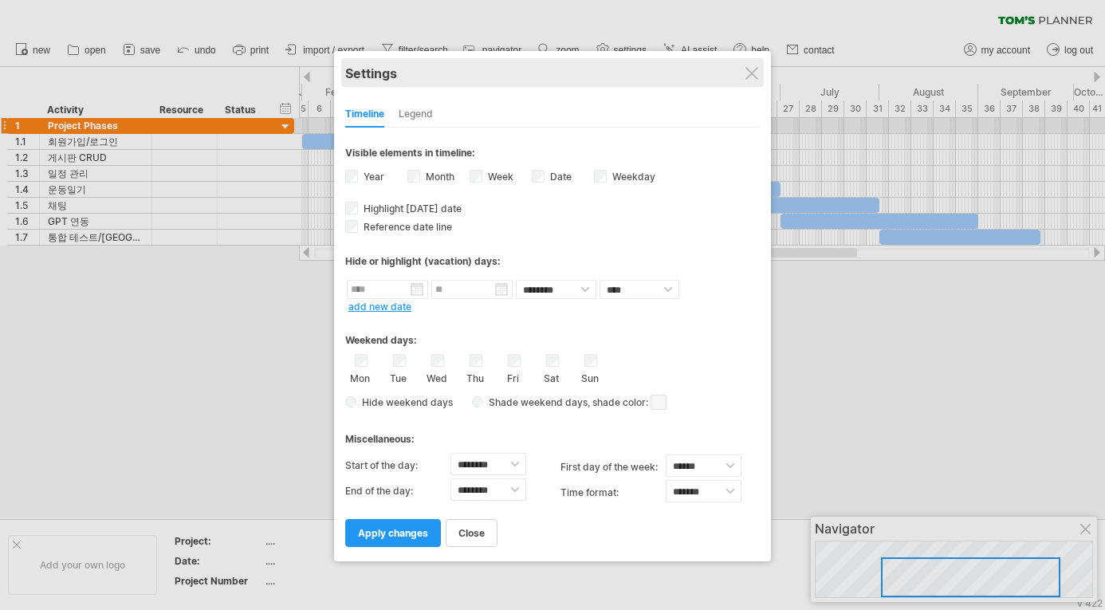
click at [599, 79] on div "Settings" at bounding box center [552, 72] width 415 height 29
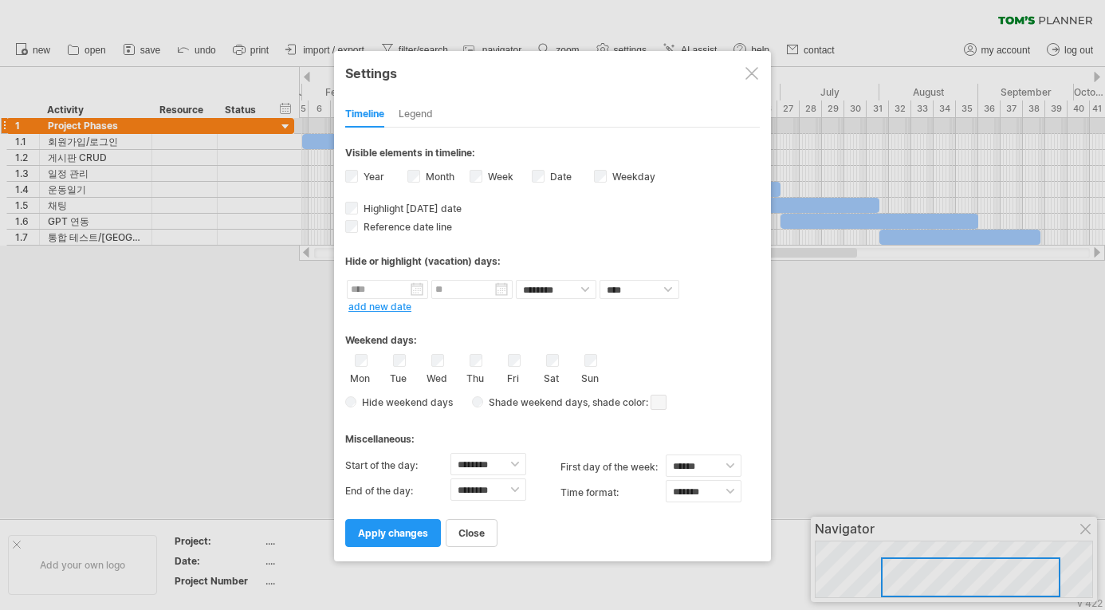
click at [406, 120] on div "Legend" at bounding box center [416, 115] width 34 height 26
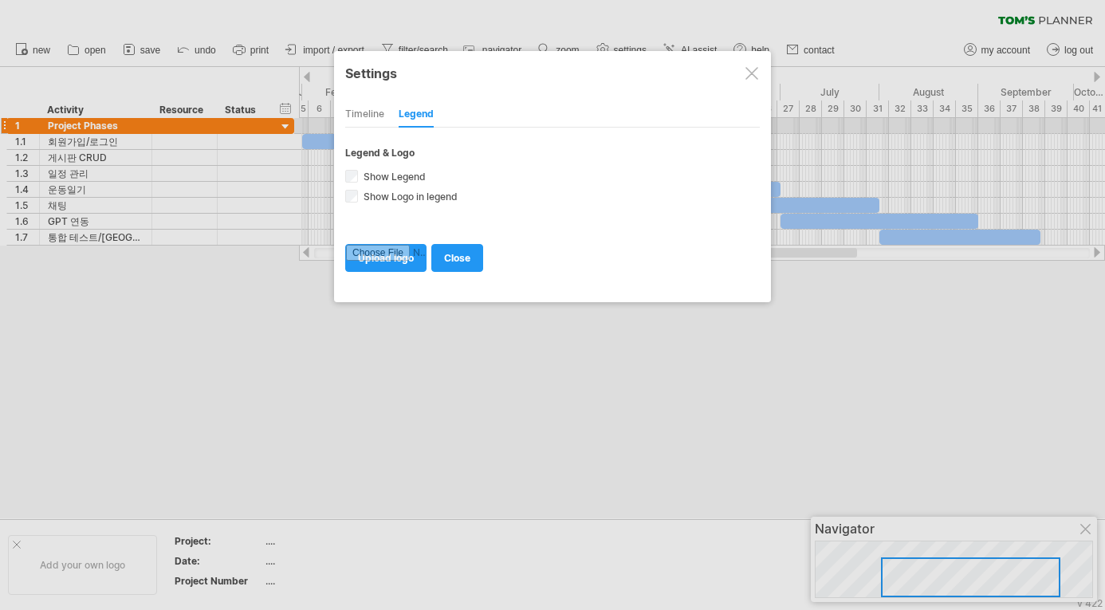
click at [369, 120] on div "Timeline" at bounding box center [364, 115] width 39 height 26
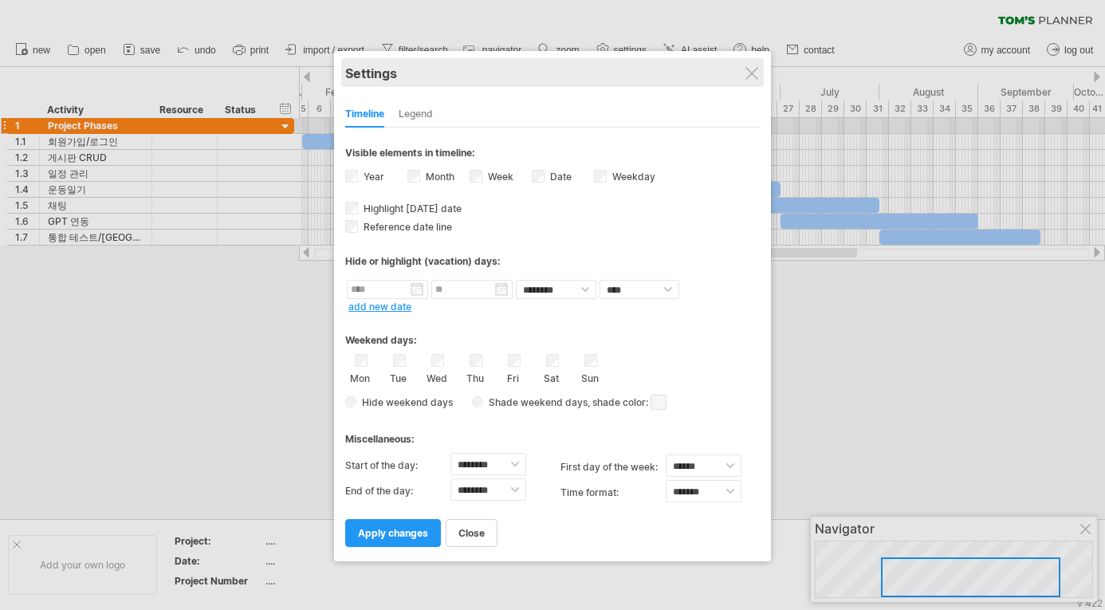
click at [760, 65] on div "Settings" at bounding box center [552, 72] width 415 height 29
click at [758, 68] on div "Settings" at bounding box center [552, 72] width 415 height 29
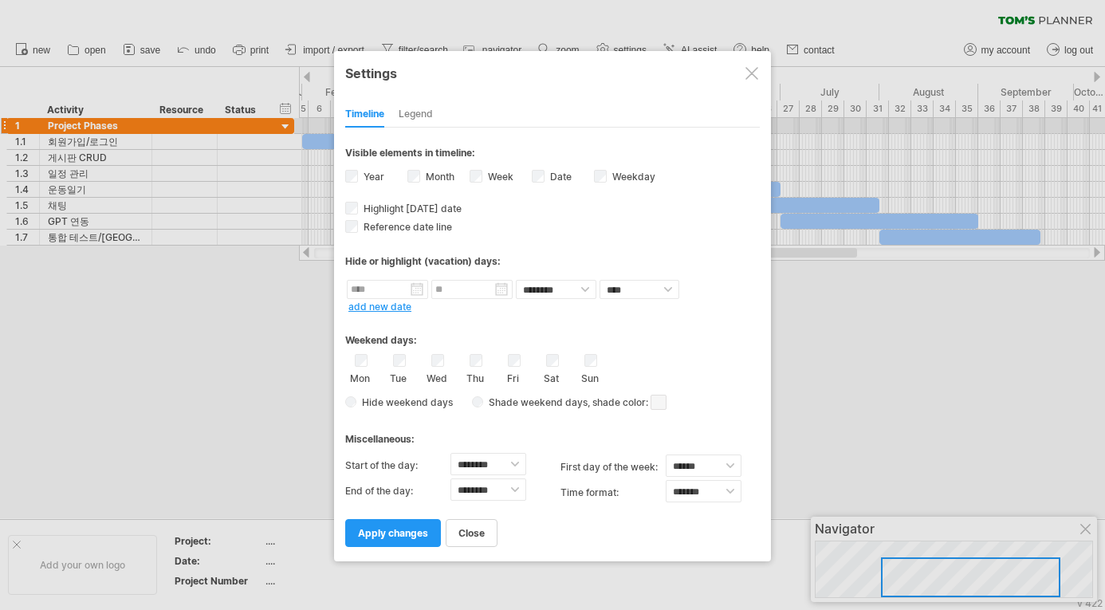
click at [752, 77] on div at bounding box center [752, 73] width 13 height 13
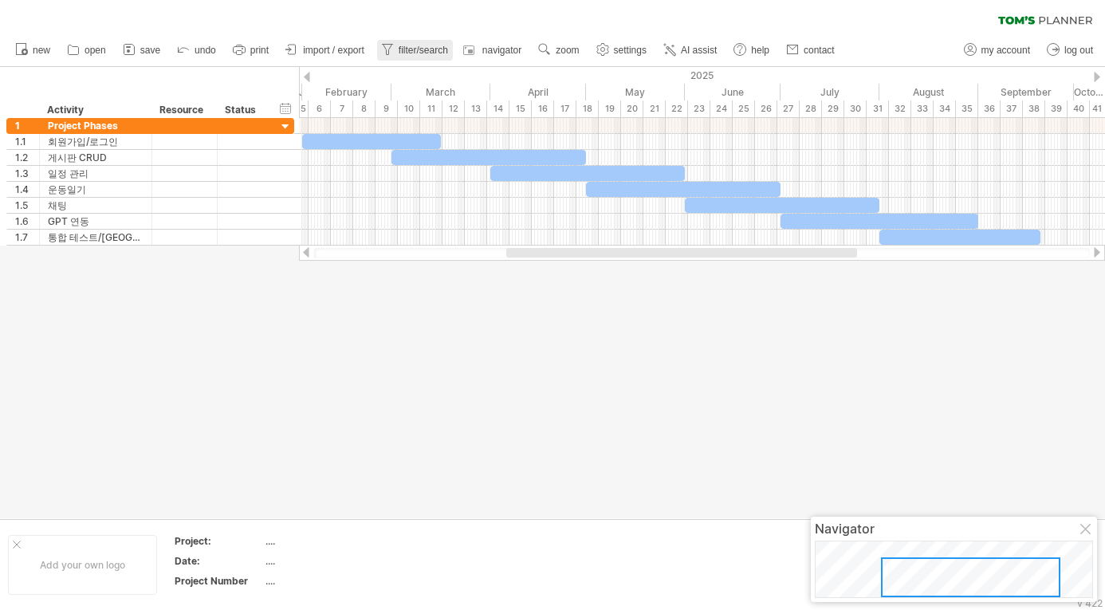
click at [448, 50] on span "filter/search" at bounding box center [423, 50] width 49 height 11
type input "**********"
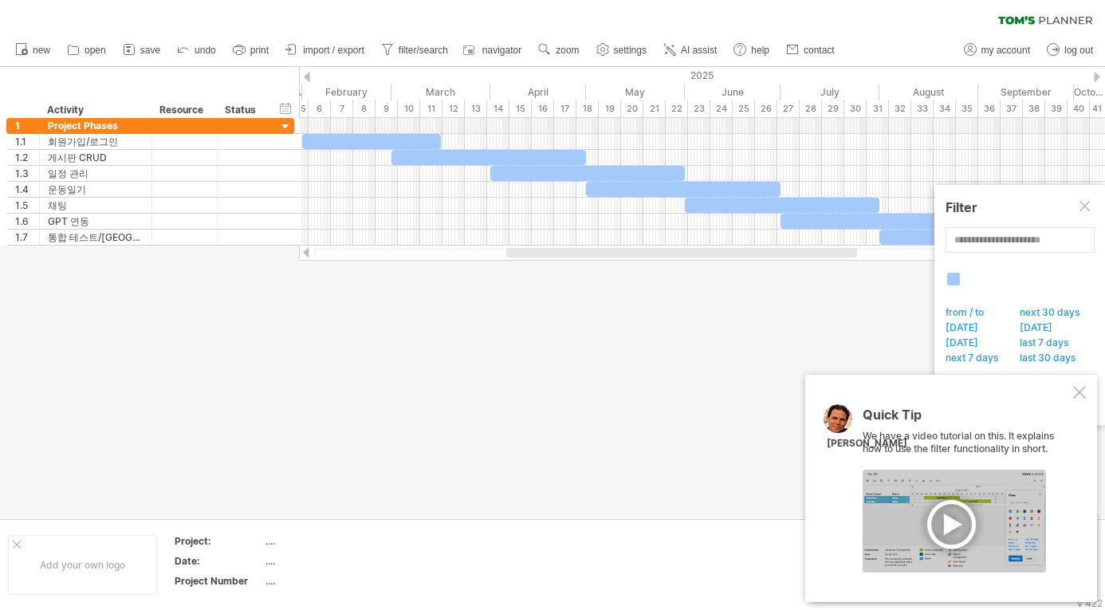
click at [837, 396] on div at bounding box center [1079, 392] width 13 height 13
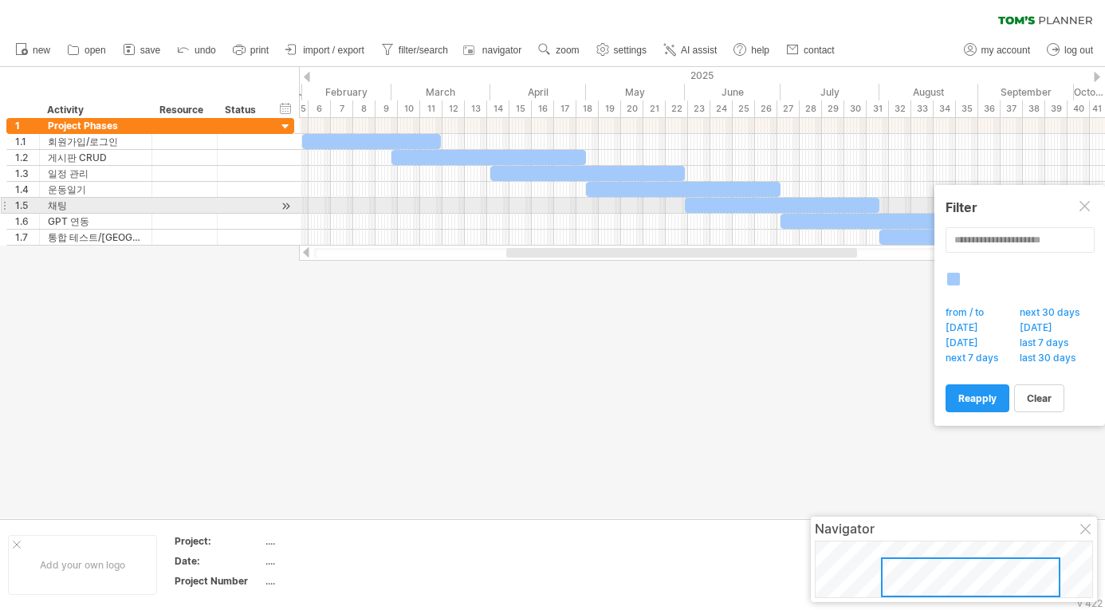
click at [837, 213] on div at bounding box center [1086, 207] width 13 height 13
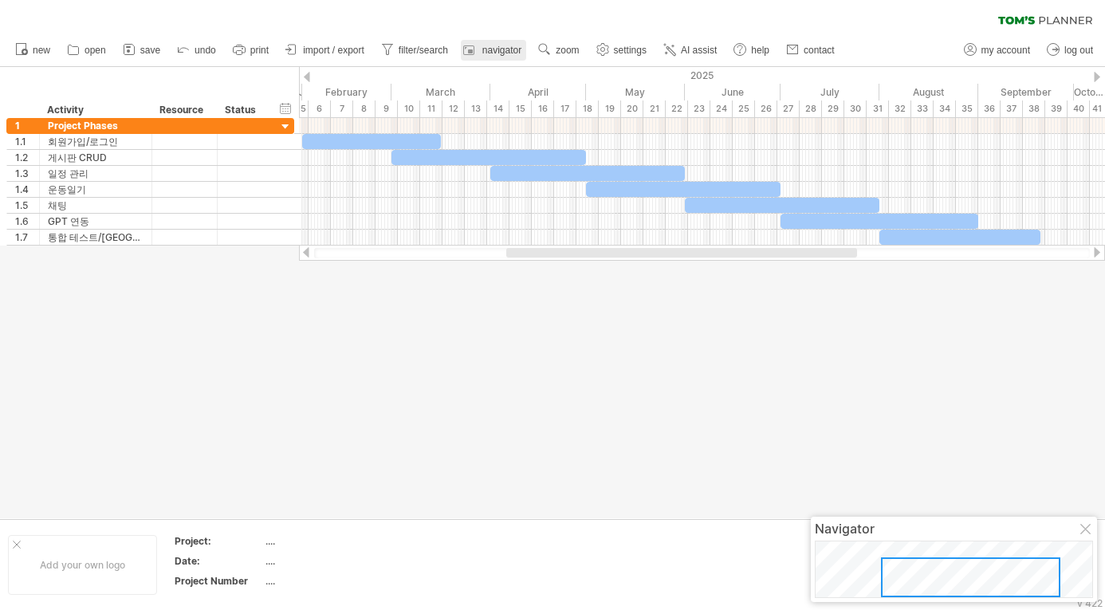
click at [522, 50] on span "navigator" at bounding box center [501, 50] width 39 height 11
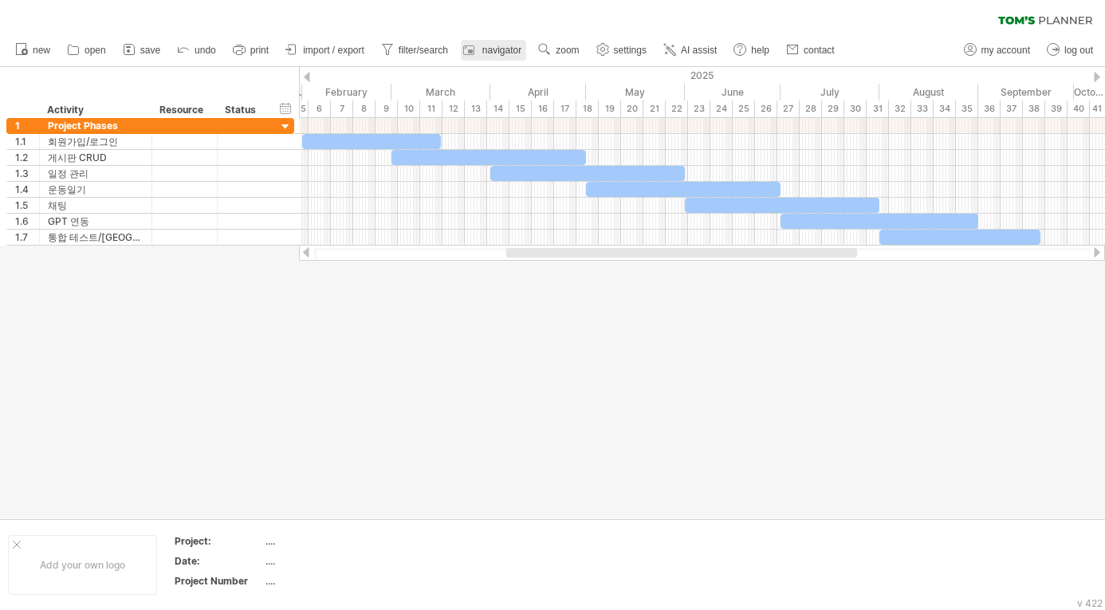
click at [518, 54] on span "navigator" at bounding box center [501, 50] width 39 height 11
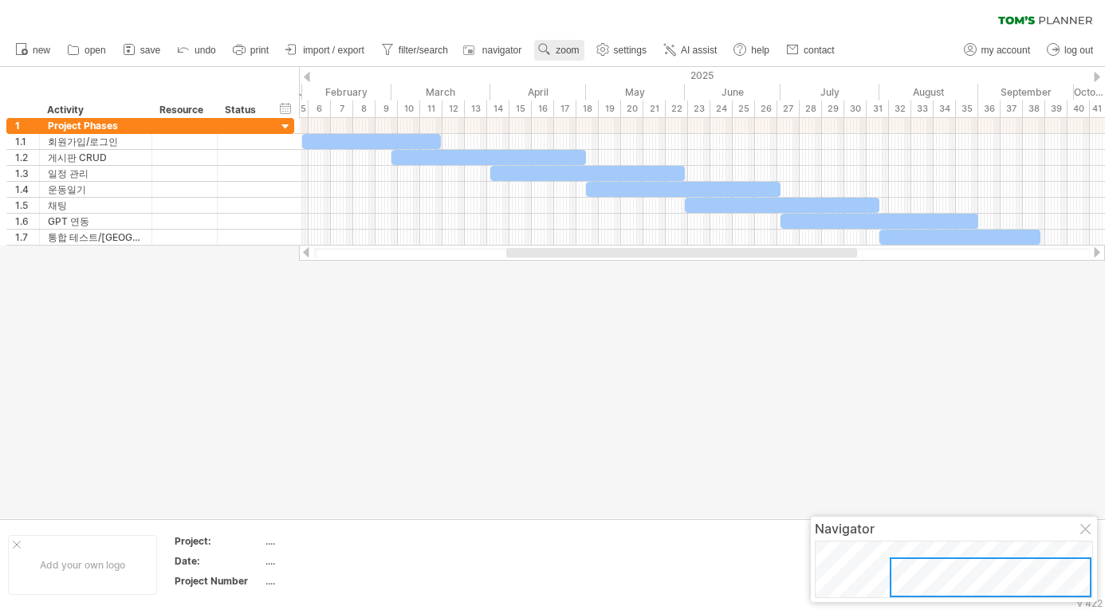
click at [579, 50] on span "zoom" at bounding box center [567, 50] width 23 height 11
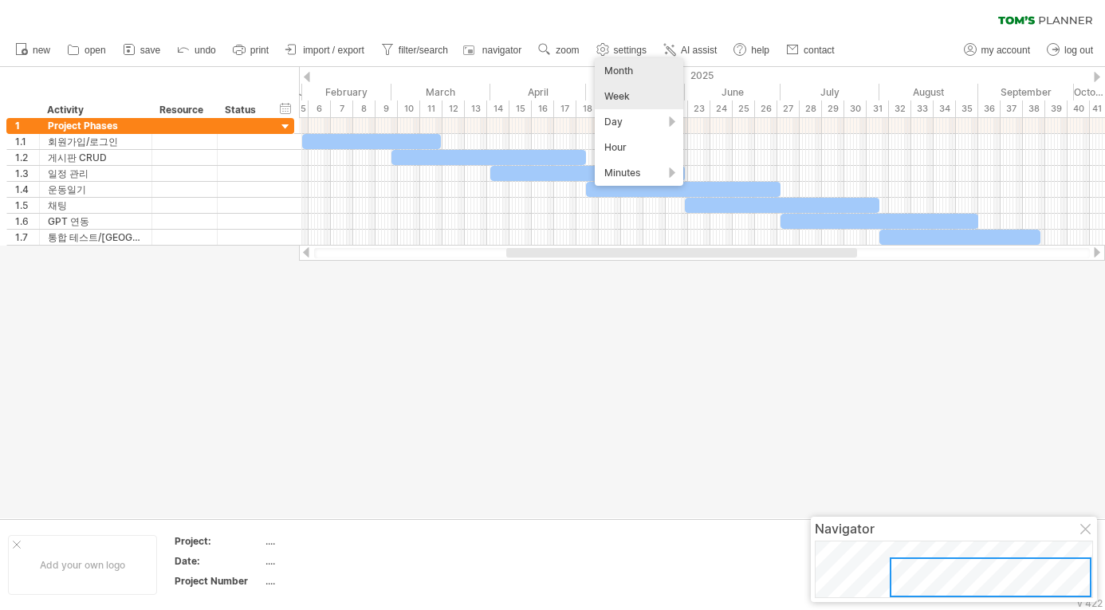
click at [627, 77] on div "Month" at bounding box center [639, 71] width 89 height 26
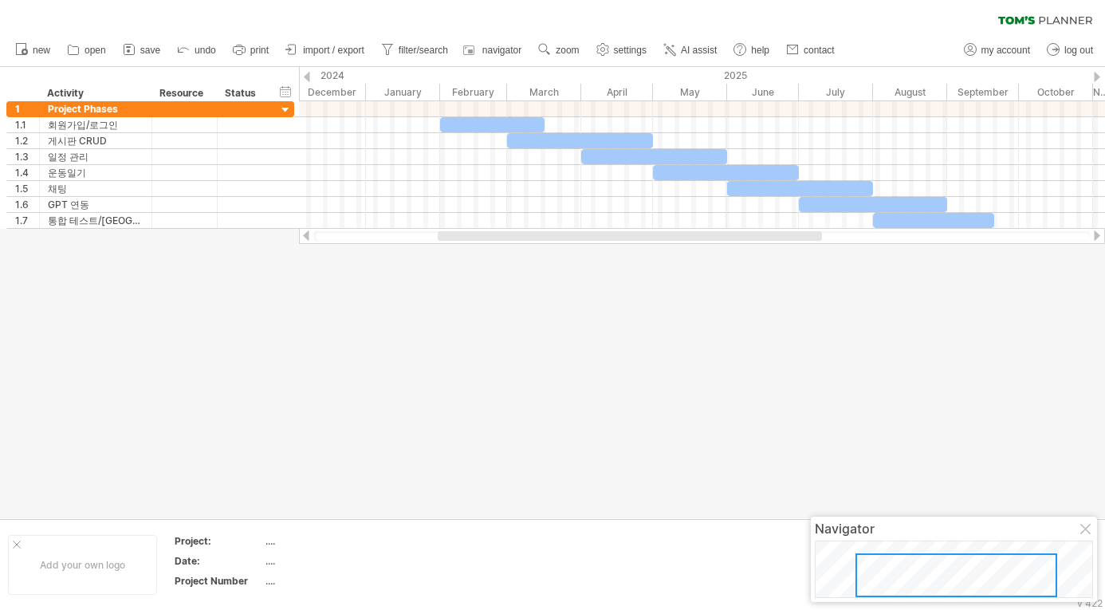
drag, startPoint x: 858, startPoint y: 239, endPoint x: 792, endPoint y: 260, distance: 69.4
click at [792, 260] on div "Trying to reach [DOMAIN_NAME] Connected again... 0% clear filter new 1" at bounding box center [552, 305] width 1105 height 610
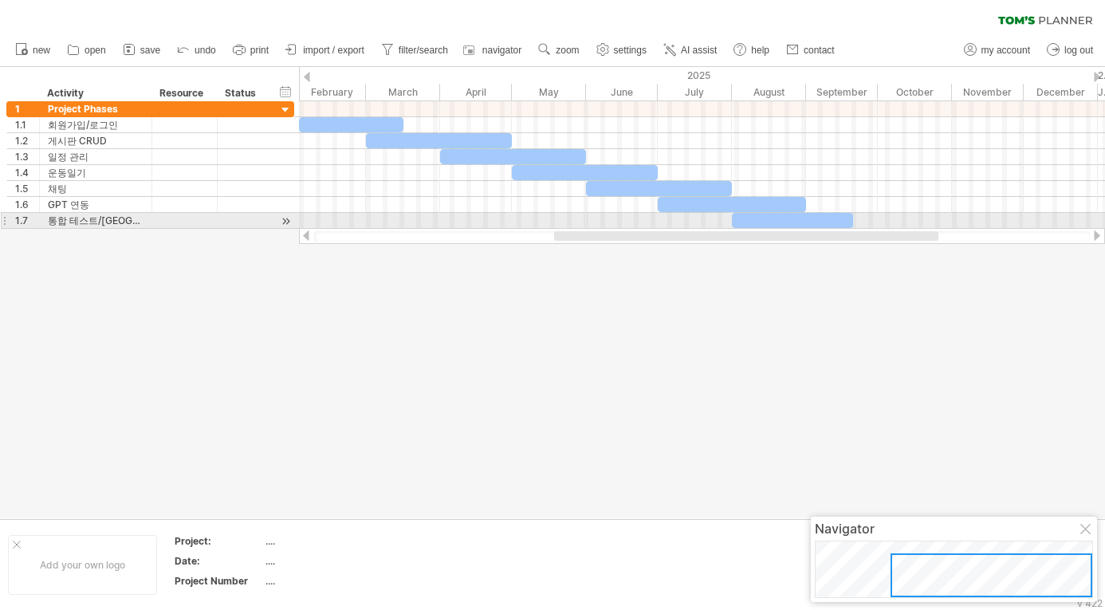
drag, startPoint x: 714, startPoint y: 232, endPoint x: 777, endPoint y: 218, distance: 64.4
click at [777, 218] on div "Trying to reach [DOMAIN_NAME] Connected again... 0% clear filter new 1" at bounding box center [552, 305] width 1105 height 610
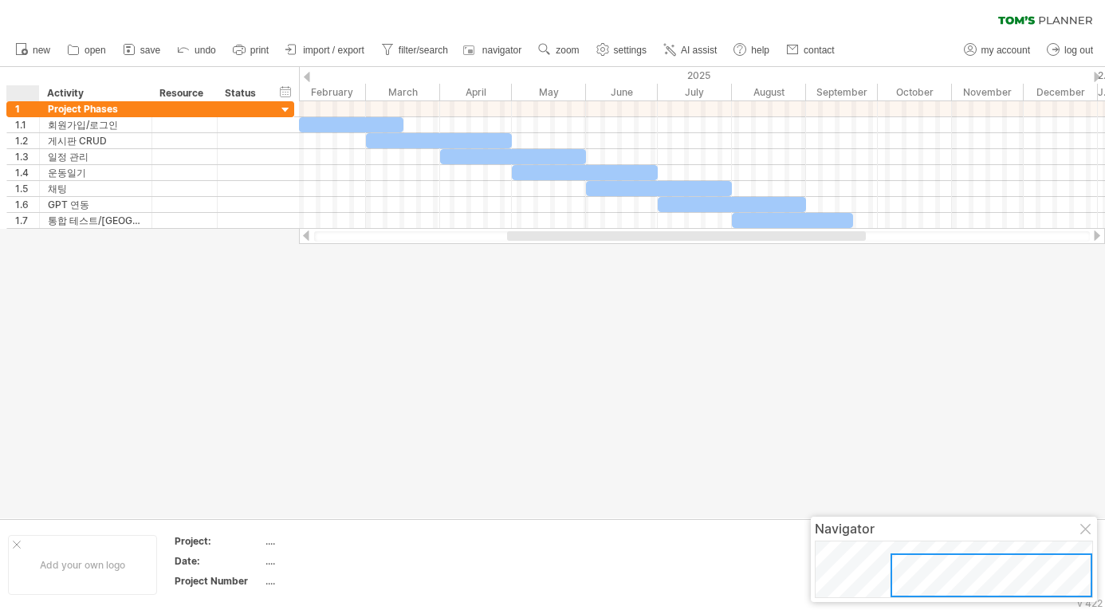
click at [40, 299] on div at bounding box center [552, 292] width 1105 height 451
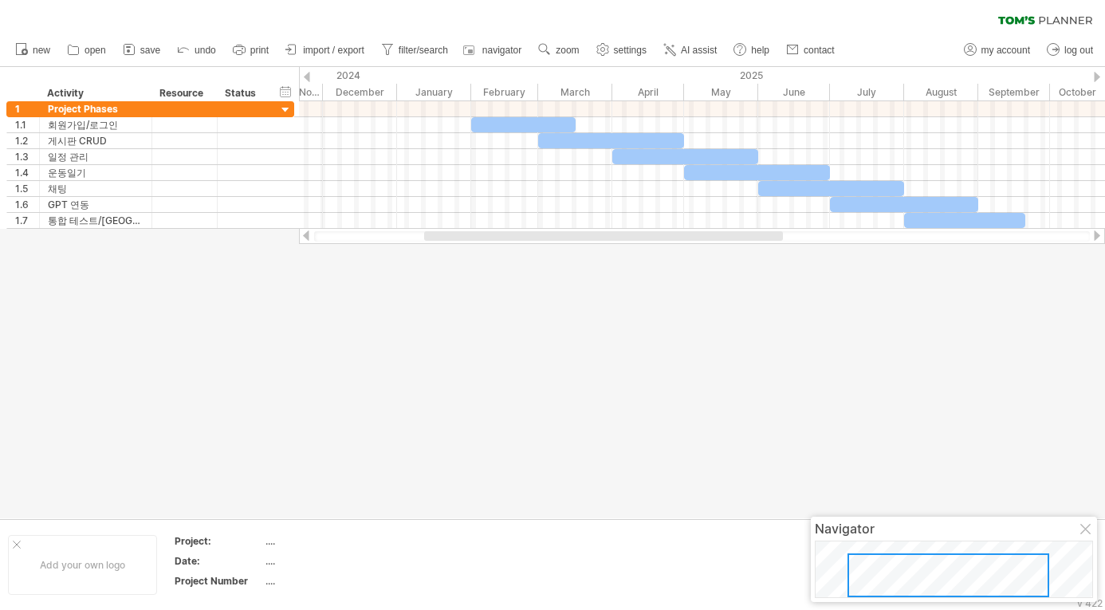
drag, startPoint x: 634, startPoint y: 232, endPoint x: 550, endPoint y: 242, distance: 84.3
click at [550, 242] on div at bounding box center [702, 236] width 806 height 16
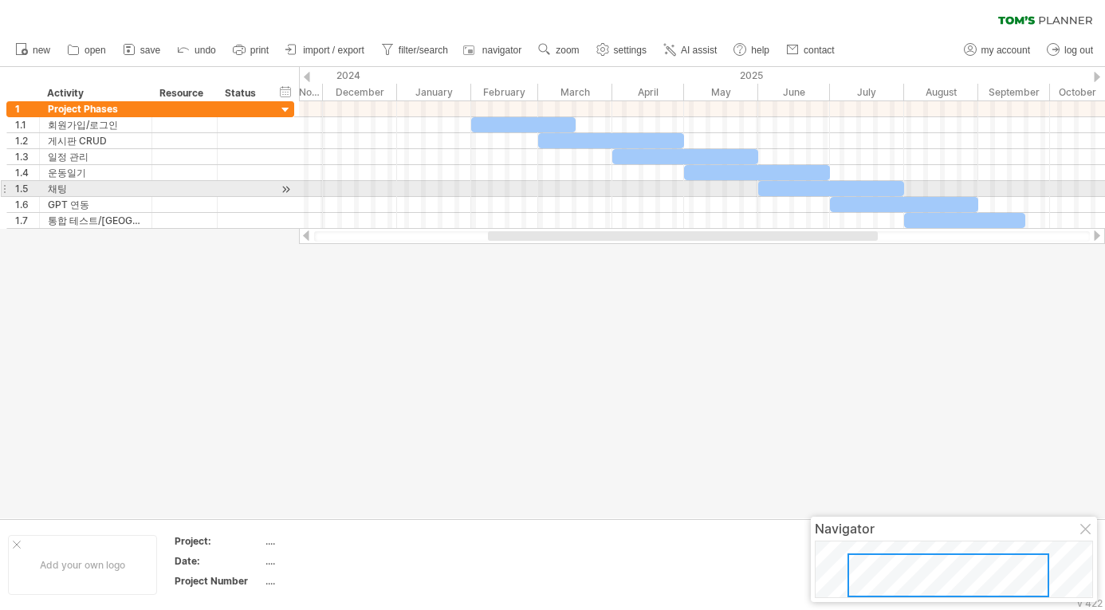
click at [593, 187] on div at bounding box center [702, 189] width 806 height 16
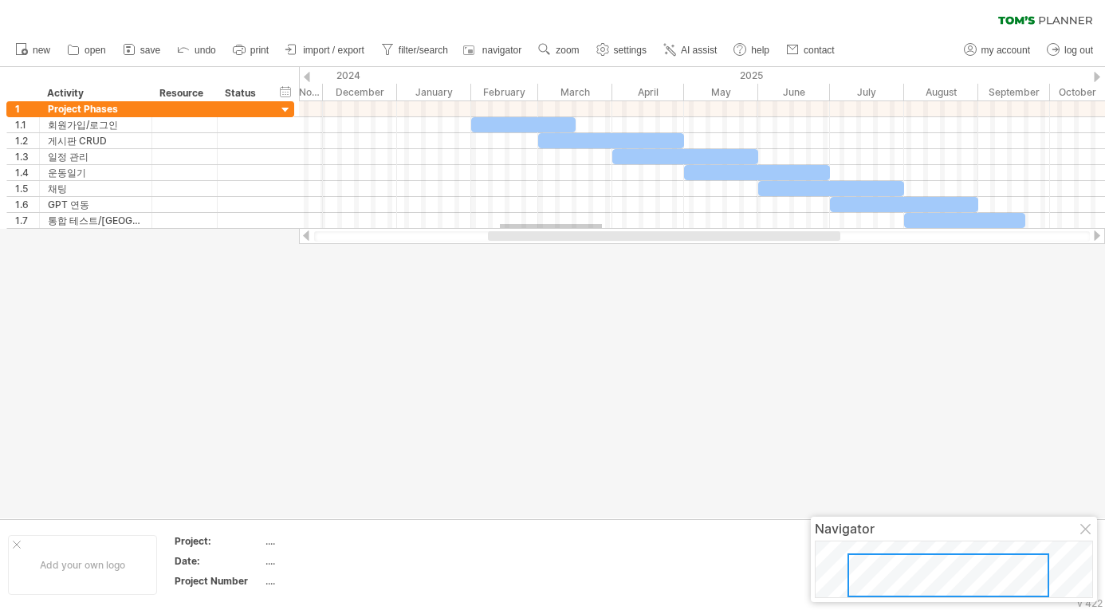
drag, startPoint x: 602, startPoint y: 224, endPoint x: 513, endPoint y: 233, distance: 89.7
click at [513, 233] on div "Trying to reach [DOMAIN_NAME] Connected again... 0% clear filter new 1" at bounding box center [552, 305] width 1105 height 610
